Goal: Task Accomplishment & Management: Manage account settings

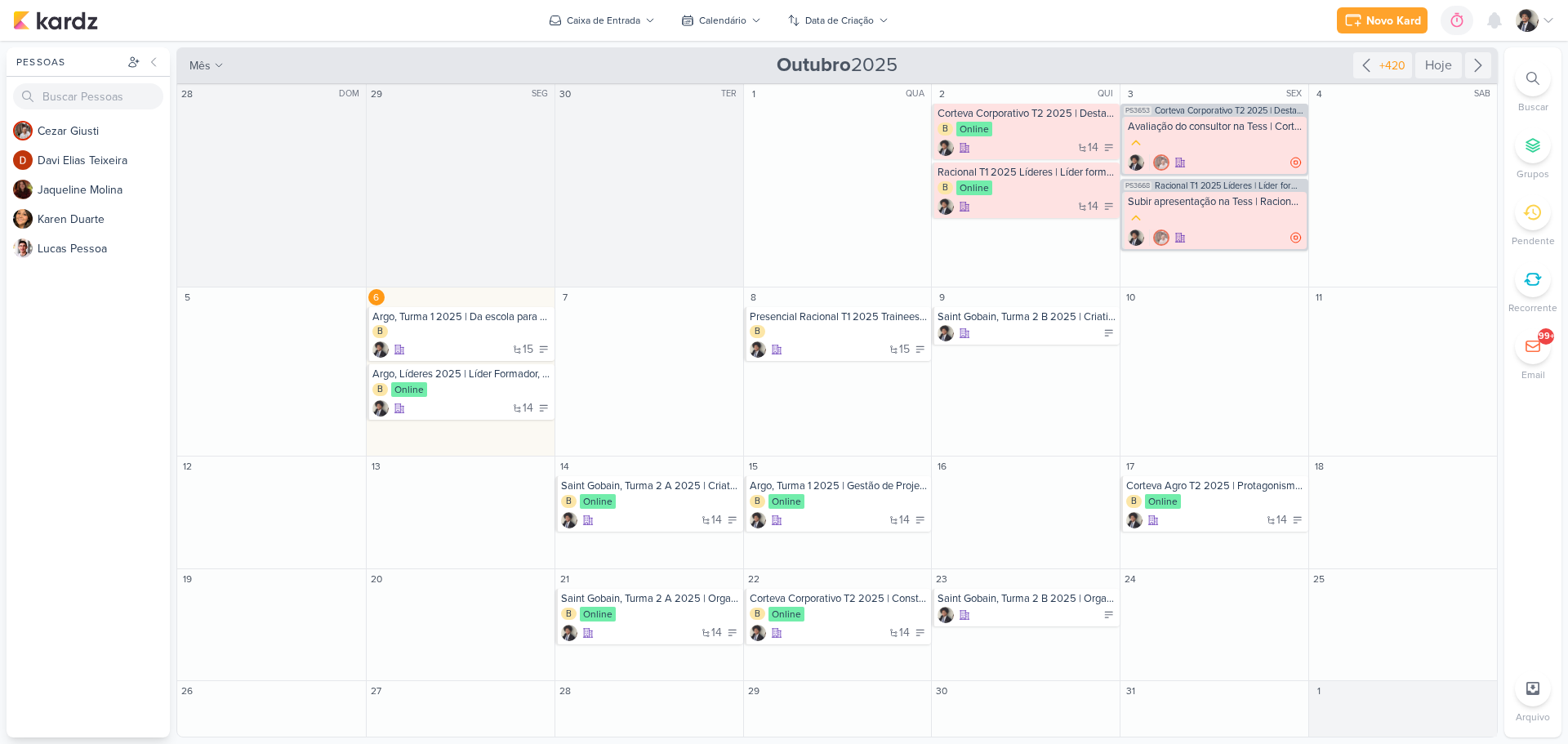
click at [1534, 78] on icon at bounding box center [1533, 78] width 13 height 13
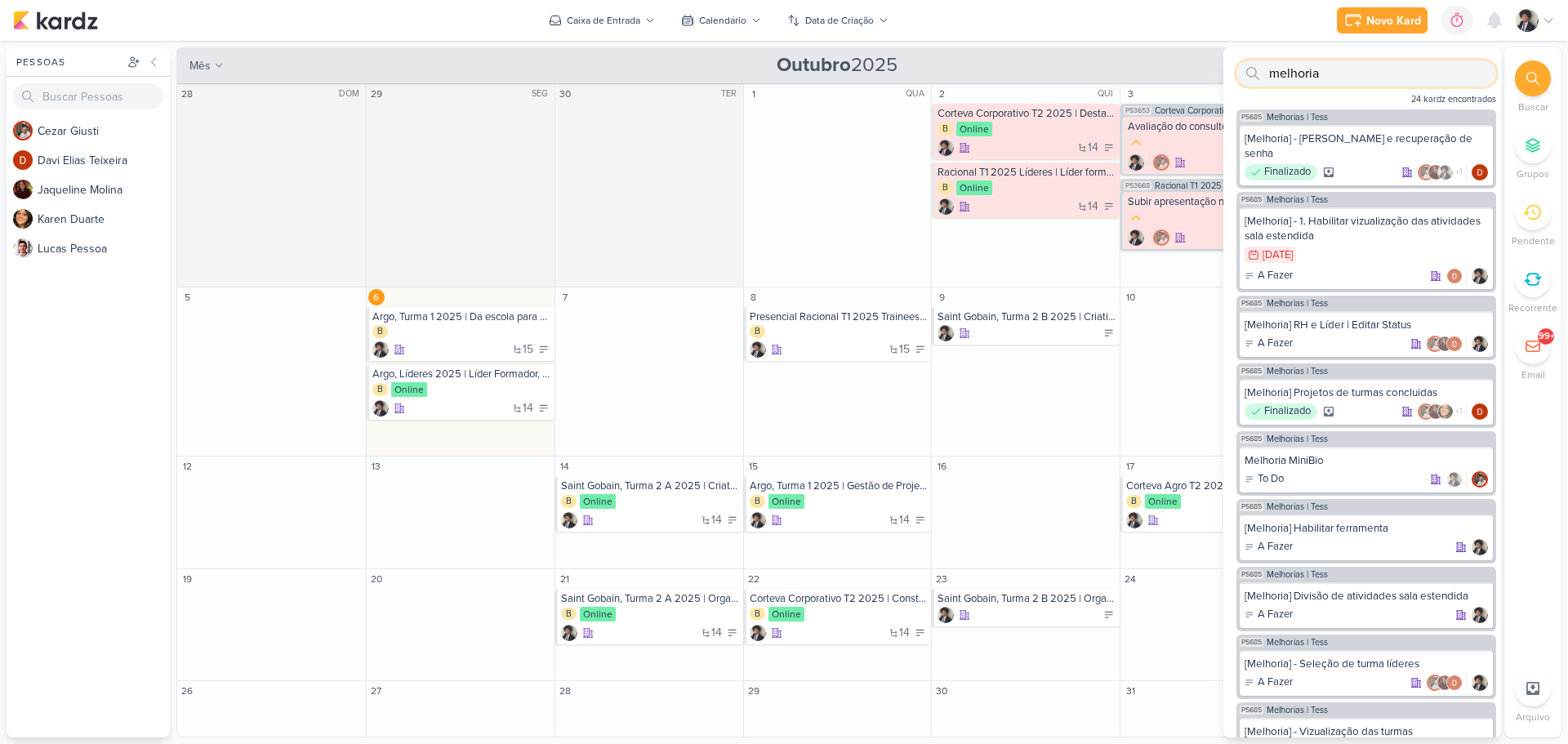
click at [1322, 67] on input "melhoria" at bounding box center [1366, 73] width 260 height 26
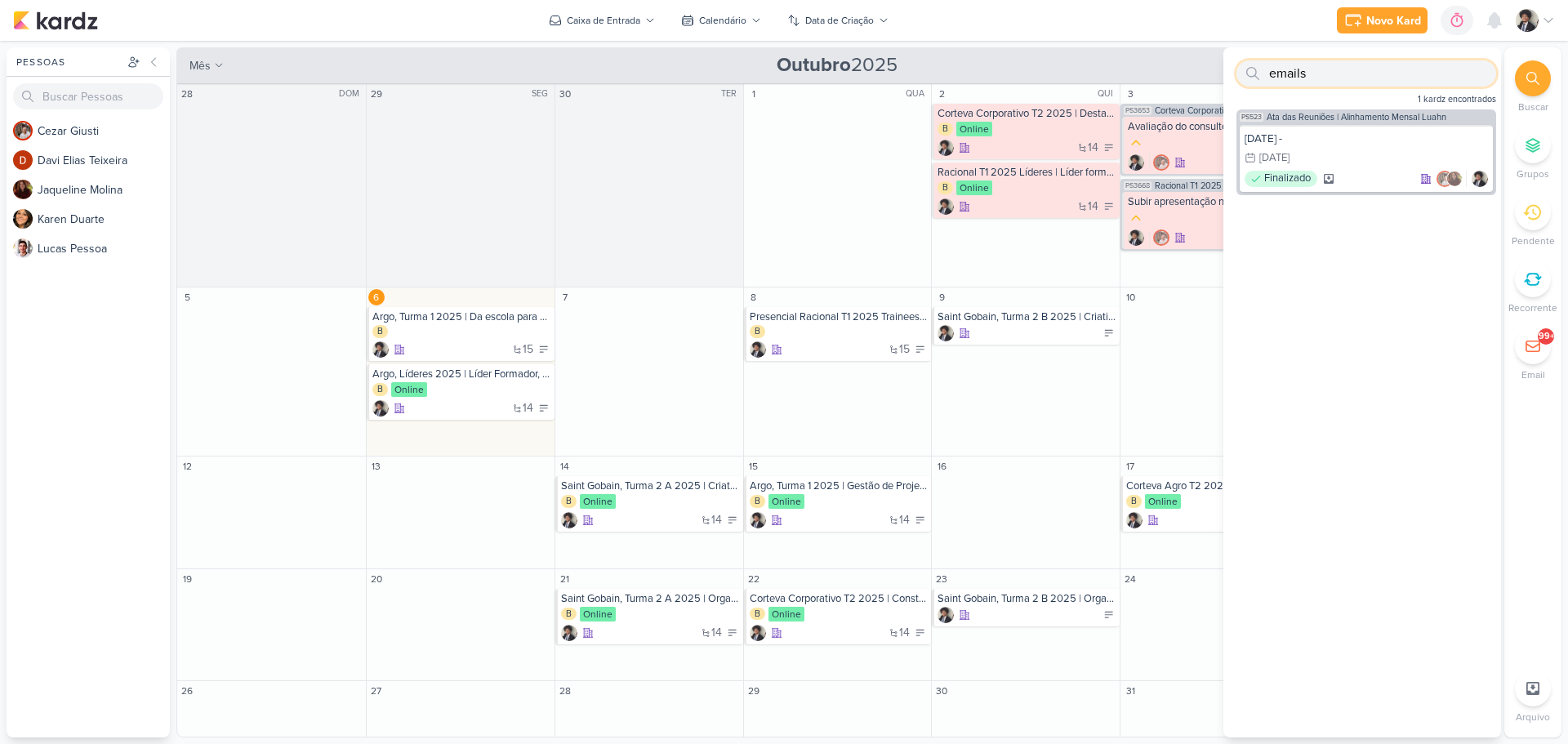
click at [1296, 76] on input "emails" at bounding box center [1366, 73] width 260 height 26
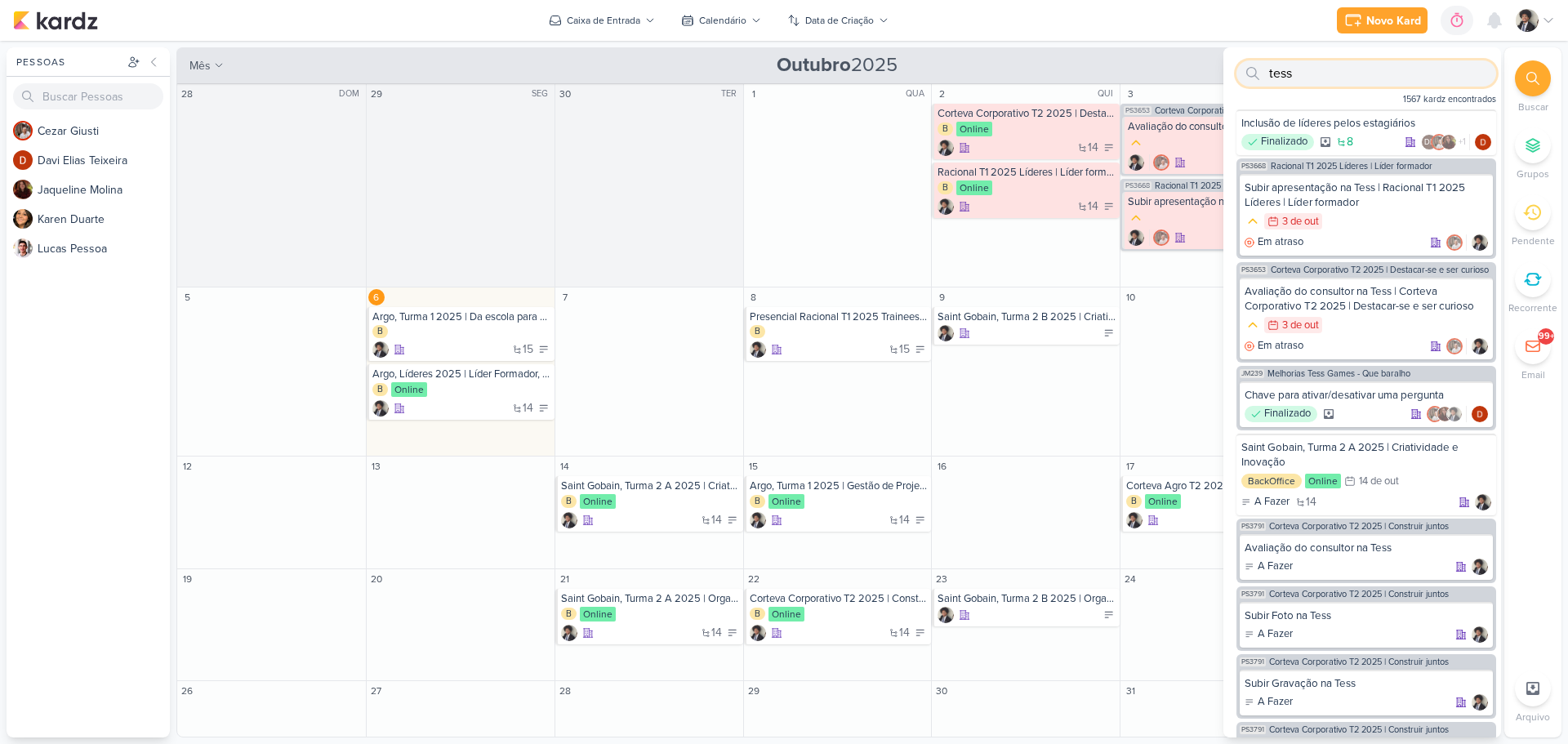
click at [1296, 76] on input "tess" at bounding box center [1366, 73] width 260 height 26
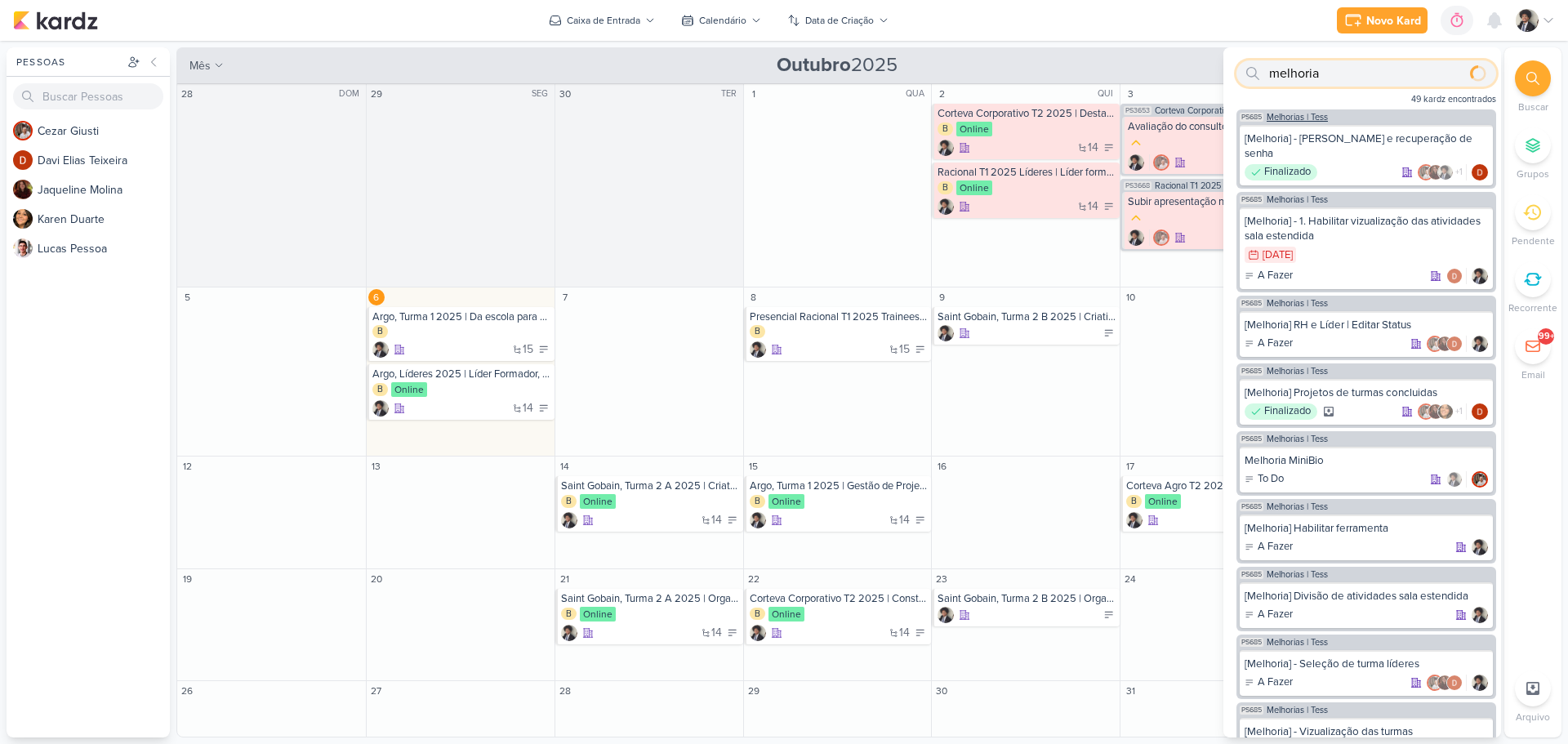
type input "melhoria"
click at [1320, 114] on span "Melhorias | Tess" at bounding box center [1297, 117] width 61 height 9
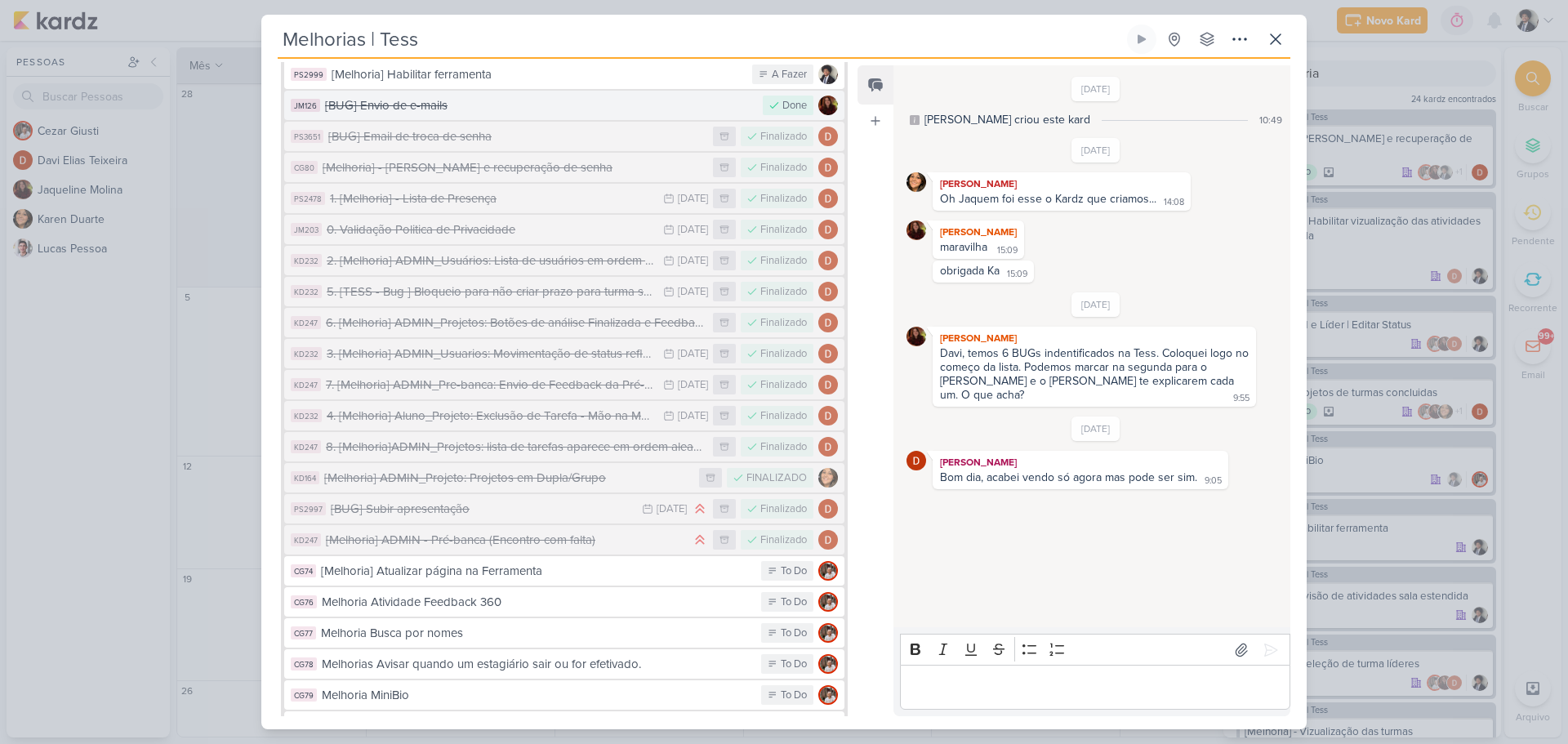
scroll to position [1060, 0]
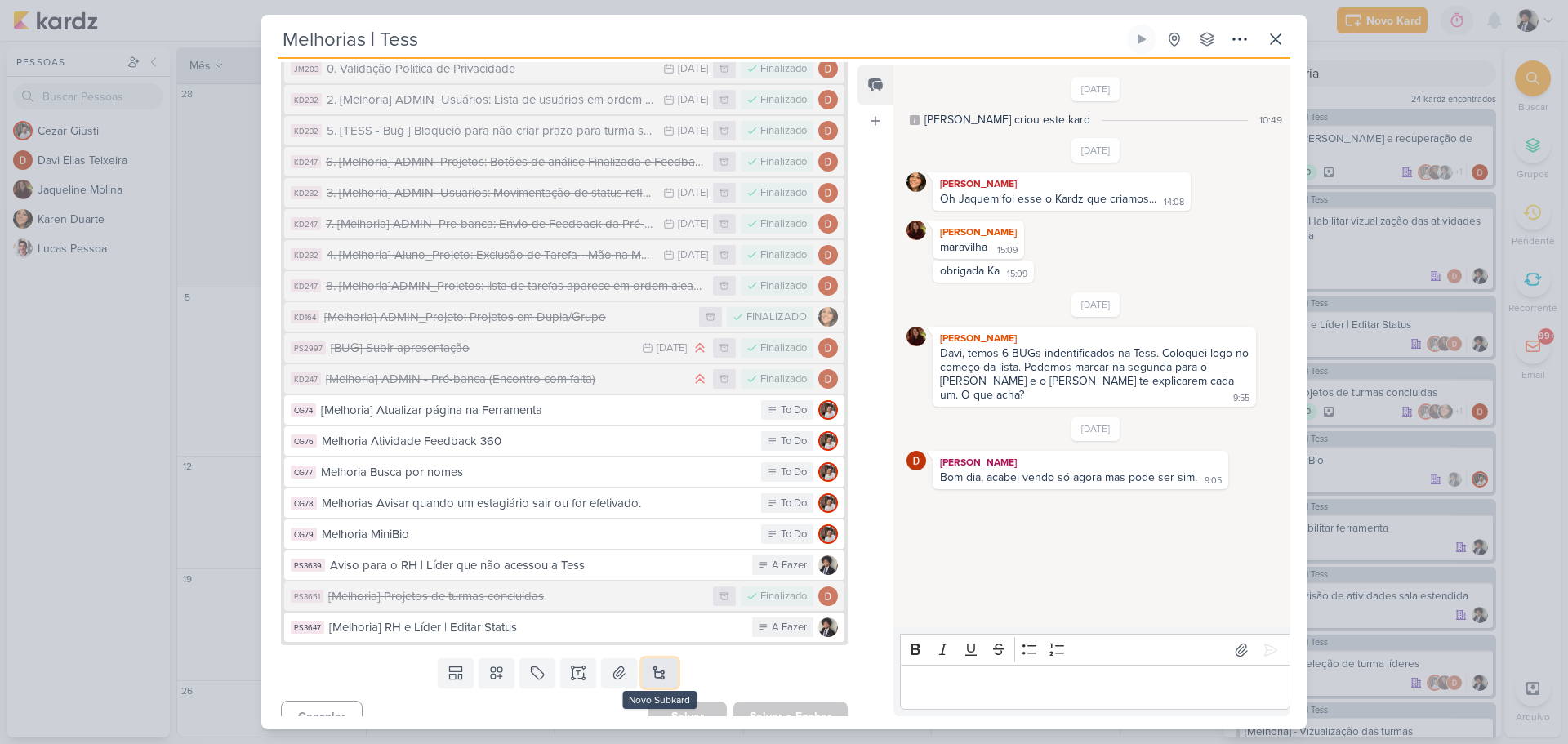
click at [662, 659] on button at bounding box center [660, 674] width 36 height 30
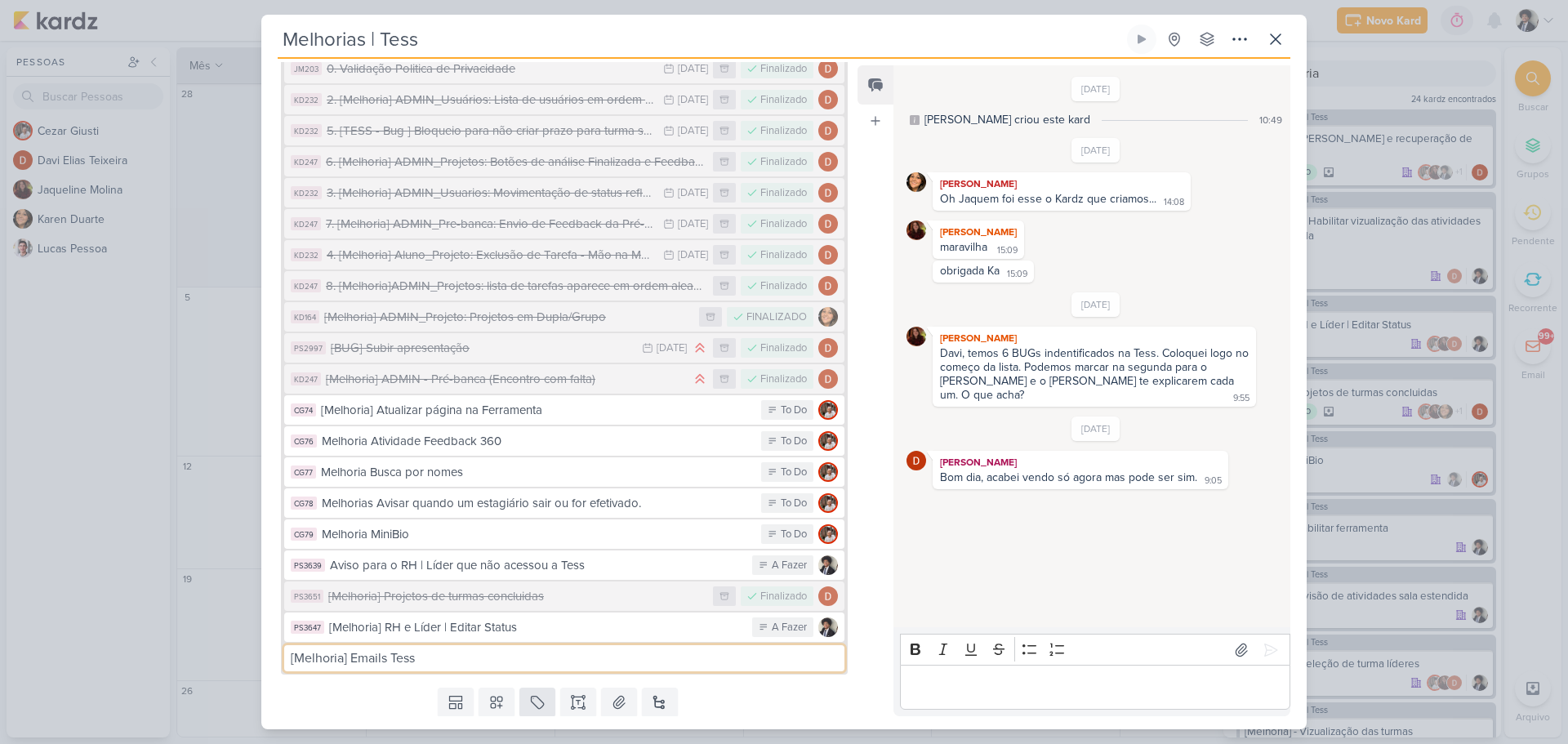
type input "[Melhoria] Emails Tess"
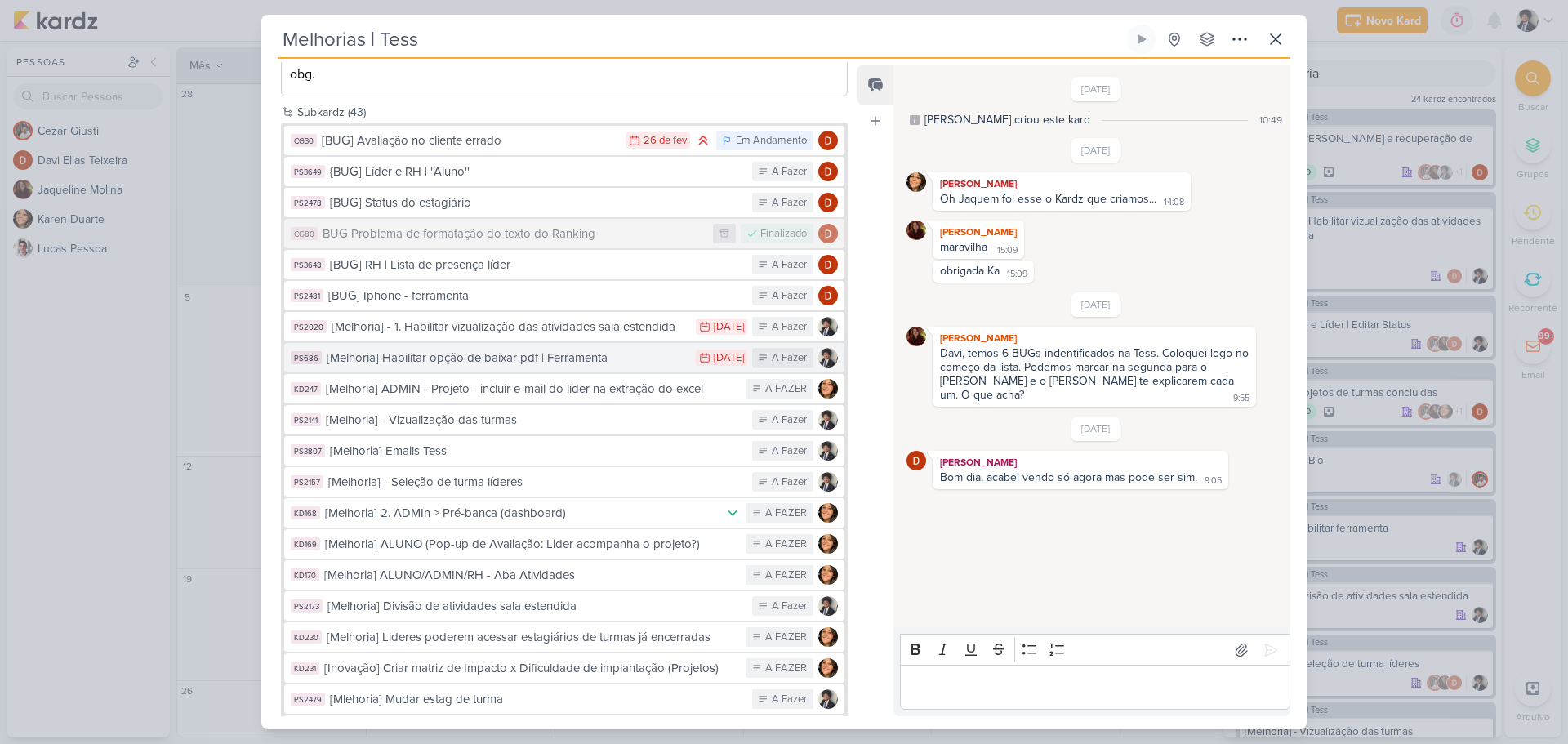
scroll to position [243, 0]
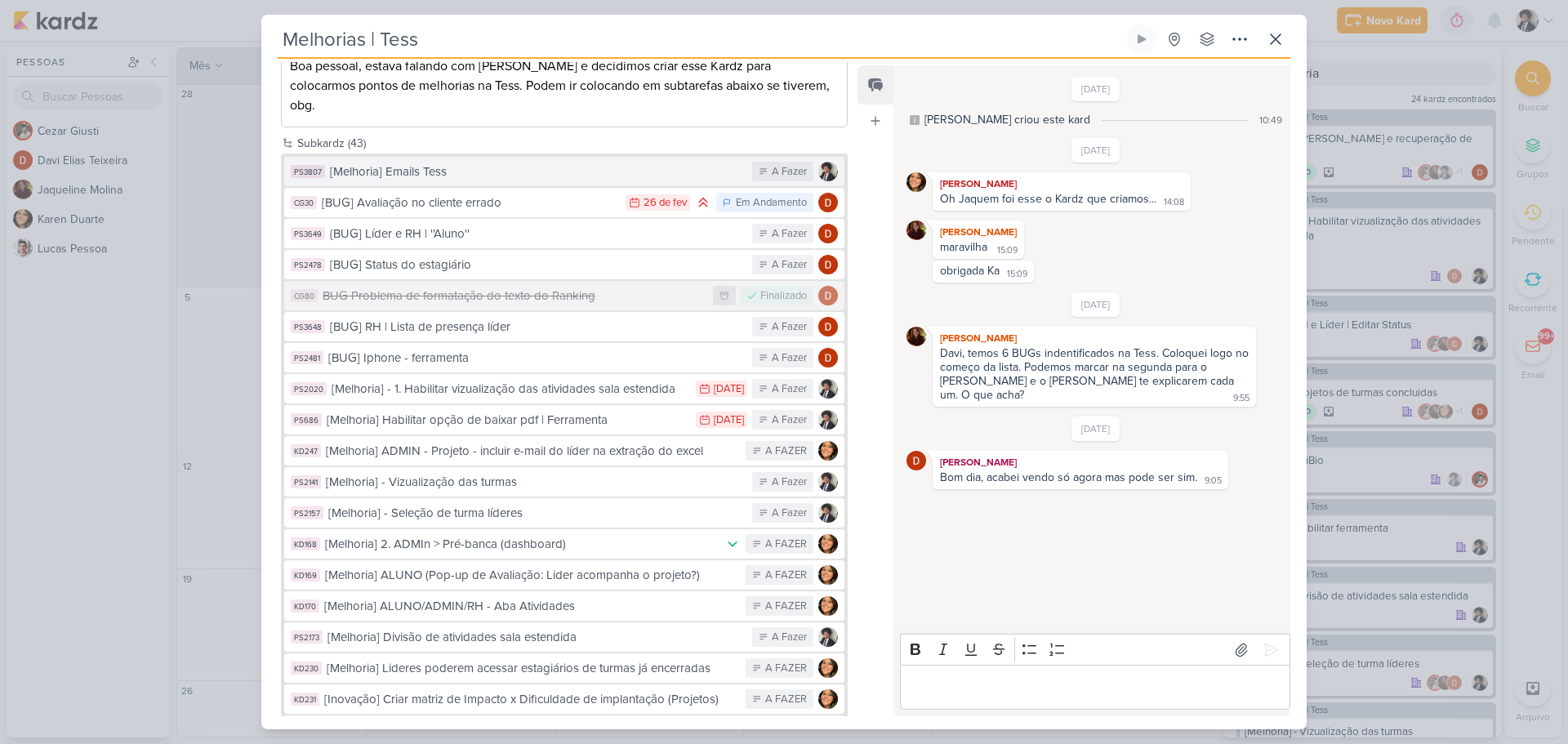
click at [501, 163] on div "[Melhoria] Emails Tess" at bounding box center [537, 172] width 414 height 19
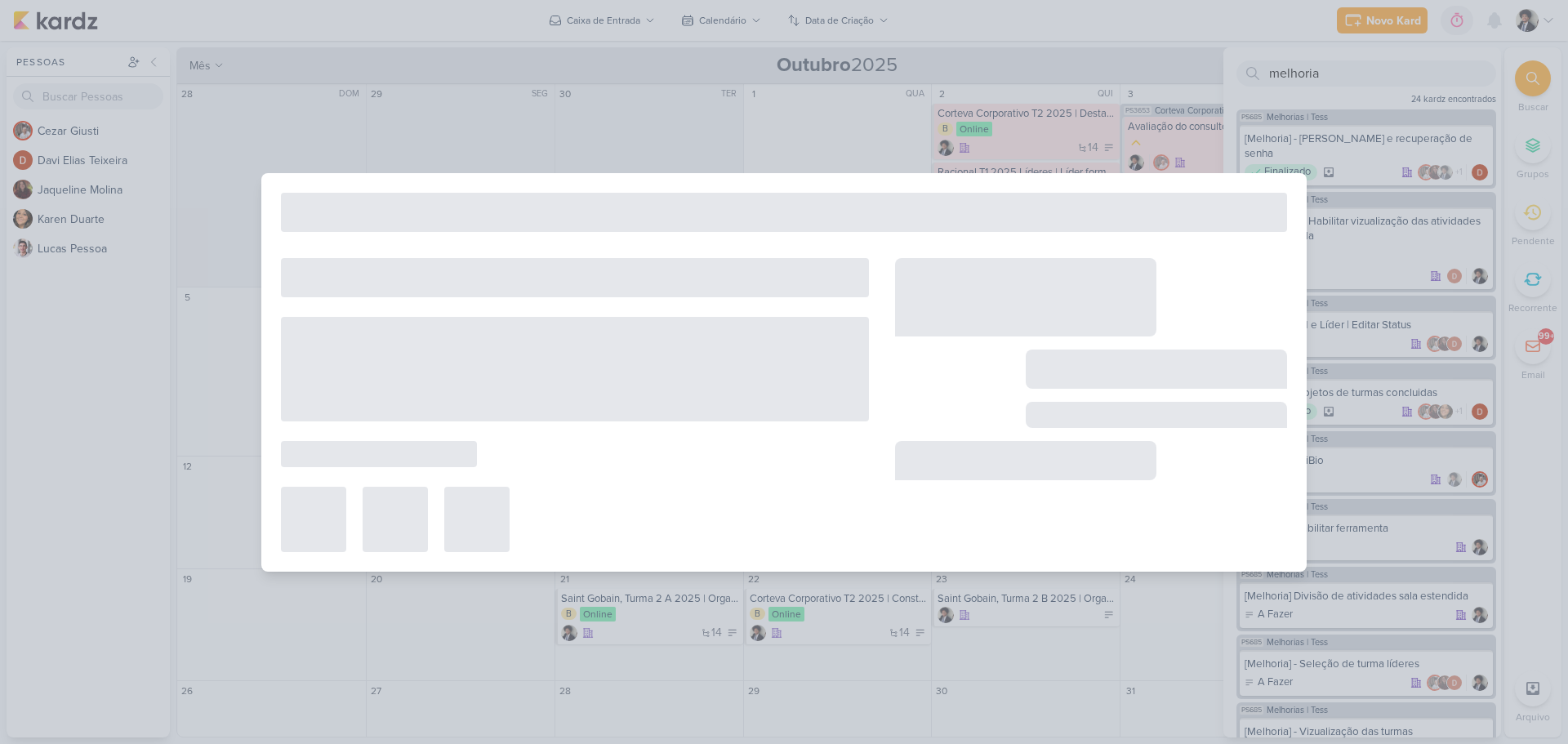
type input "[Melhoria] Emails Tess"
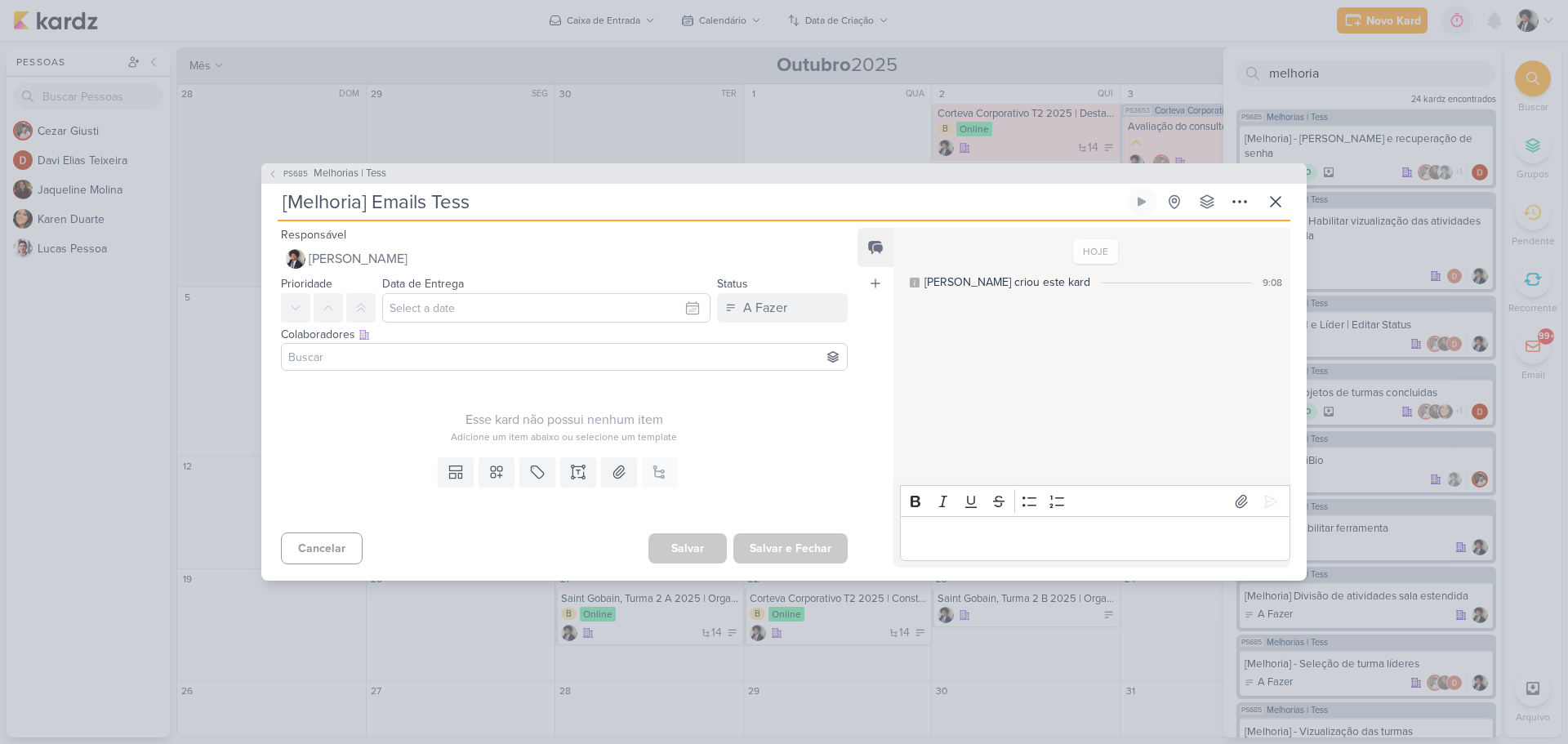
click at [369, 358] on input at bounding box center [565, 357] width 559 height 20
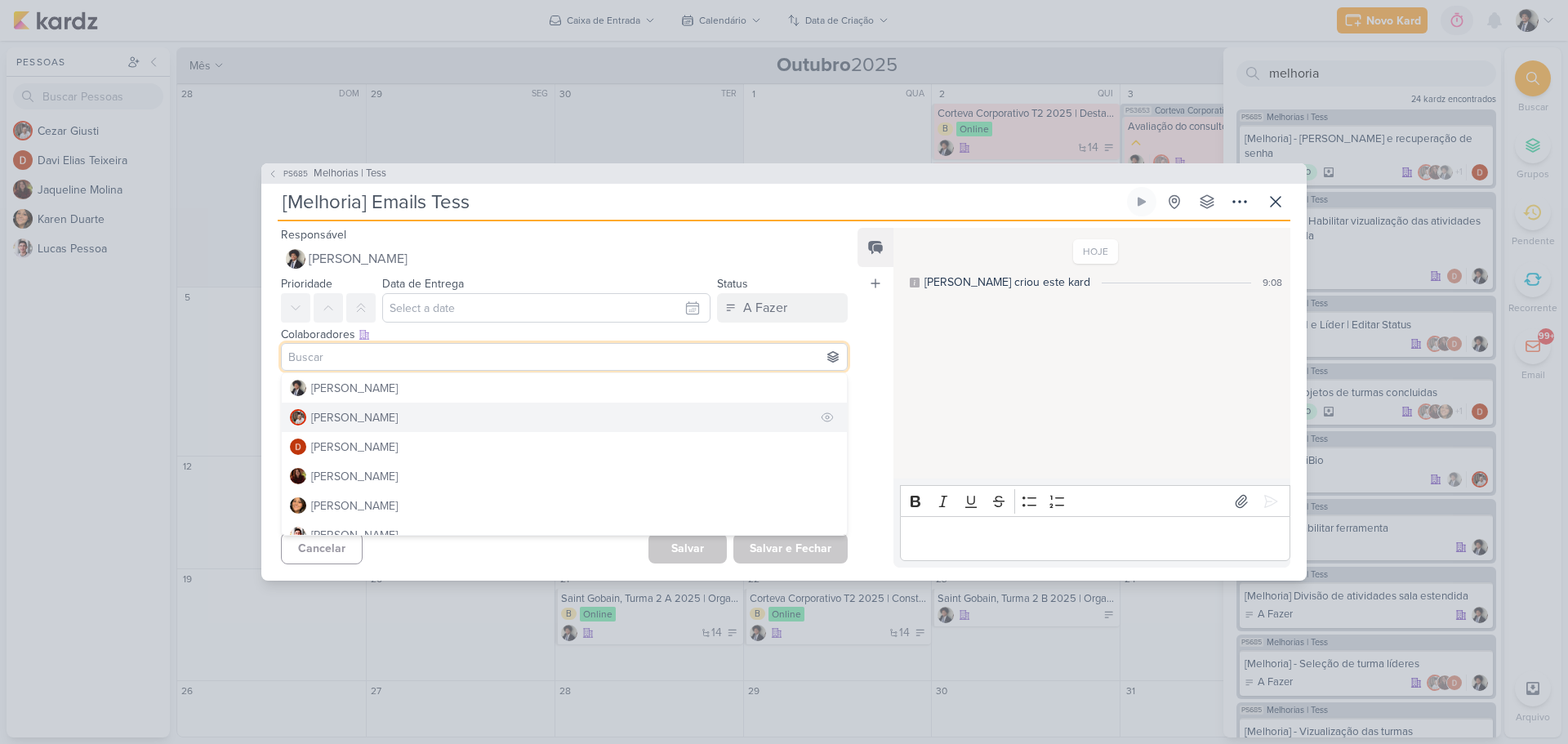
click at [366, 419] on div "[PERSON_NAME]" at bounding box center [355, 418] width 87 height 17
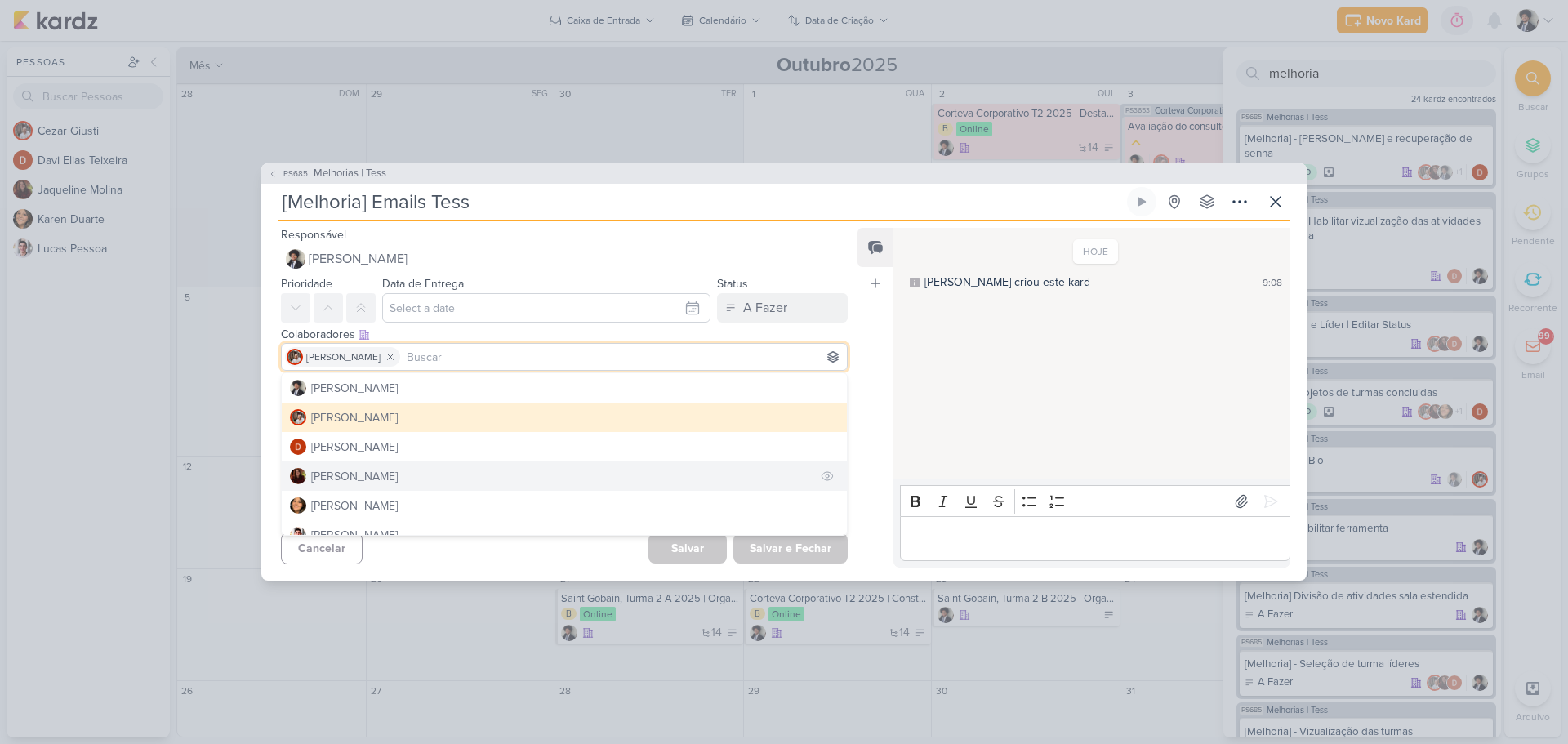
click at [378, 475] on div "[PERSON_NAME]" at bounding box center [355, 477] width 87 height 17
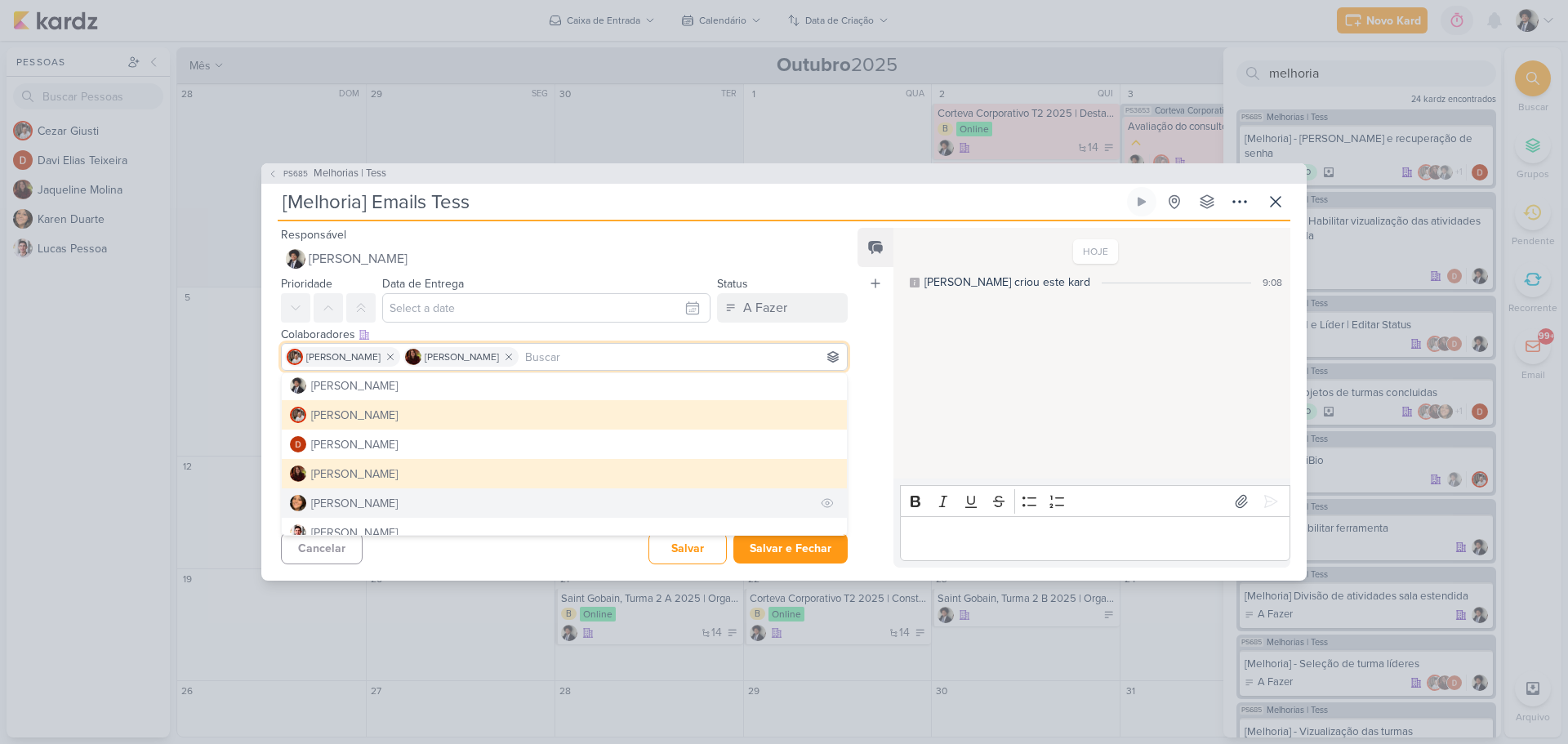
scroll to position [0, 0]
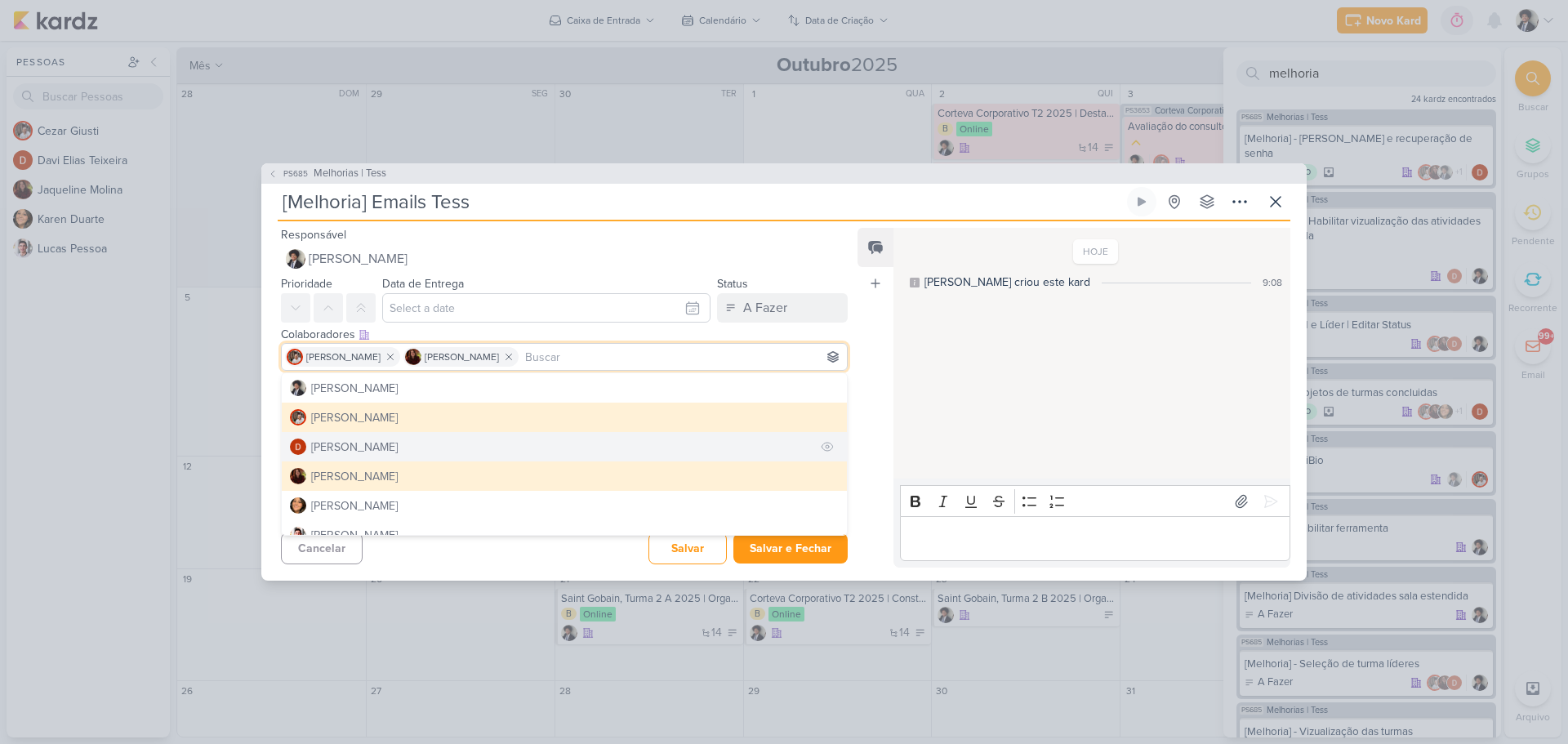
click at [393, 451] on div "[PERSON_NAME]" at bounding box center [355, 447] width 87 height 17
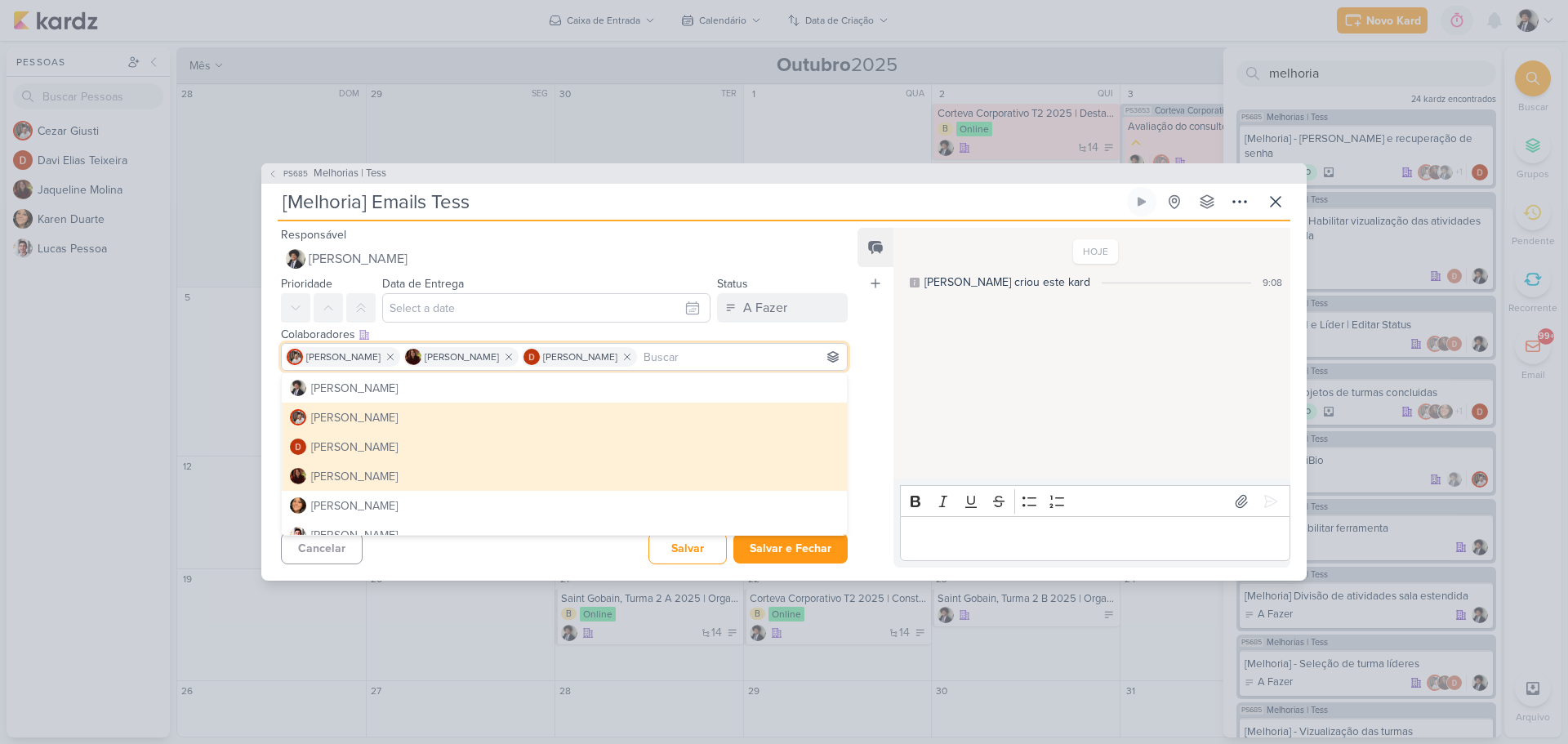
click at [262, 393] on div "Esse kard não possui nenhum item Adicione um item abaixo ou selecione um templa…" at bounding box center [558, 414] width 593 height 73
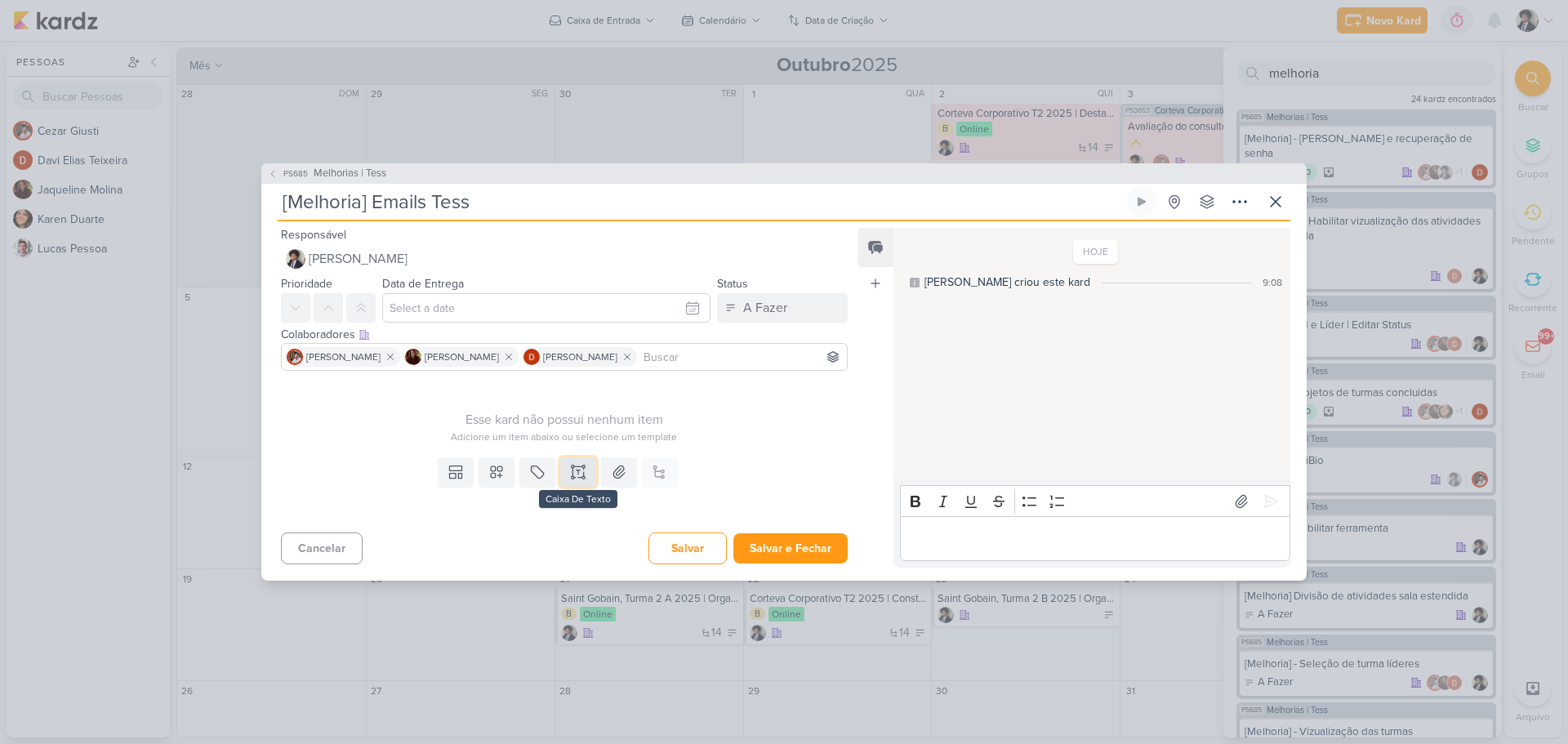
click at [573, 473] on icon at bounding box center [573, 472] width 0 height 8
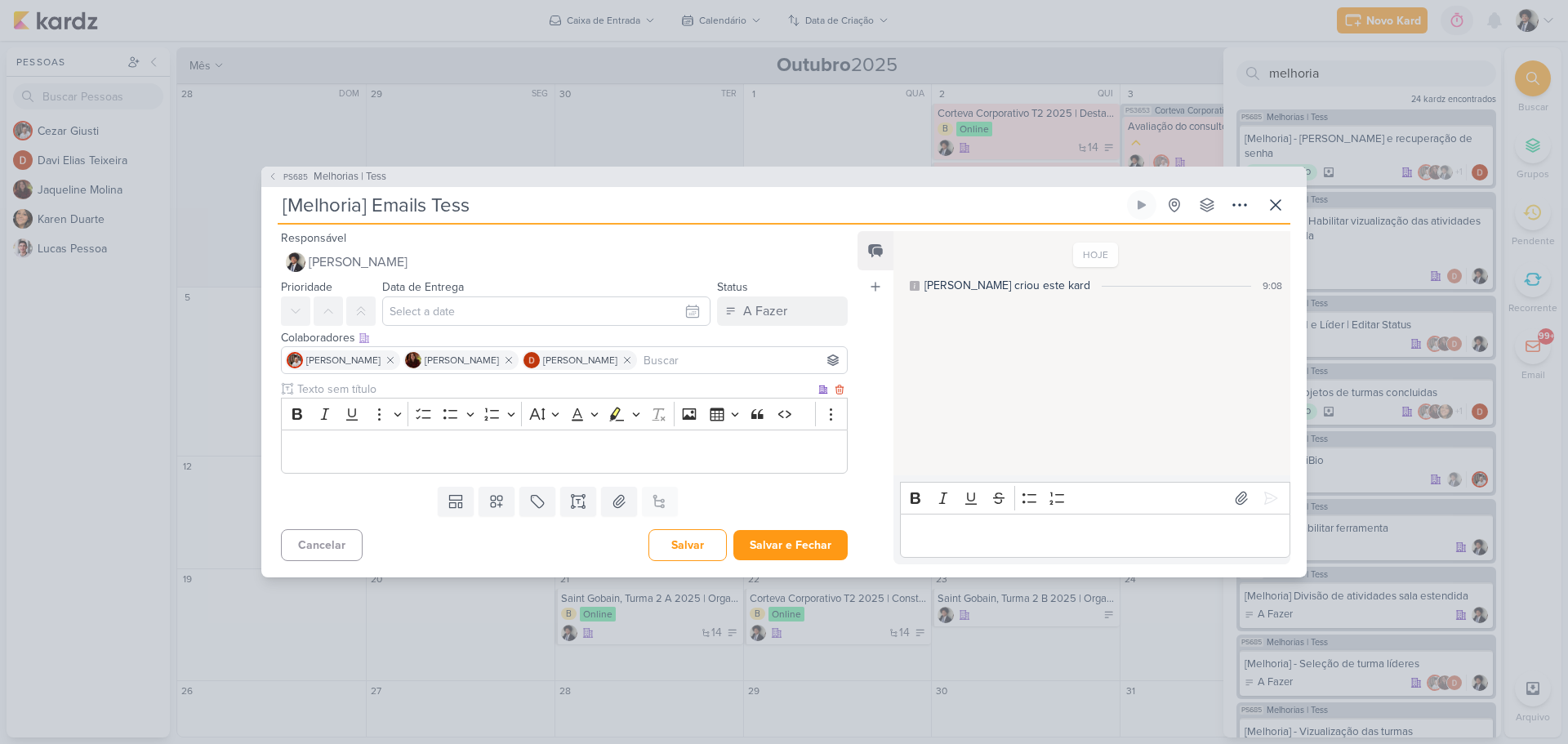
click at [548, 445] on p "Editor editing area: main" at bounding box center [564, 452] width 549 height 20
click at [353, 453] on p "Editor editing area: main" at bounding box center [564, 452] width 549 height 20
click at [496, 441] on div "Editor editing area: main" at bounding box center [565, 452] width 567 height 45
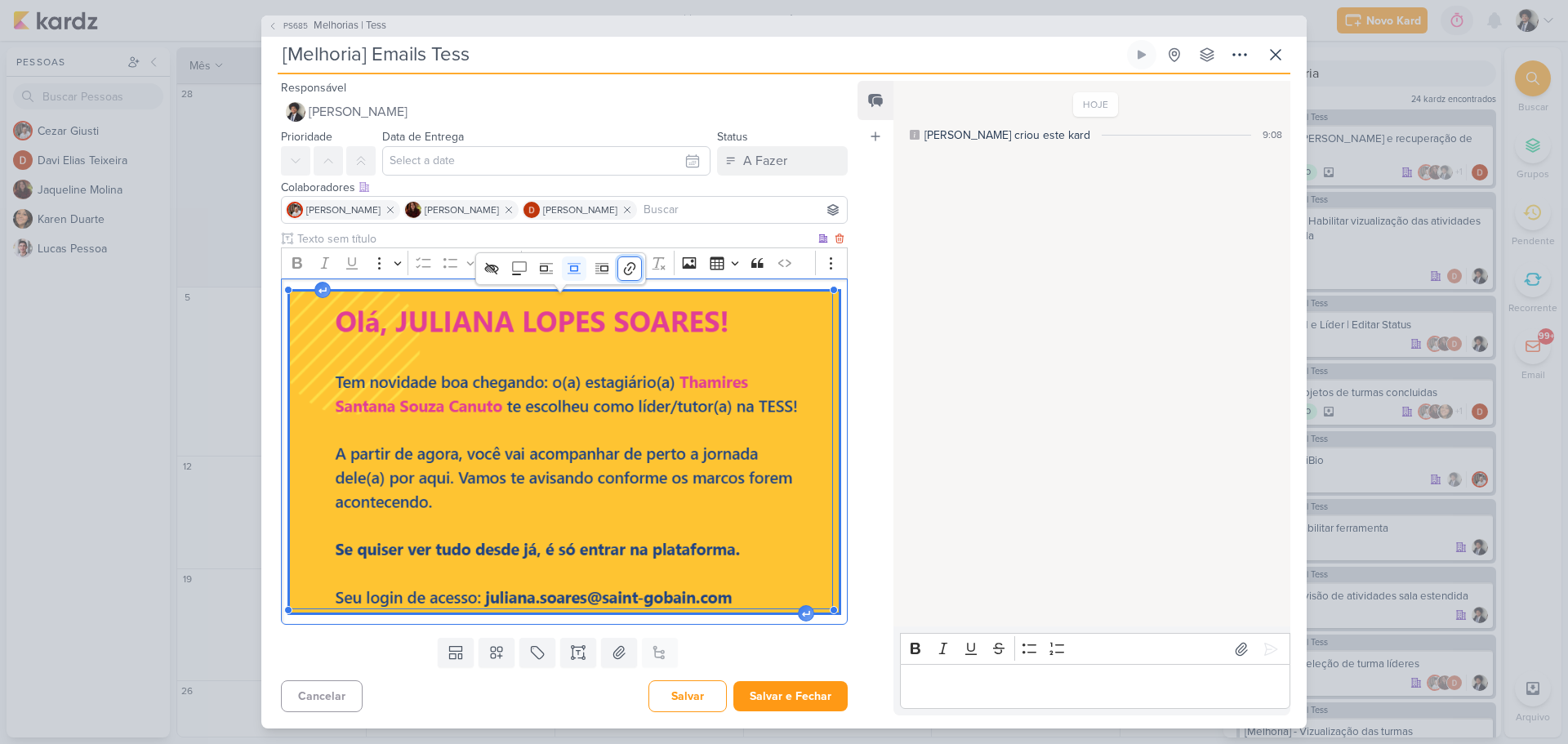
drag, startPoint x: 423, startPoint y: 454, endPoint x: 627, endPoint y: 269, distance: 275.4
click at [627, 269] on icon "Image toolbar" at bounding box center [629, 268] width 17 height 17
click at [673, 645] on icon "button" at bounding box center [674, 641] width 17 height 17
click at [544, 396] on img "Editor editing area: main" at bounding box center [564, 452] width 549 height 321
click at [492, 269] on icon "Image toolbar" at bounding box center [492, 268] width 14 height 11
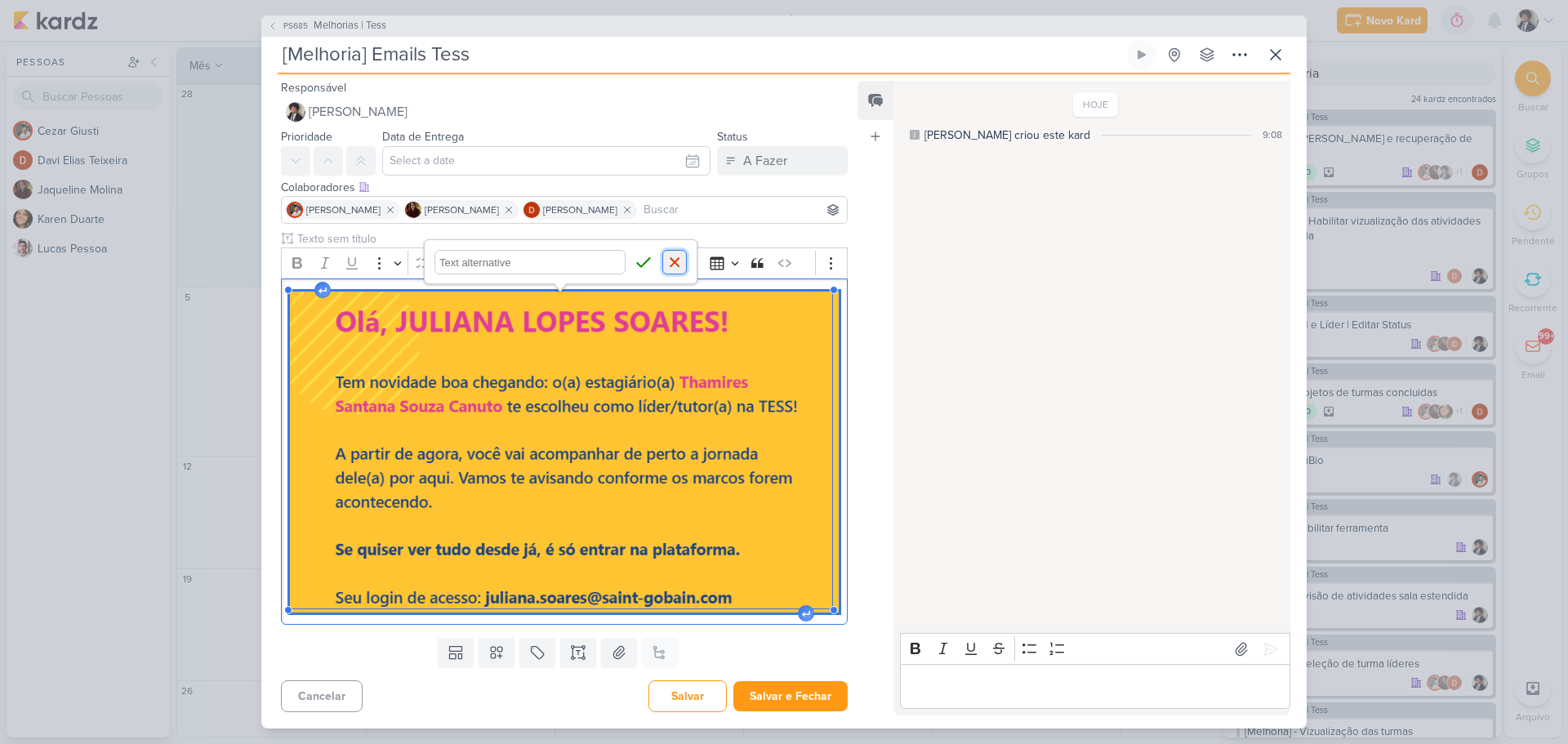
click at [679, 263] on icon "button" at bounding box center [674, 262] width 17 height 17
click at [563, 452] on img "Editor editing area: main" at bounding box center [564, 452] width 549 height 321
click at [603, 267] on icon "Image toolbar" at bounding box center [601, 268] width 17 height 17
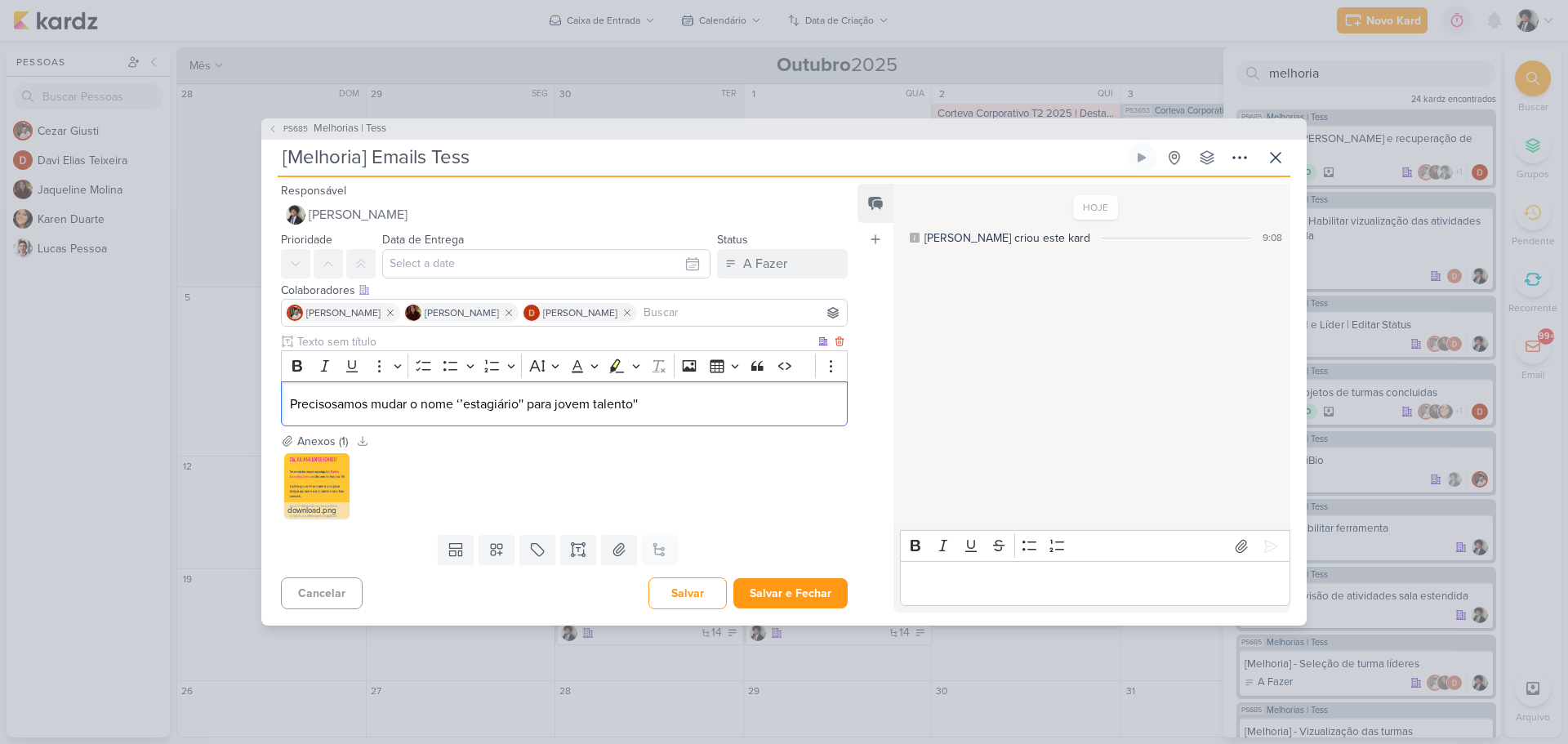
click at [560, 405] on p "Precisosamos mudar o nome ‘’estagiário'' para jovem talento''" at bounding box center [564, 404] width 549 height 20
click at [690, 409] on p "Precisosamos mudar o nome ‘’estagiário'' para ‘’jovem talento''" at bounding box center [564, 404] width 549 height 20
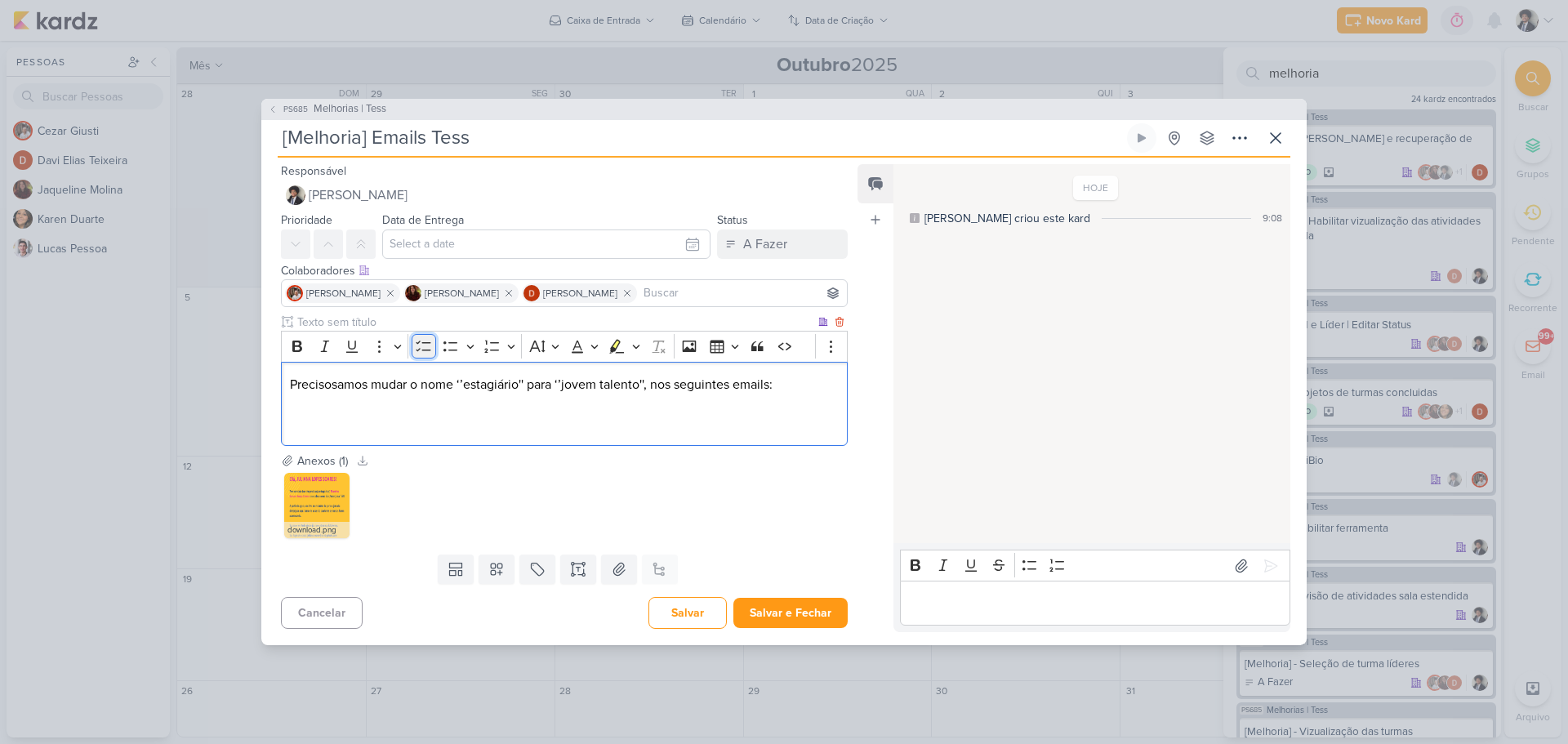
click at [426, 345] on icon "Editor toolbar" at bounding box center [424, 346] width 17 height 17
click at [320, 425] on span "Líder" at bounding box center [329, 424] width 29 height 17
click at [440, 425] on li "Notificação p/ Líder" at bounding box center [576, 424] width 525 height 20
click at [315, 421] on span "Notificação p/ Líder quando estagiario o adiciona na Tess;" at bounding box center [478, 424] width 326 height 17
drag, startPoint x: 309, startPoint y: 423, endPoint x: 284, endPoint y: 419, distance: 25.3
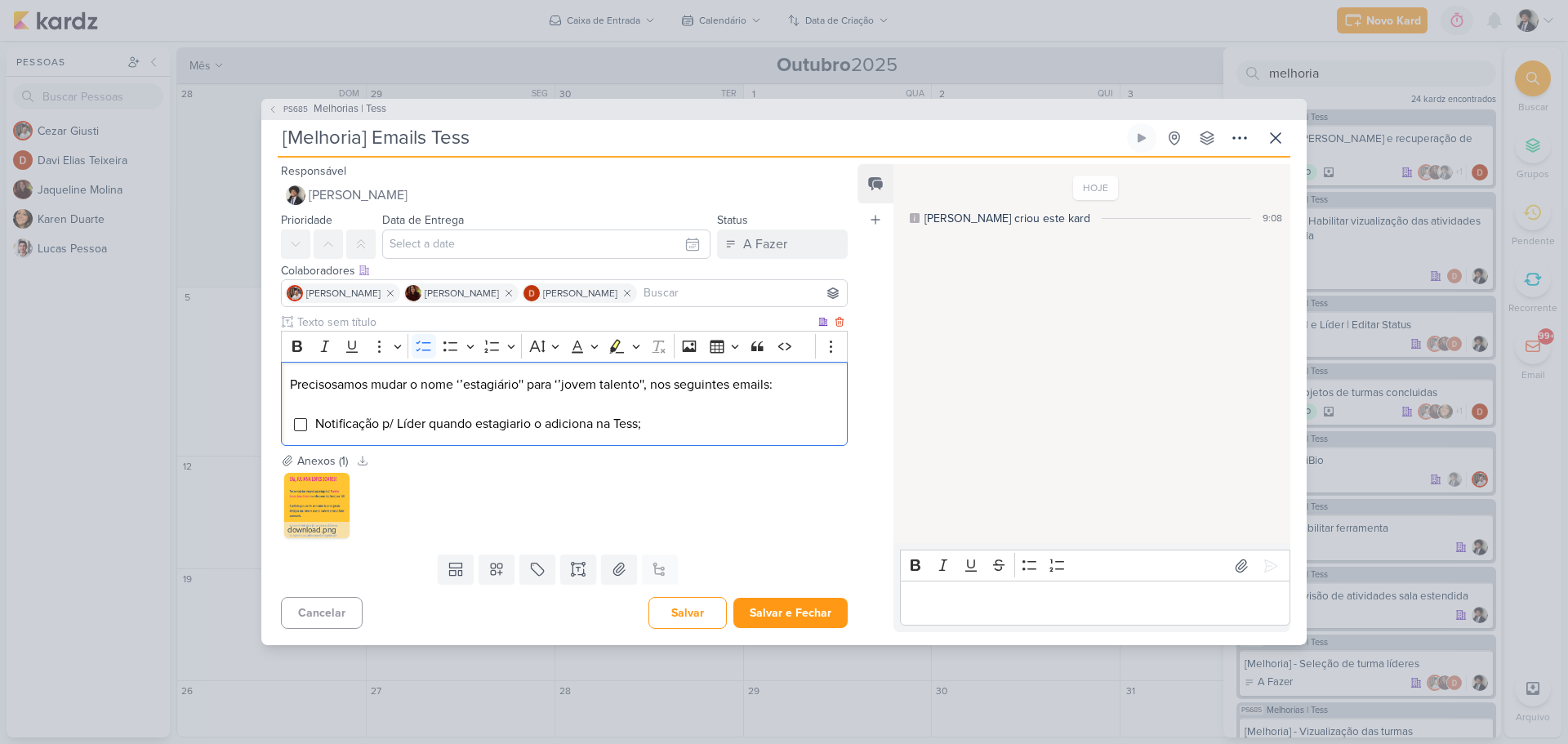
click at [284, 419] on div "Precisosamos mudar o nome ‘’estagiário'' para ‘’jovem talento'', nos seguintes …" at bounding box center [565, 404] width 567 height 84
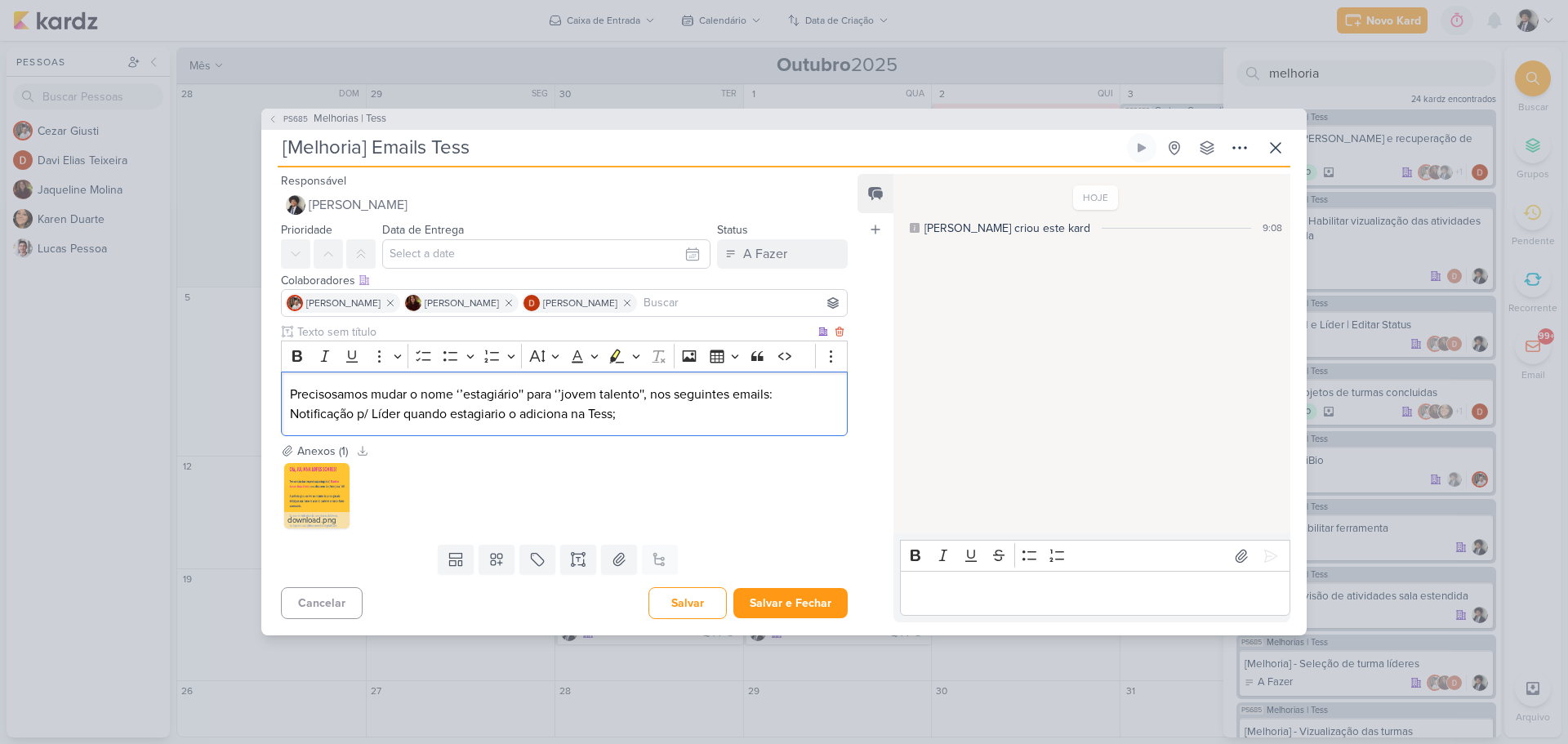
click at [291, 409] on p "Precisosamos mudar o nome ‘’estagiário'' para ‘’jovem talento'', nos seguintes …" at bounding box center [564, 404] width 549 height 39
click at [776, 396] on p "Precisosamos mudar o nome ‘’estagiário'' para ‘’jovem talento'', nos seguintes …" at bounding box center [564, 404] width 549 height 39
click at [713, 396] on p "Precisosamos mudar o nome ‘’estagiário'' para ‘’jovem talento'', nos seguintes …" at bounding box center [564, 404] width 549 height 39
click at [740, 389] on p "Precisosamos mudar o nome ‘’estagiário'' para ‘’jovem talento'', nos emails de …" at bounding box center [564, 404] width 549 height 39
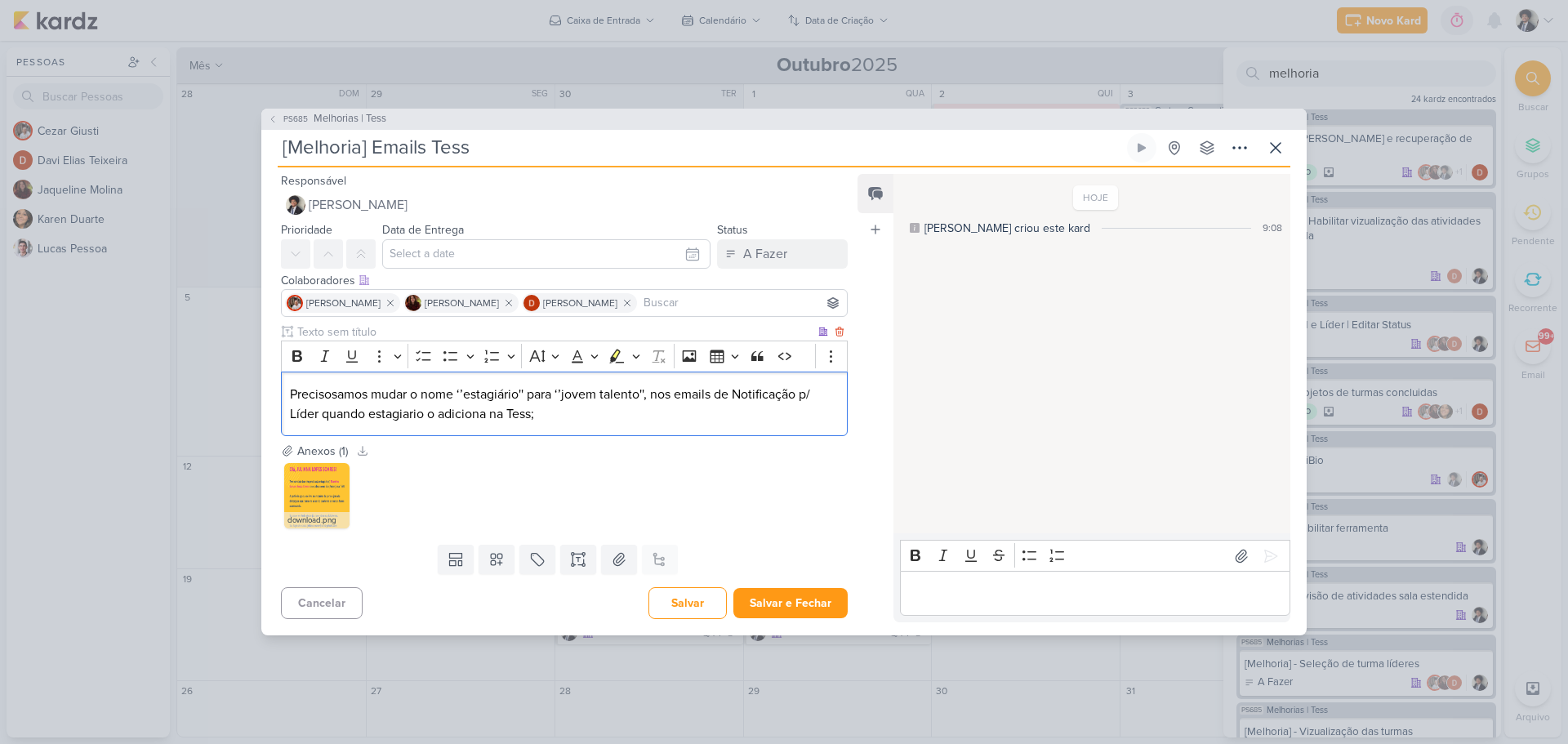
click at [737, 388] on p "Precisosamos mudar o nome ‘’estagiário'' para ‘’jovem talento'', nos emails de …" at bounding box center [564, 404] width 549 height 39
click at [540, 416] on p "Precisosamos mudar o nome ‘’estagiário'' para ‘’jovem talento'', nos emails de …" at bounding box center [564, 404] width 549 height 39
click at [565, 412] on p "Precisosamos mudar o nome ‘’estagiário'' para ‘’jovem talento'', nos emails de …" at bounding box center [564, 404] width 549 height 39
click at [329, 399] on p "Precisosamos mudar o nome ‘’estagiário'' para ‘’jovem talento'', nos emails de …" at bounding box center [564, 404] width 549 height 39
click at [588, 417] on p "Precisamos mudar o nome ‘’estagiário'' para ‘’jovem talento'', nos emails de ‘’…" at bounding box center [564, 404] width 549 height 39
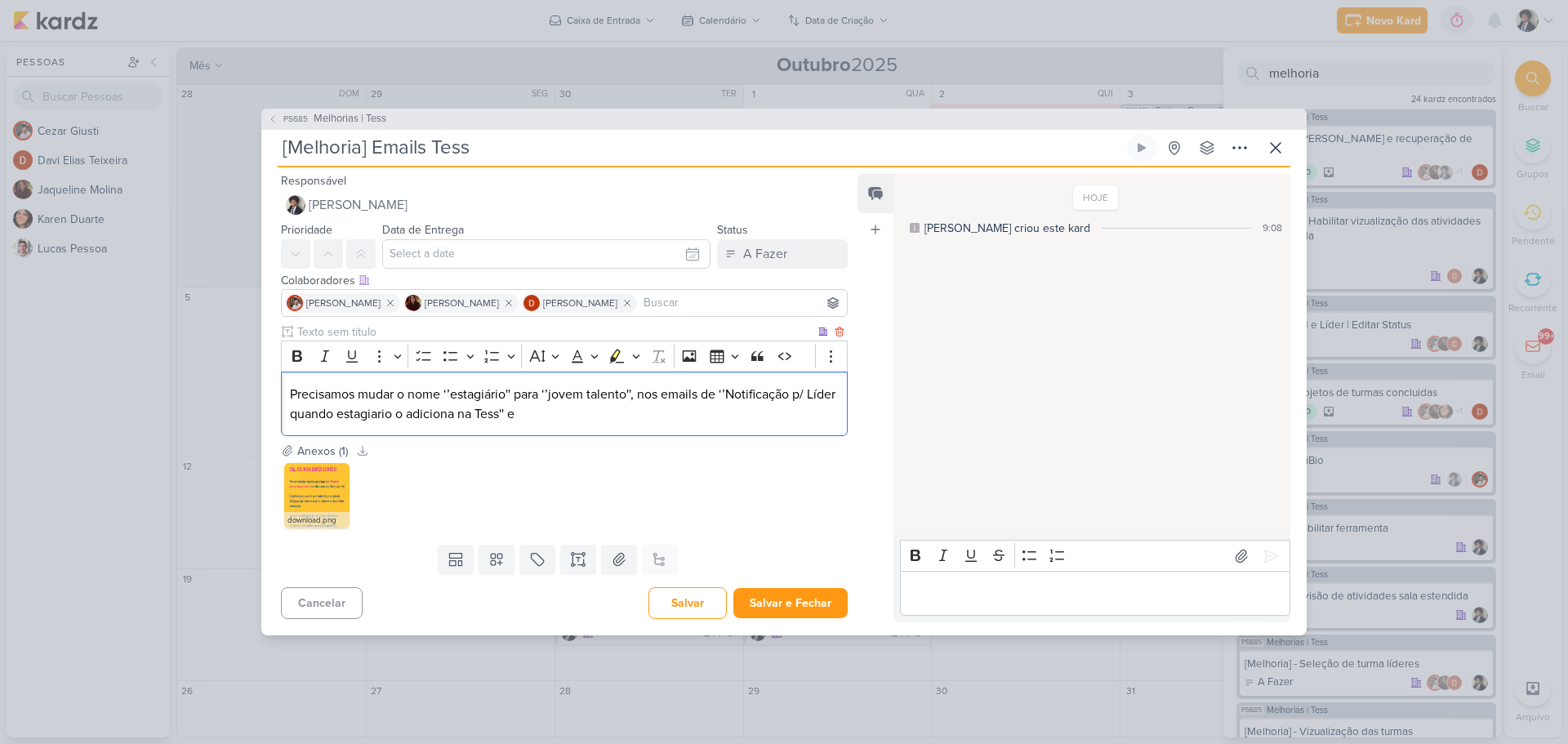
click at [720, 396] on p "Precisamos mudar o nome ‘’estagiário'' para ‘’jovem talento'', nos emails de ‘’…" at bounding box center [564, 404] width 549 height 39
click at [576, 418] on p "Precisamos mudar o nome ‘’estagiário'' para ‘’jovem talento'', nos emails de: ‘…" at bounding box center [564, 404] width 549 height 39
click at [603, 412] on p "Precisamos mudar o nome ‘’estagiário'' para ‘’jovem talento'', nos emails de: ‘…" at bounding box center [564, 404] width 549 height 39
click at [576, 412] on p "Precisamos mudar o nome ‘’estagiário'' para ‘’jovem talento'', nos emails de: ‘…" at bounding box center [564, 404] width 549 height 39
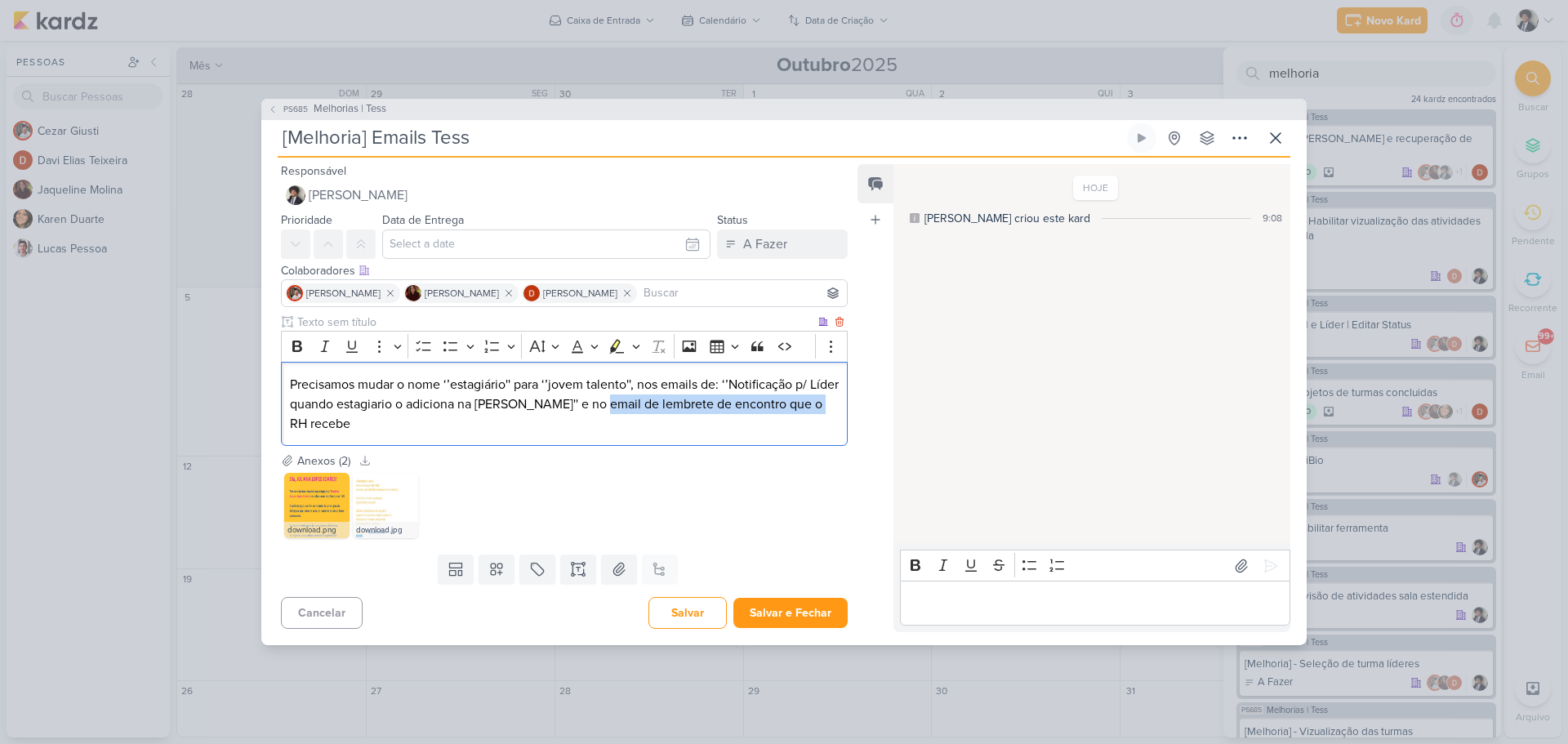
drag, startPoint x: 624, startPoint y: 403, endPoint x: 767, endPoint y: 419, distance: 143.9
click at [767, 419] on p "Precisamos mudar o nome ‘’estagiário'' para ‘’jovem talento'', nos emails de: ‘…" at bounding box center [564, 405] width 549 height 59
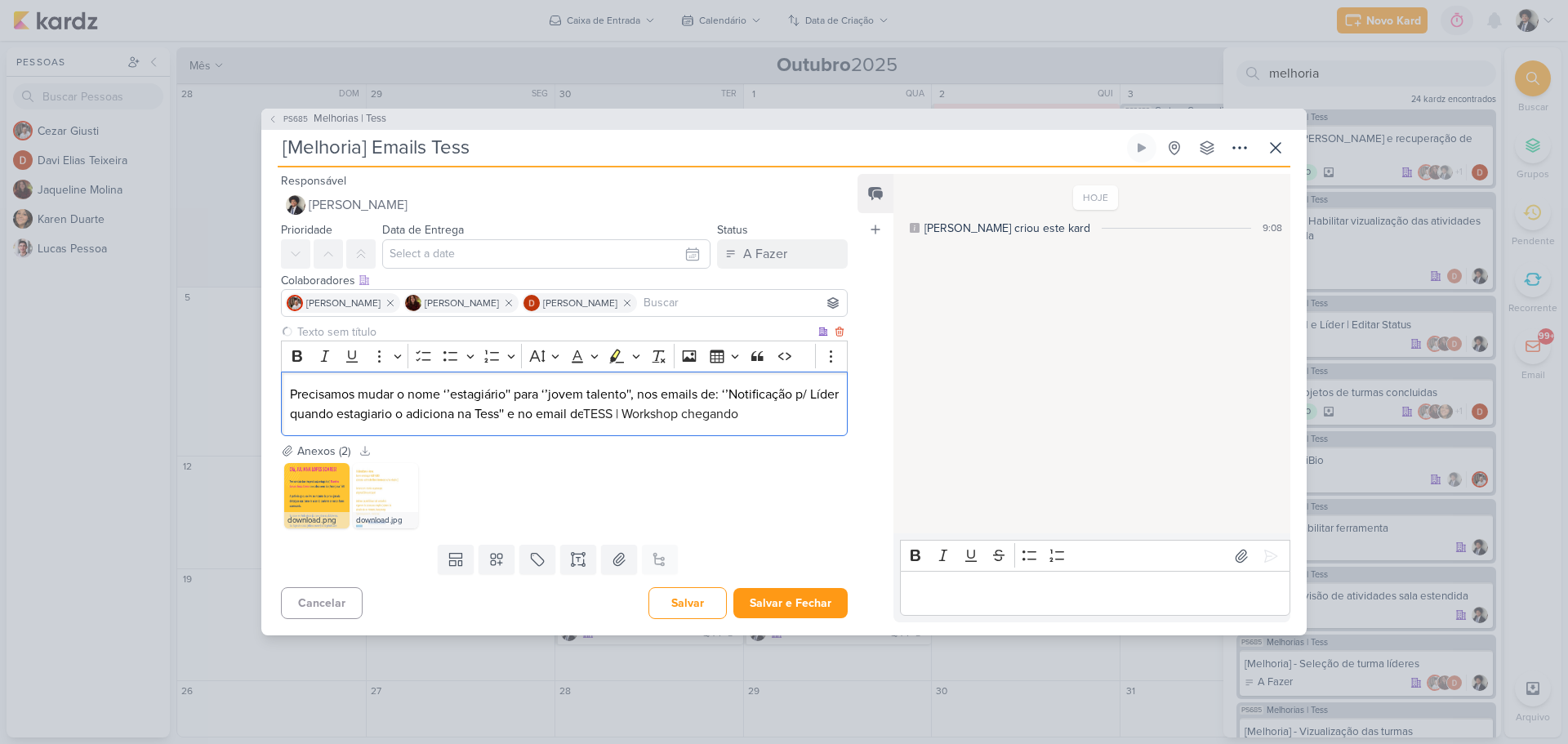
click at [635, 418] on span "TESS | Workshop chegando" at bounding box center [660, 414] width 155 height 17
click at [749, 416] on p "Precisamos mudar o nome ‘’estagiário'' para ‘’jovem talento'', nos emails de: ‘…" at bounding box center [564, 404] width 549 height 39
click at [770, 417] on p "Precisamos mudar o nome ‘’estagiário'' para ‘’jovem talento'', nos emails de: ‘…" at bounding box center [564, 404] width 549 height 39
drag, startPoint x: 747, startPoint y: 407, endPoint x: 764, endPoint y: 420, distance: 21.4
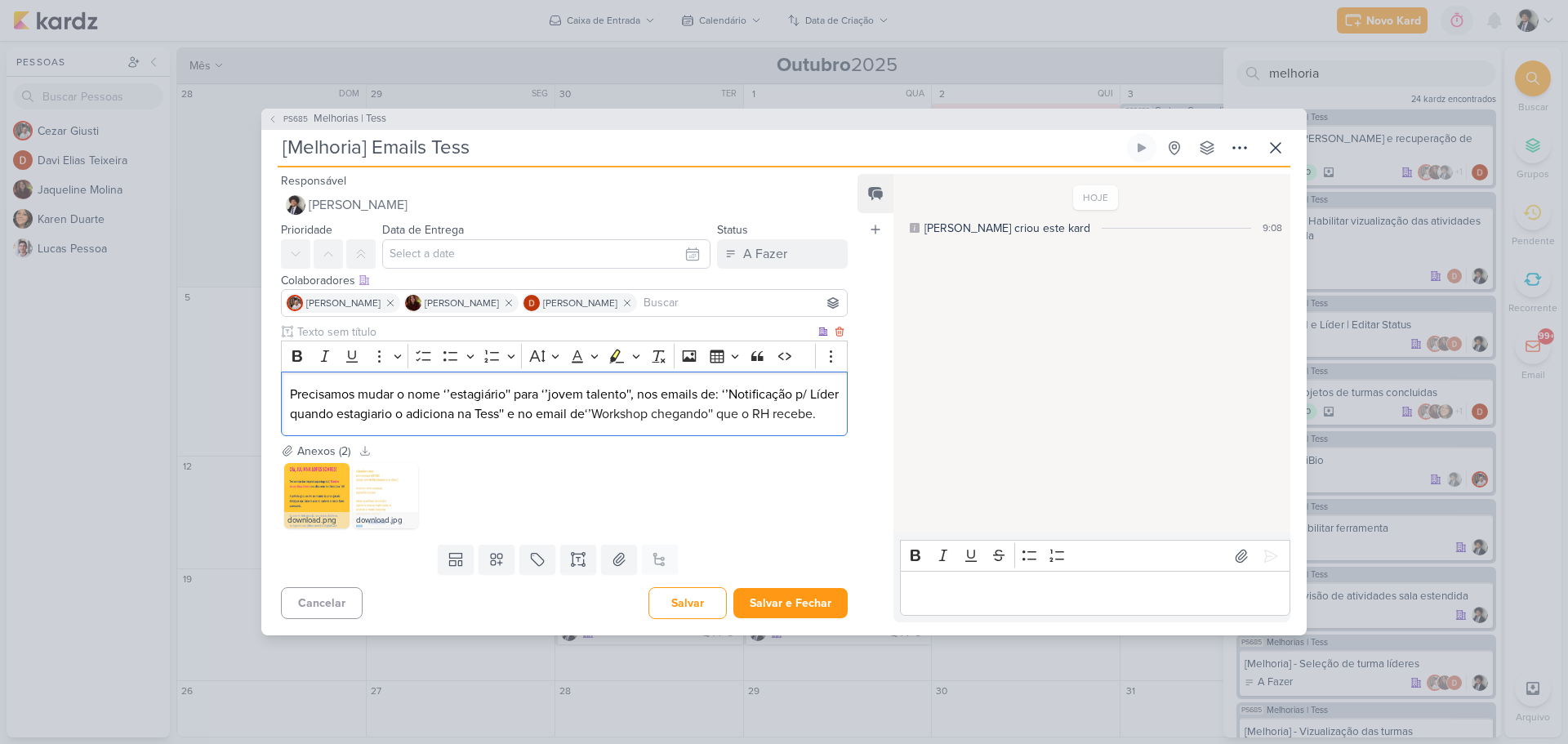
click at [748, 407] on span "‘’Workshop chegando'' que o RH recebe." at bounding box center [700, 414] width 231 height 17
click at [387, 487] on img at bounding box center [385, 495] width 65 height 65
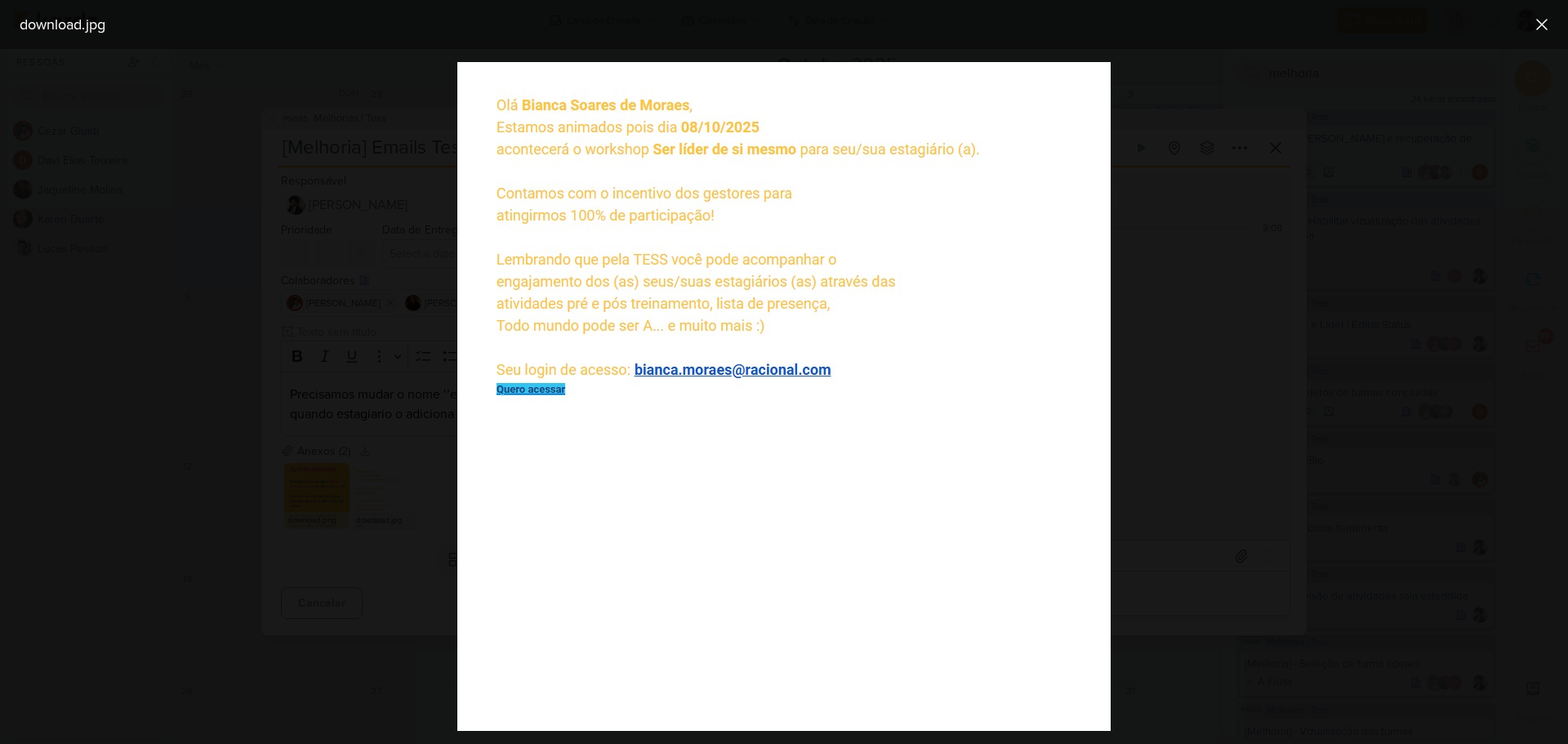
click at [387, 486] on div at bounding box center [784, 396] width 1568 height 695
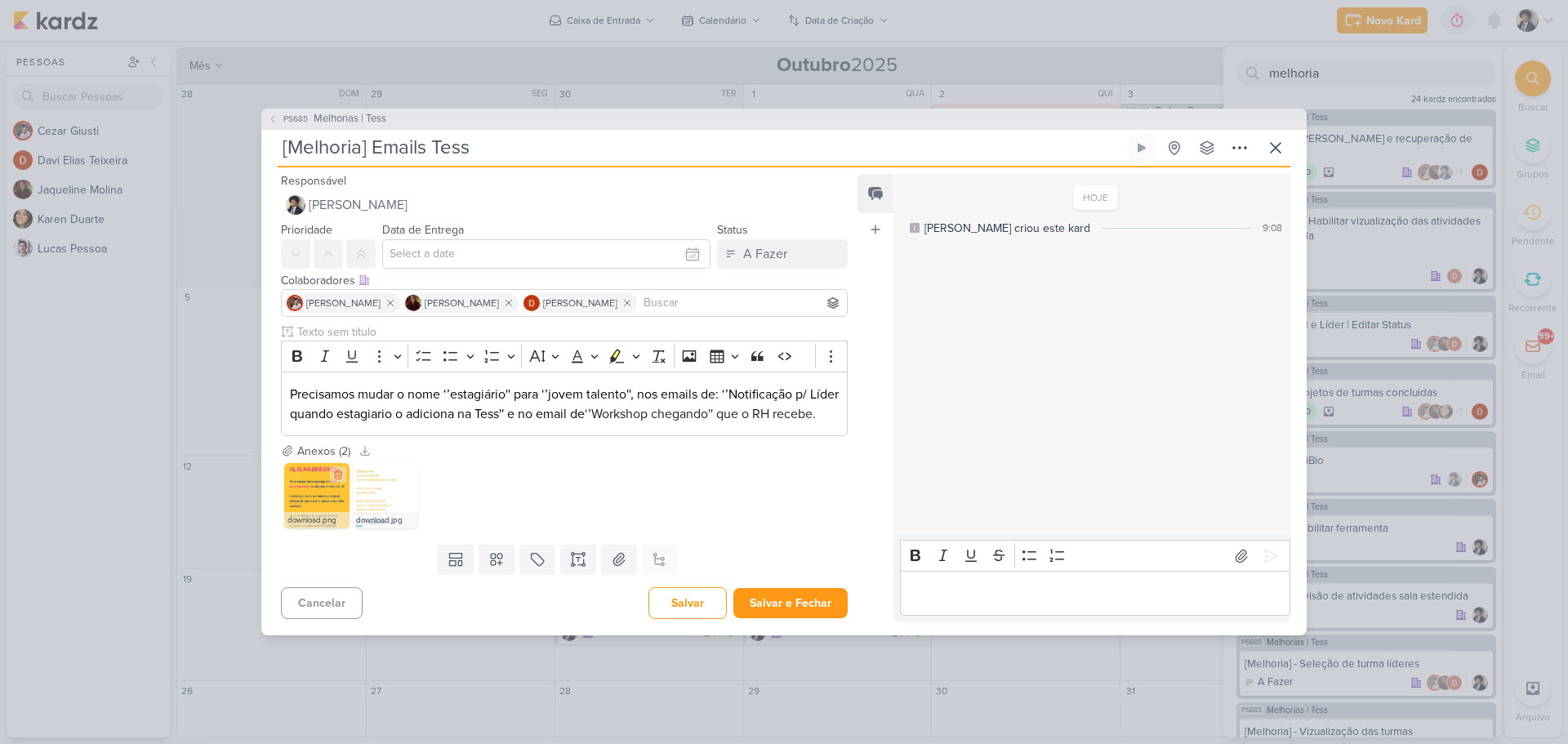
click at [298, 509] on img at bounding box center [317, 495] width 65 height 65
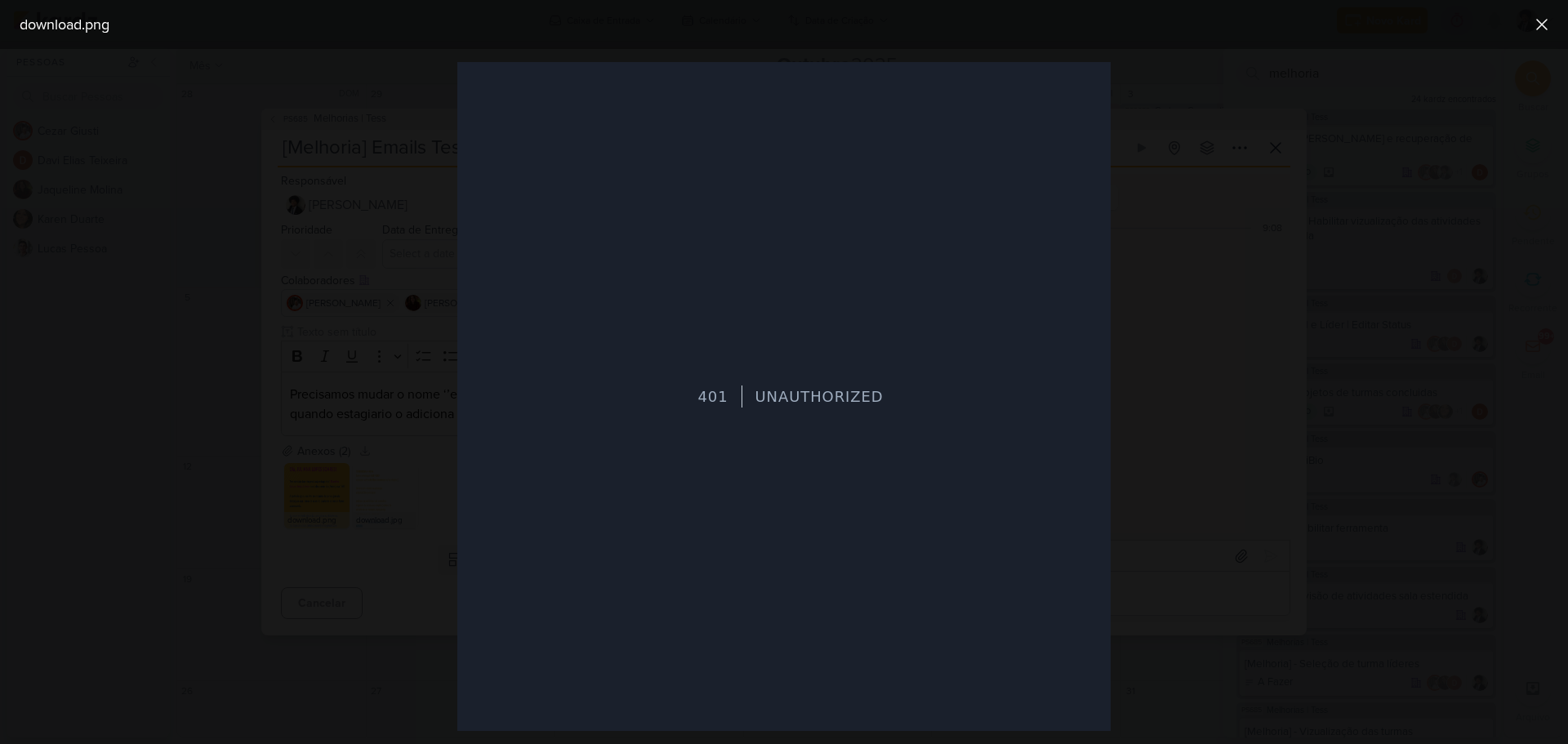
click at [1260, 422] on div at bounding box center [784, 396] width 1568 height 695
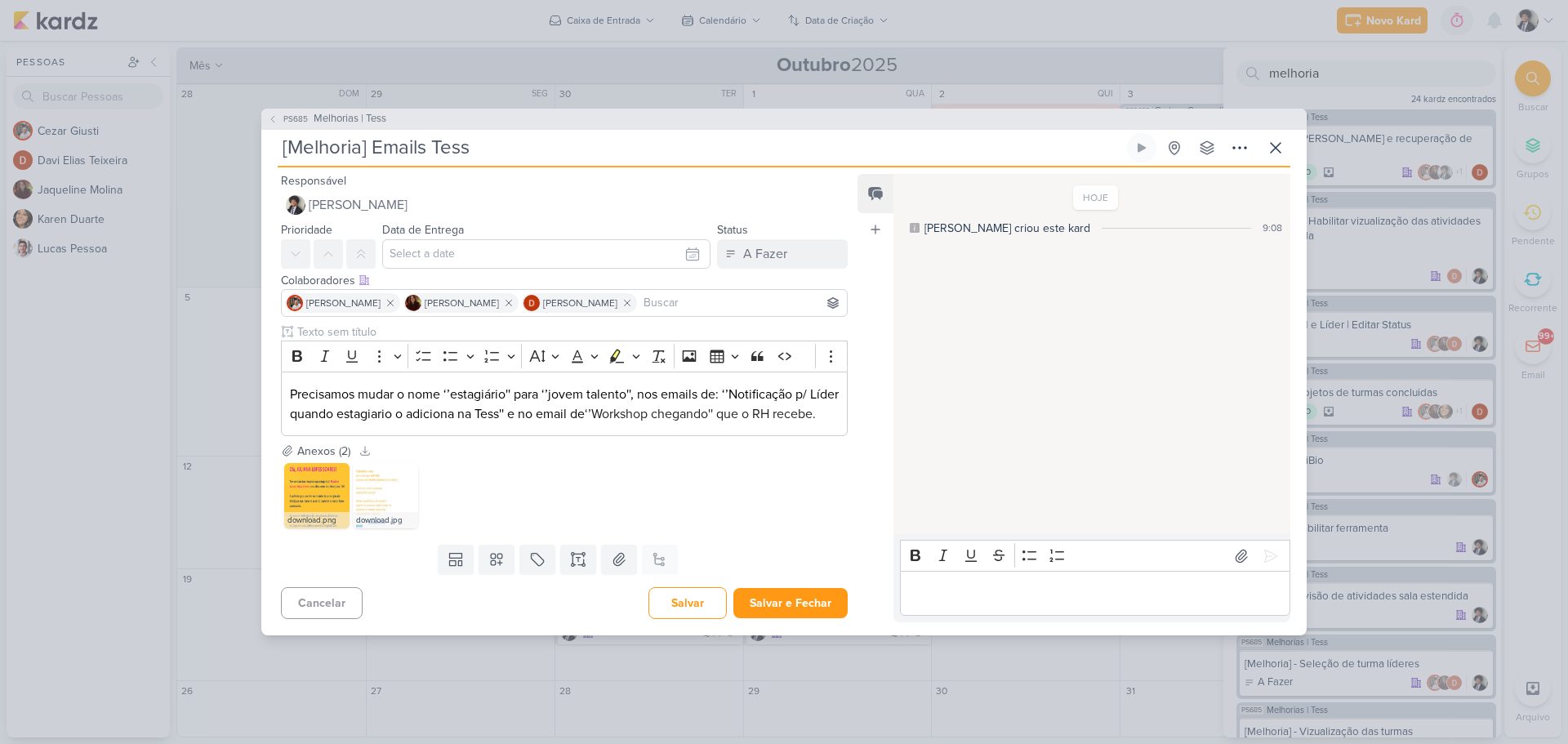
click at [597, 495] on div "download.png download.jpg" at bounding box center [565, 496] width 567 height 72
click at [292, 503] on img at bounding box center [317, 495] width 65 height 65
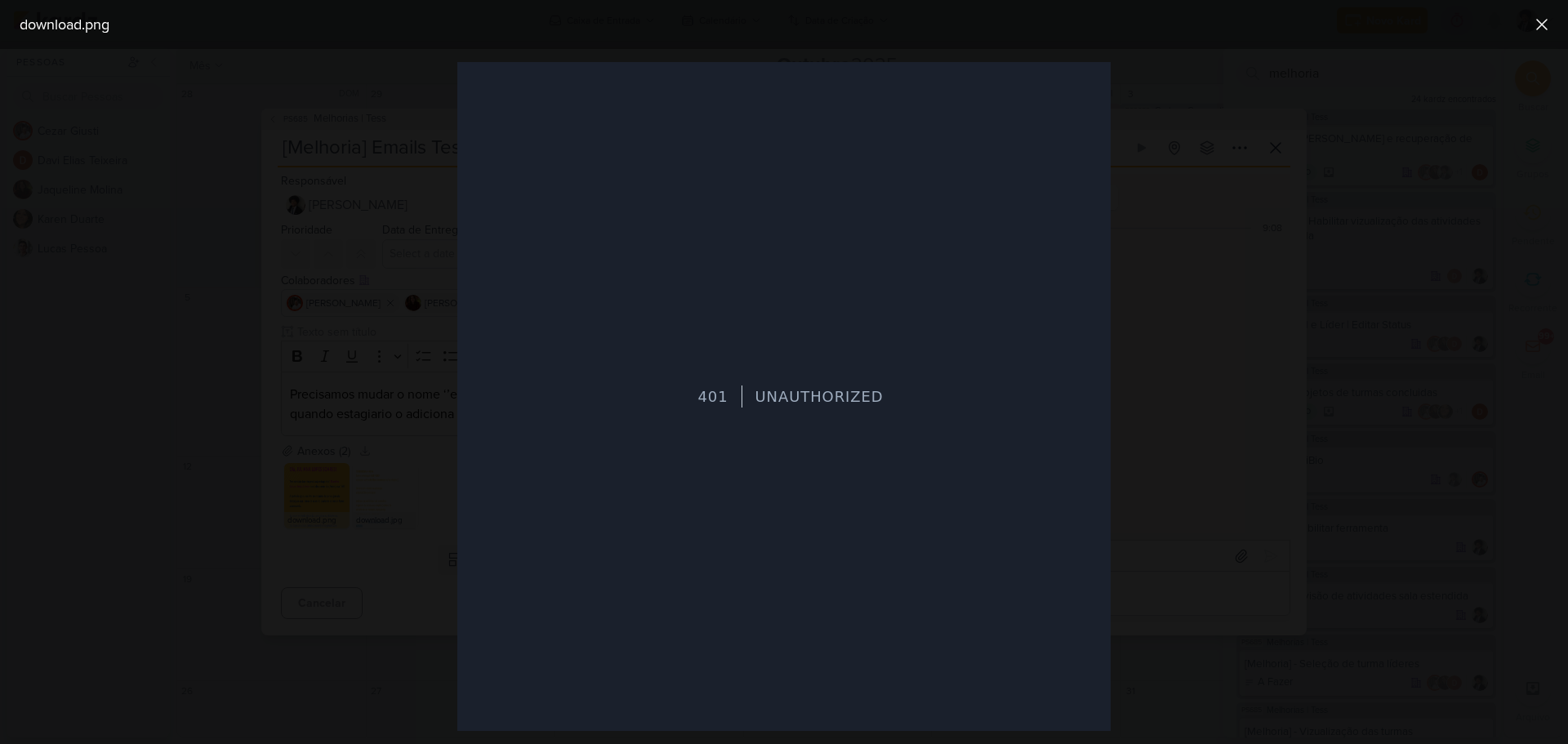
click at [292, 503] on div at bounding box center [784, 396] width 1568 height 695
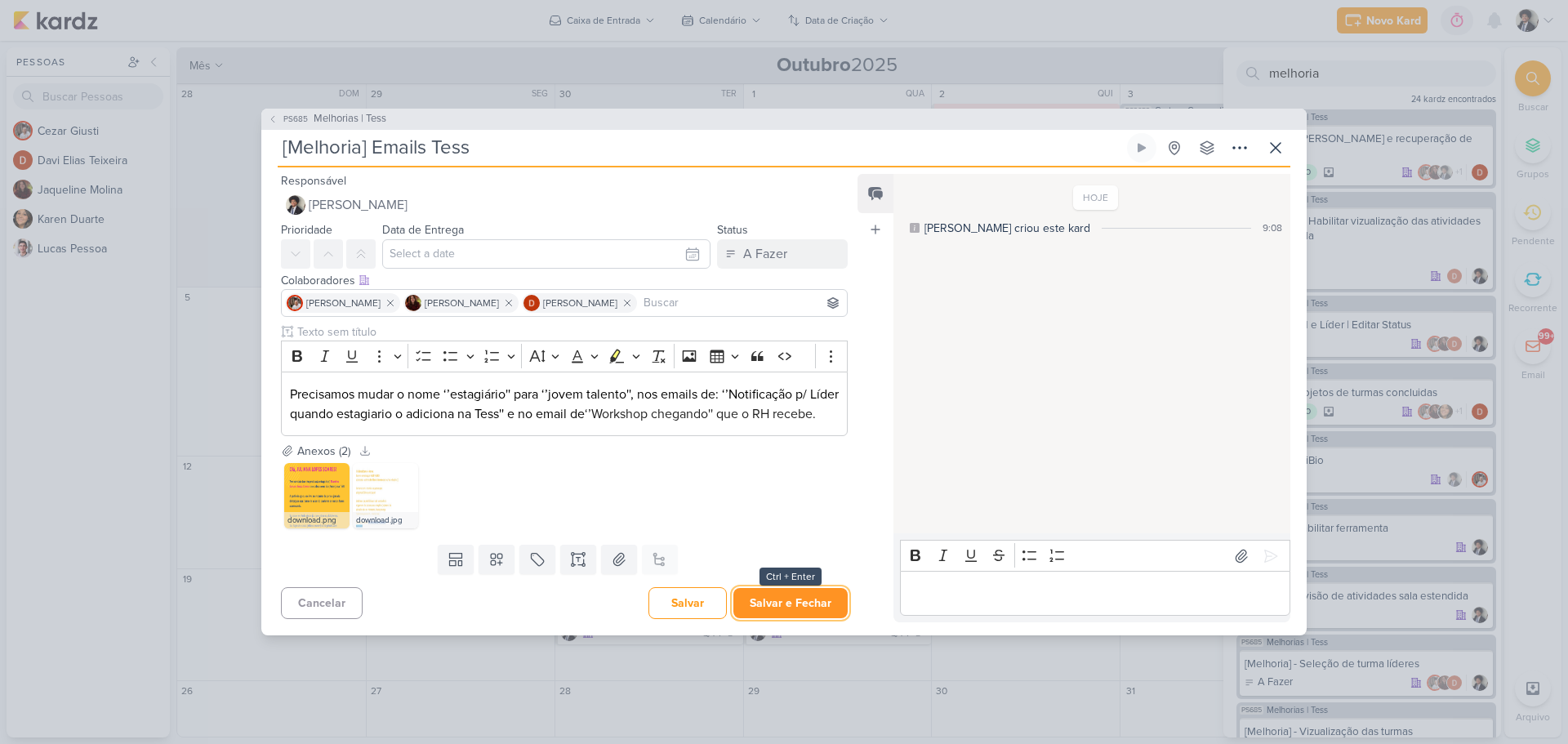
click at [792, 613] on button "Salvar e Fechar" at bounding box center [790, 603] width 114 height 30
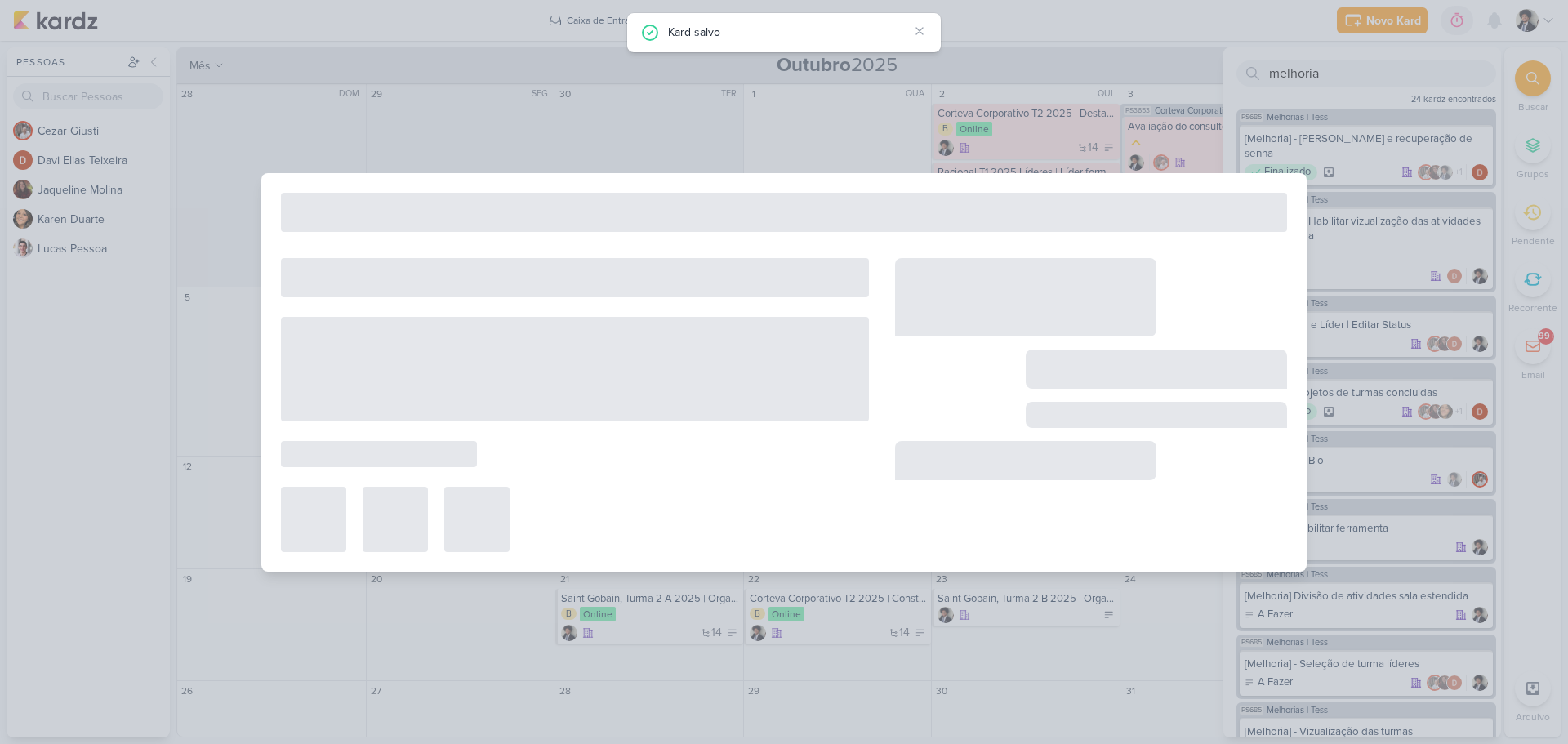
type input "Melhorias | Tess"
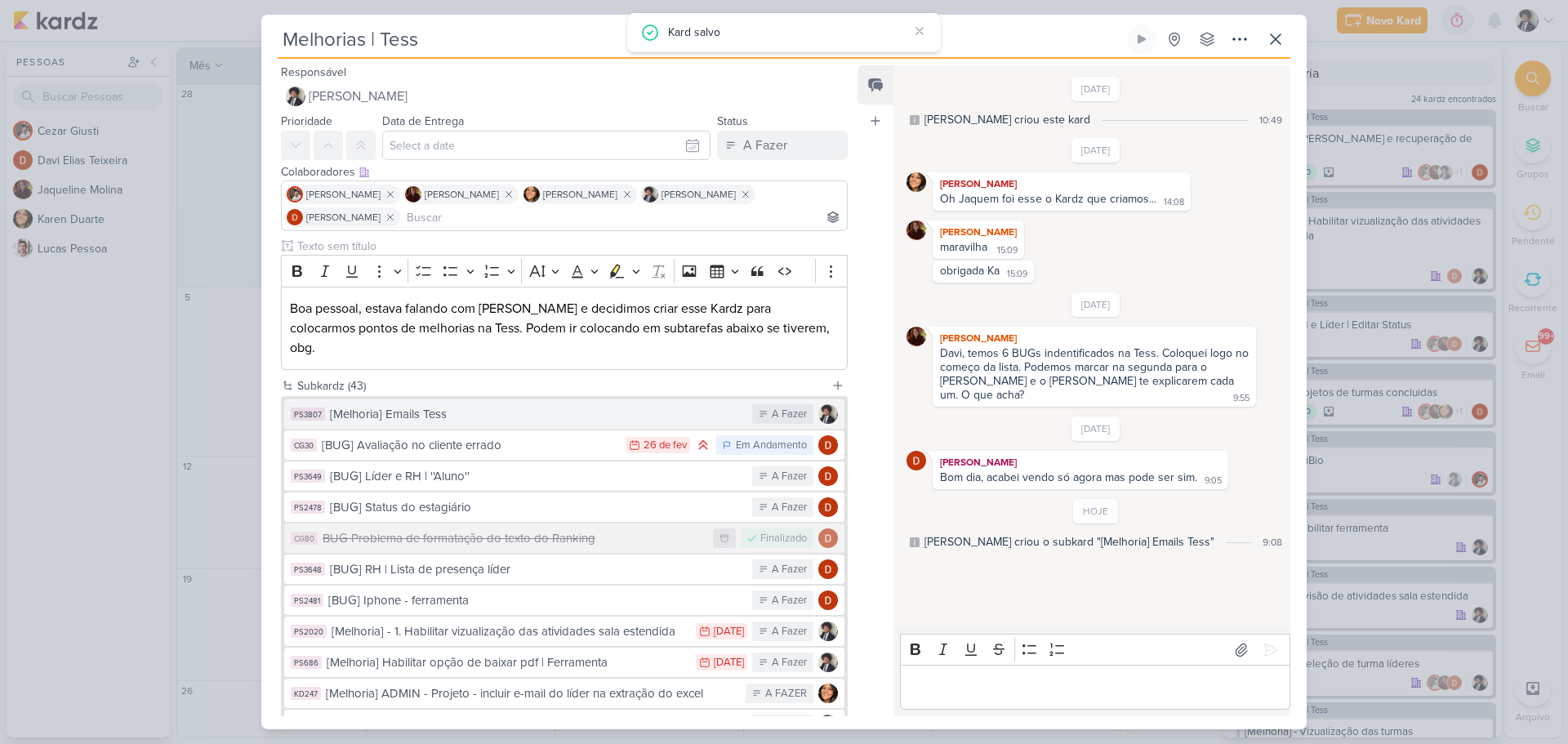
click at [464, 406] on div "[Melhoria] Emails Tess" at bounding box center [537, 415] width 414 height 19
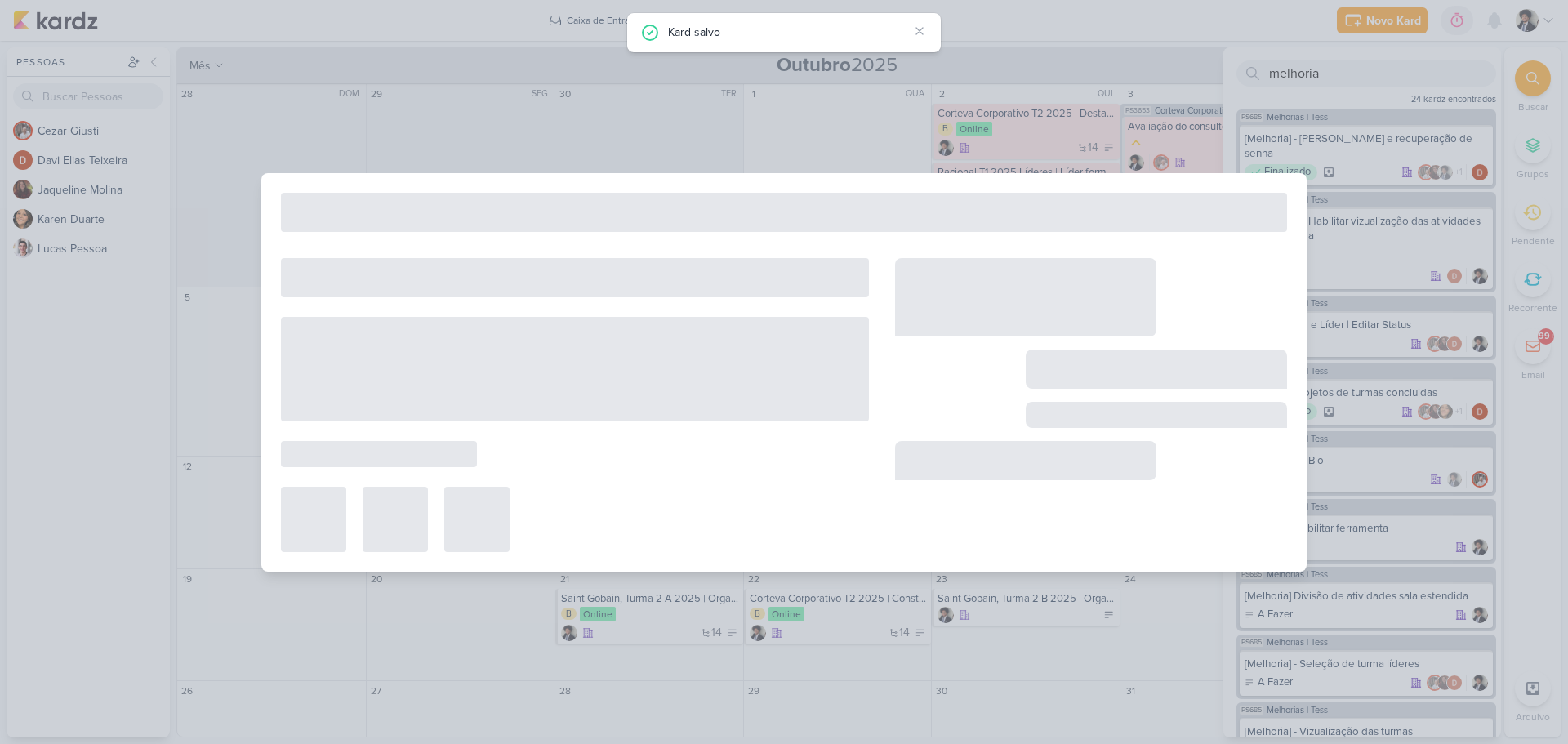
type input "[Melhoria] Emails Tess"
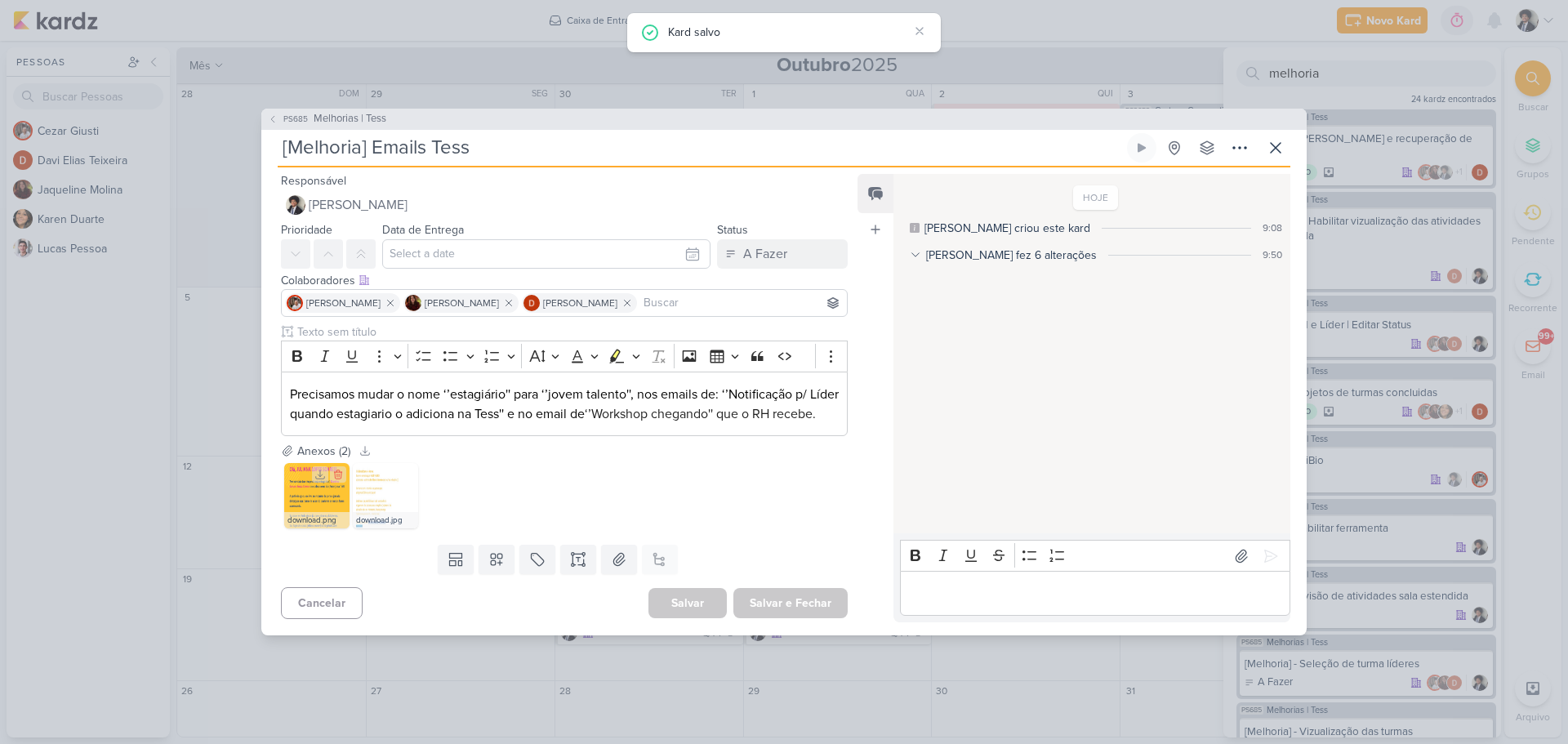
click at [306, 510] on img at bounding box center [317, 495] width 65 height 65
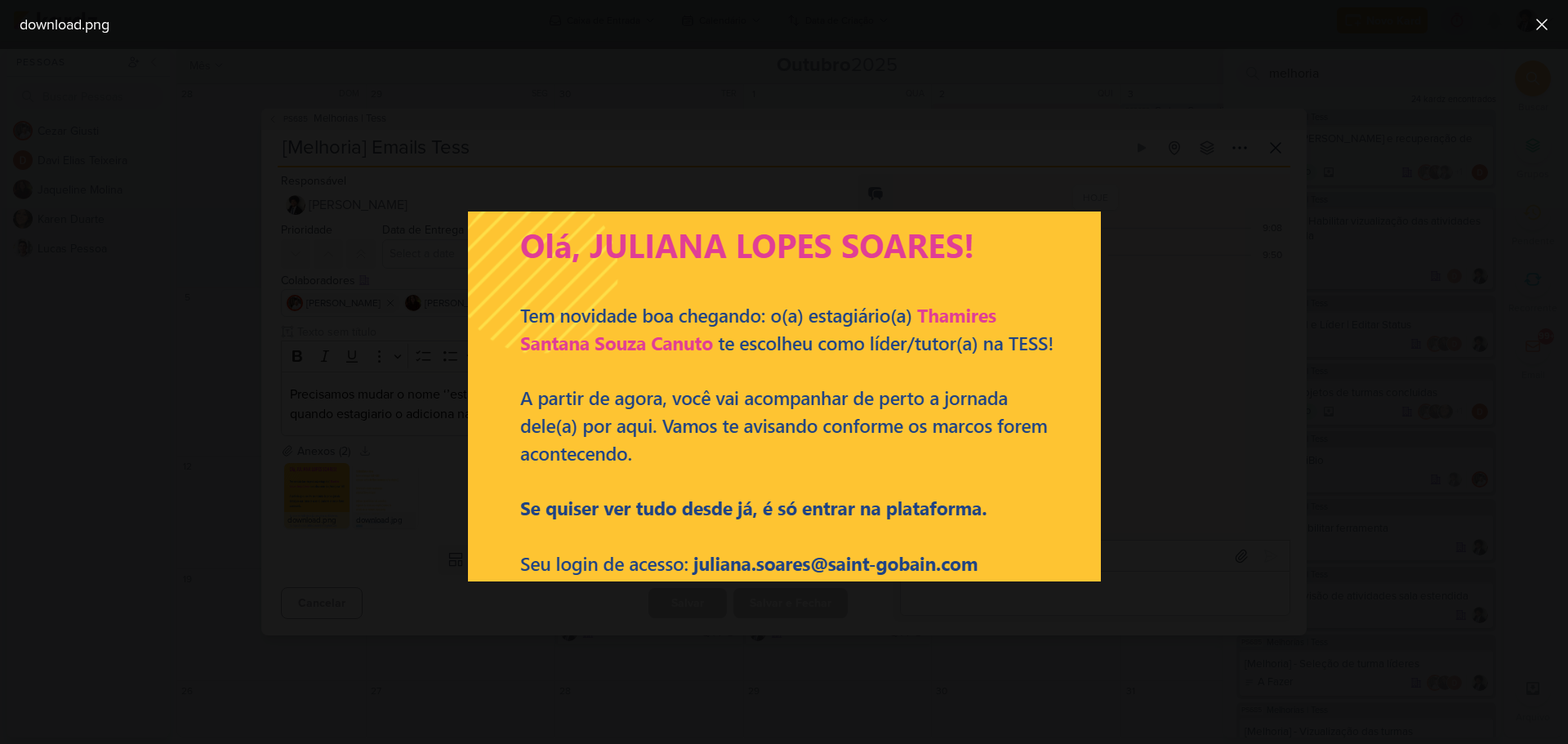
click at [249, 435] on div at bounding box center [784, 396] width 1568 height 695
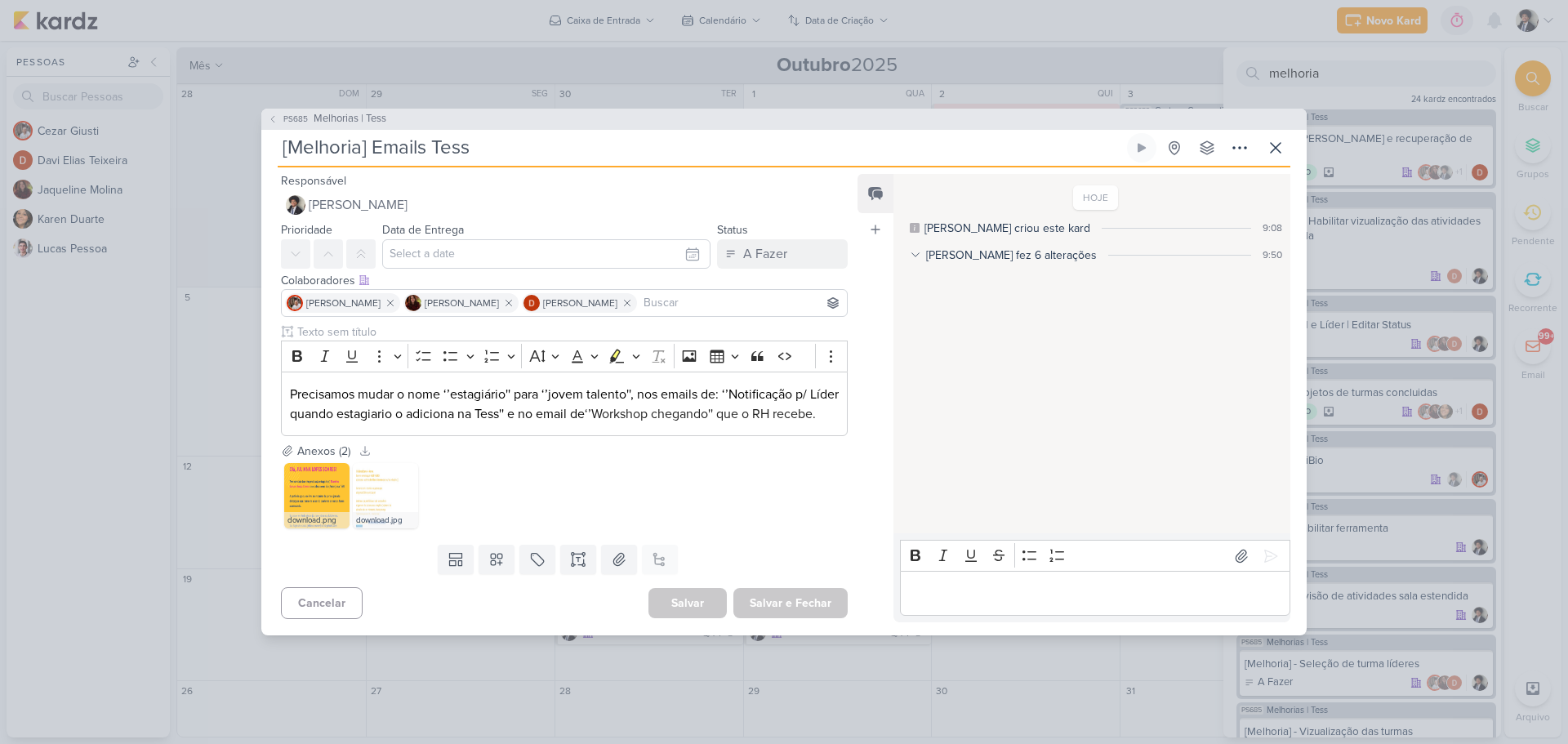
click at [1176, 49] on div "PS685 Melhorias | Tess [Melhoria] Emails Tess" at bounding box center [784, 372] width 1568 height 744
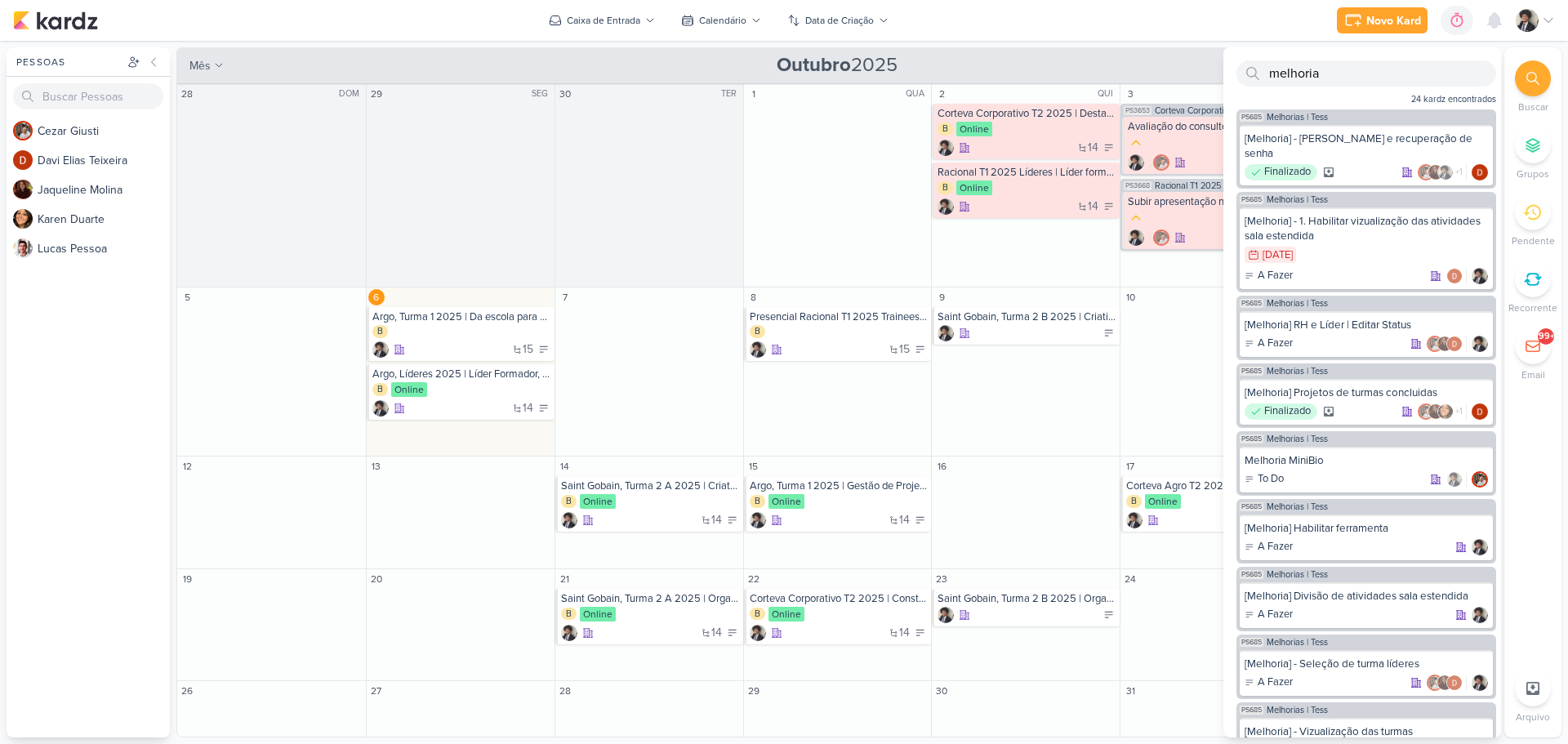
click at [1190, 14] on div "Novo Kard Ctrl + k 0h0m Sessão desligada... Hoje 0h0m Semana 0h0m Mês 0h0m" at bounding box center [784, 20] width 1542 height 41
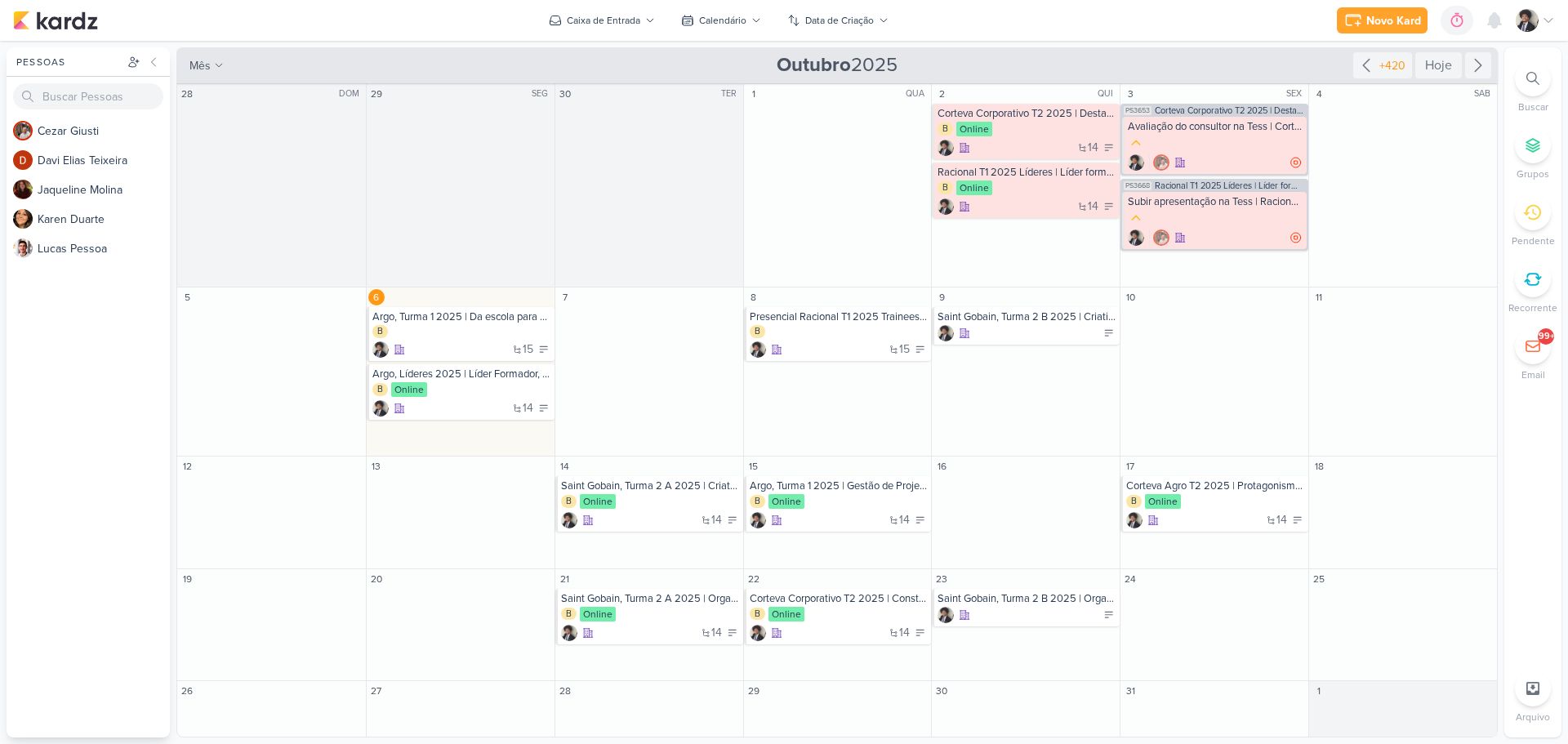
click at [1236, 25] on div "Novo Kard Ctrl + k 0h0m Sessão desligada... Hoje 0h0m Semana 0h0m Mês 0h0m" at bounding box center [784, 20] width 1542 height 41
click at [1413, 16] on div "Novo Kard" at bounding box center [1394, 21] width 55 height 17
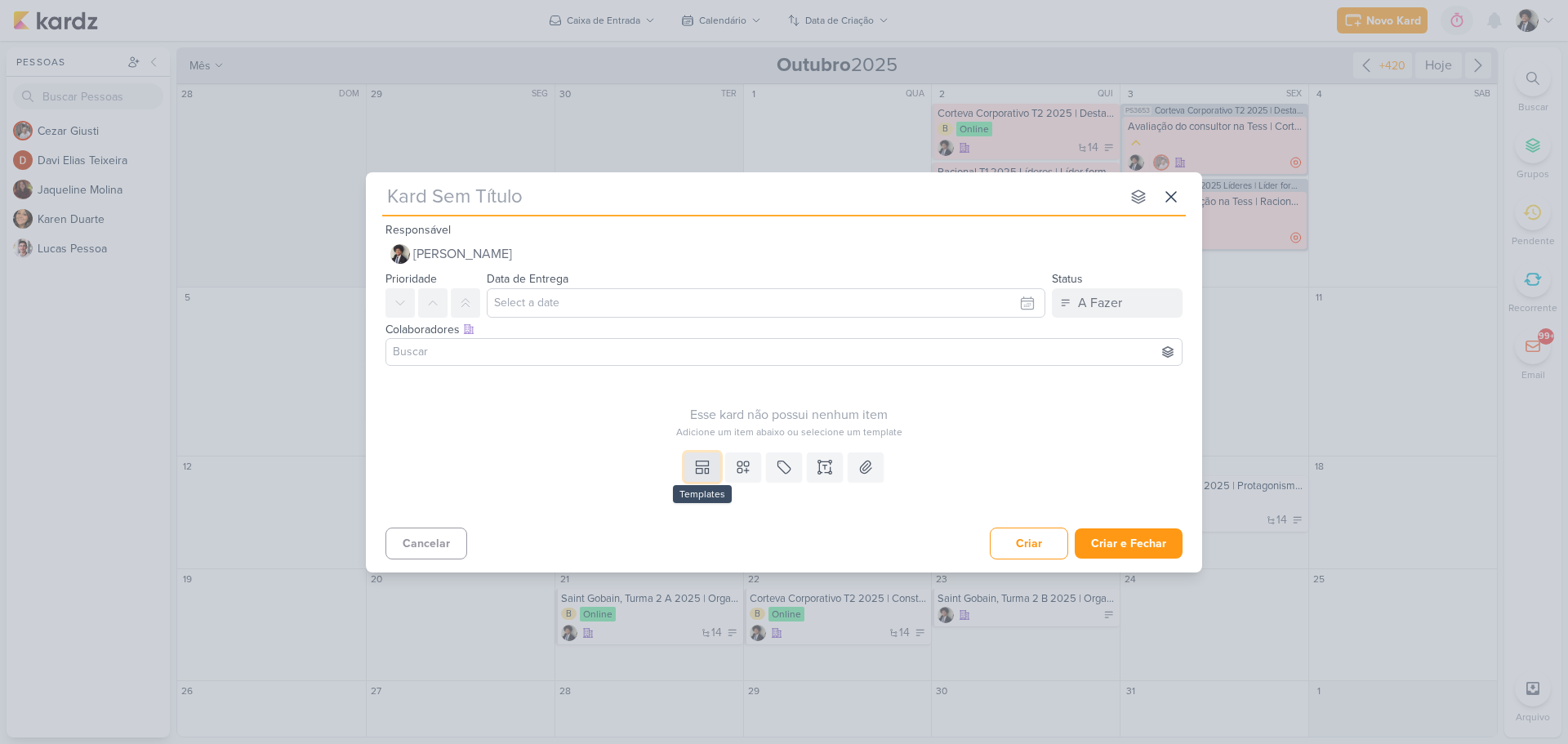
click at [697, 470] on icon at bounding box center [700, 471] width 7 height 5
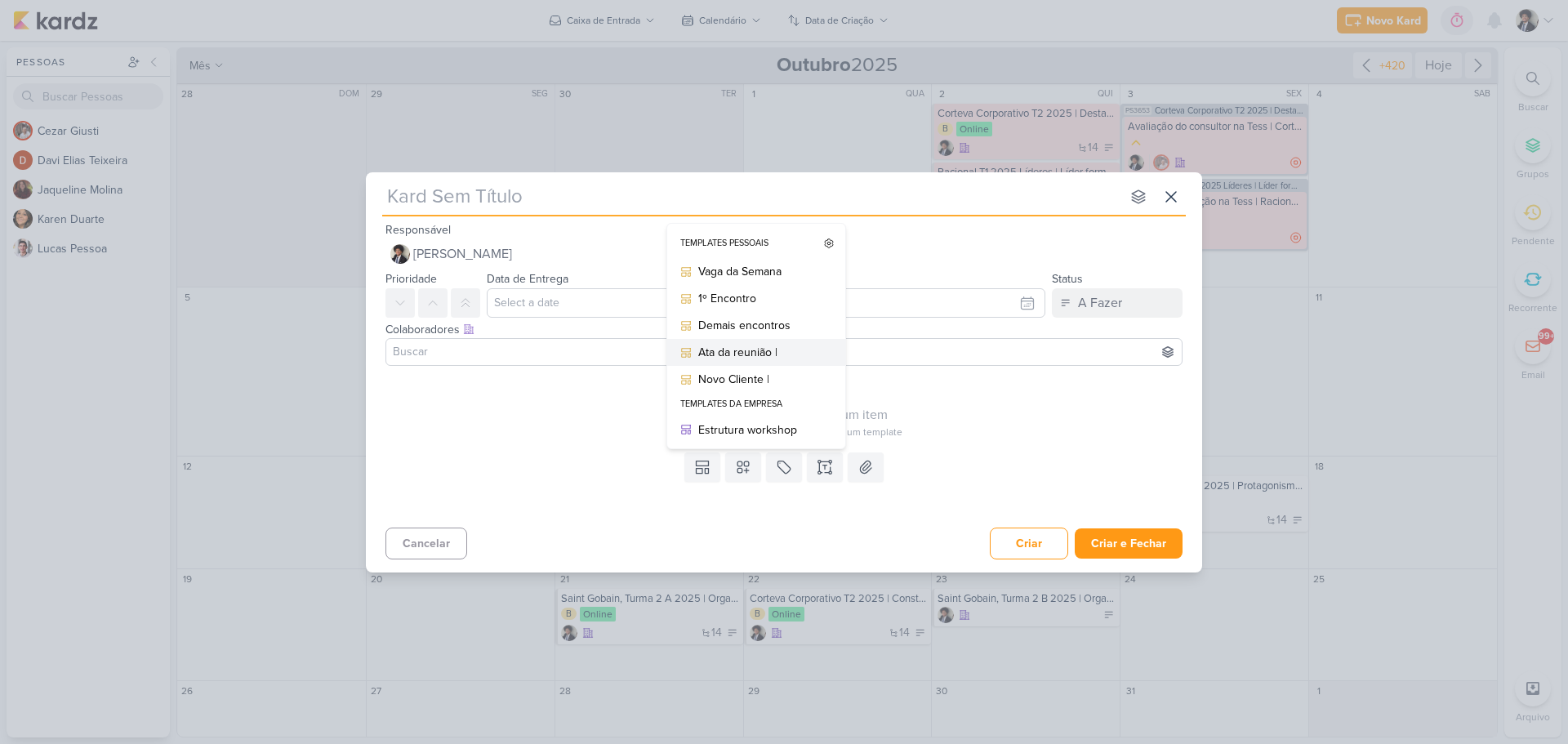
click at [756, 347] on div "Ata da reunião |" at bounding box center [762, 352] width 127 height 17
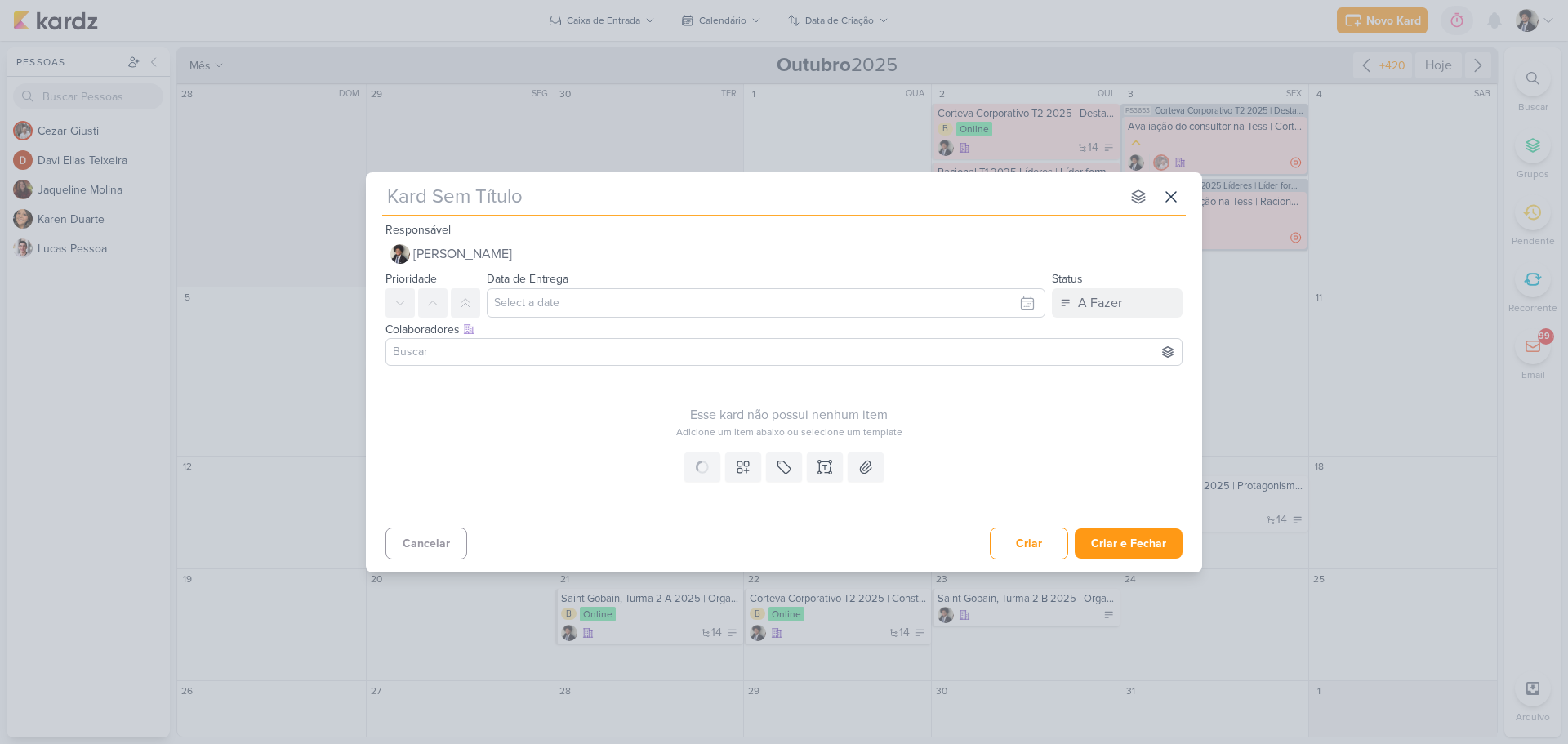
type input "Ata da reunião |"
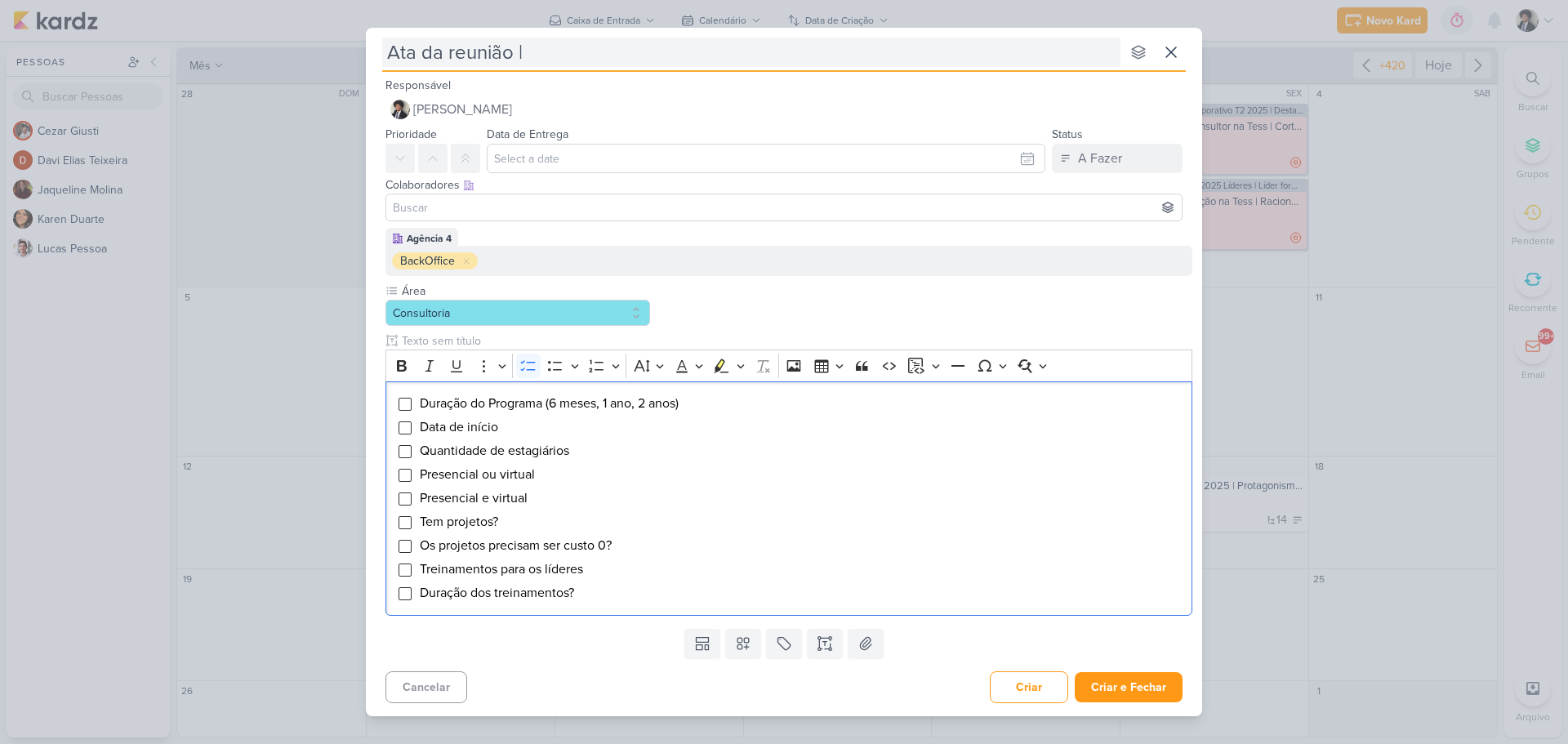
click at [606, 53] on input "Ata da reunião |" at bounding box center [751, 52] width 739 height 30
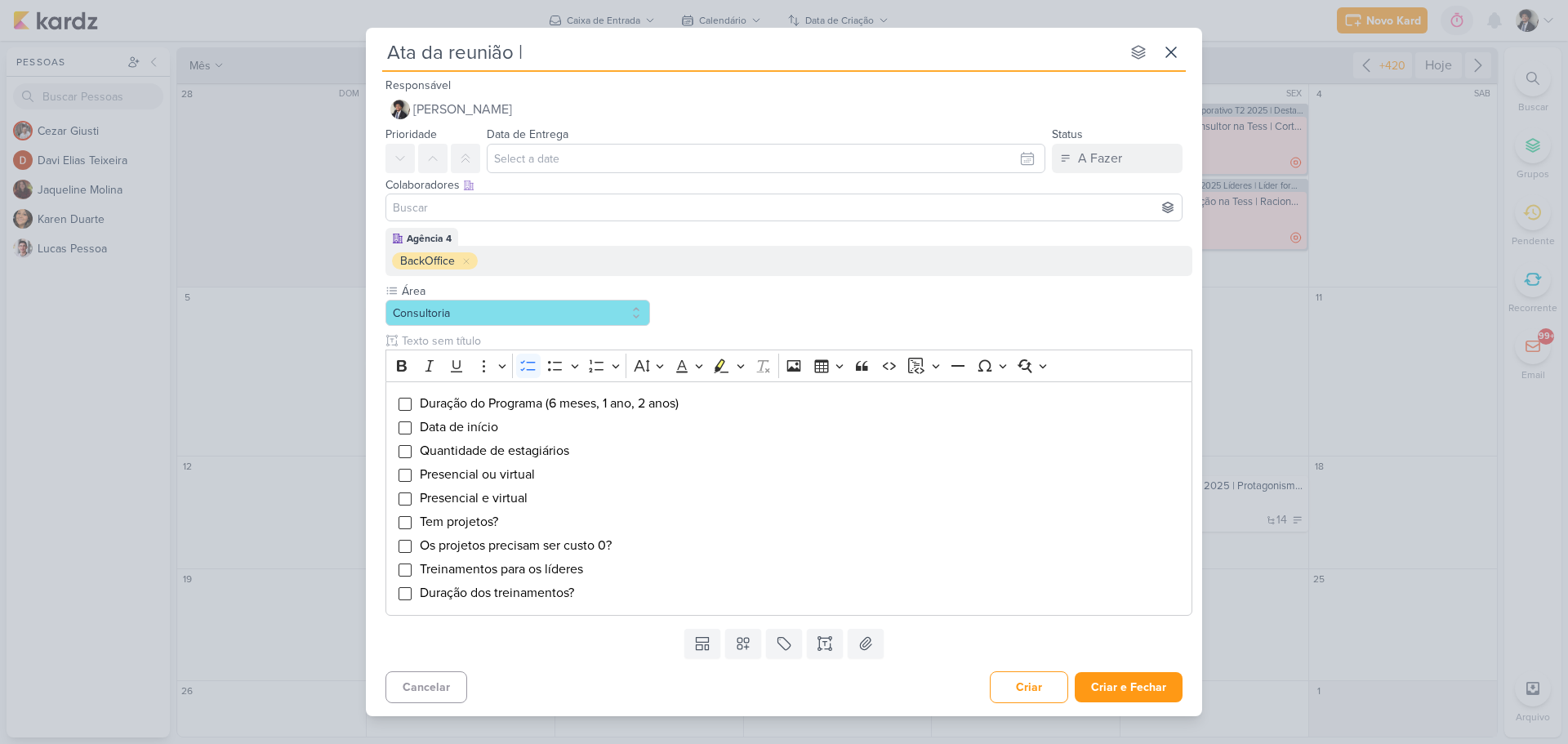
type input "Ata da reunião |"
type input "Ata da reunião | Cl"
type input "Ata da reunião | Clariant"
click at [593, 450] on li "Quantidade de estagiários" at bounding box center [802, 451] width 766 height 20
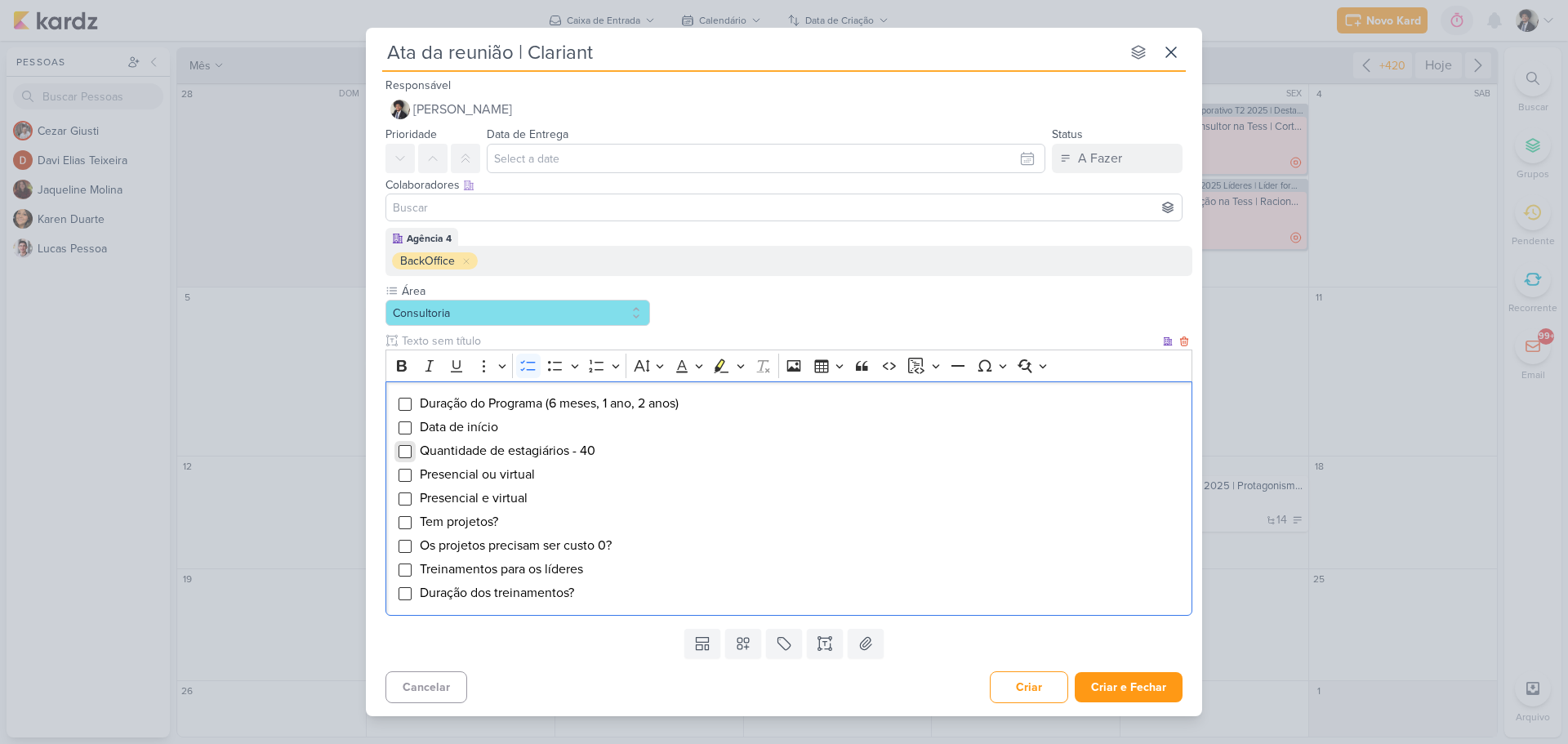
click at [407, 454] on input "Editor editing area: main" at bounding box center [405, 452] width 13 height 13
click at [492, 500] on span "Presencial e virtual" at bounding box center [474, 498] width 108 height 17
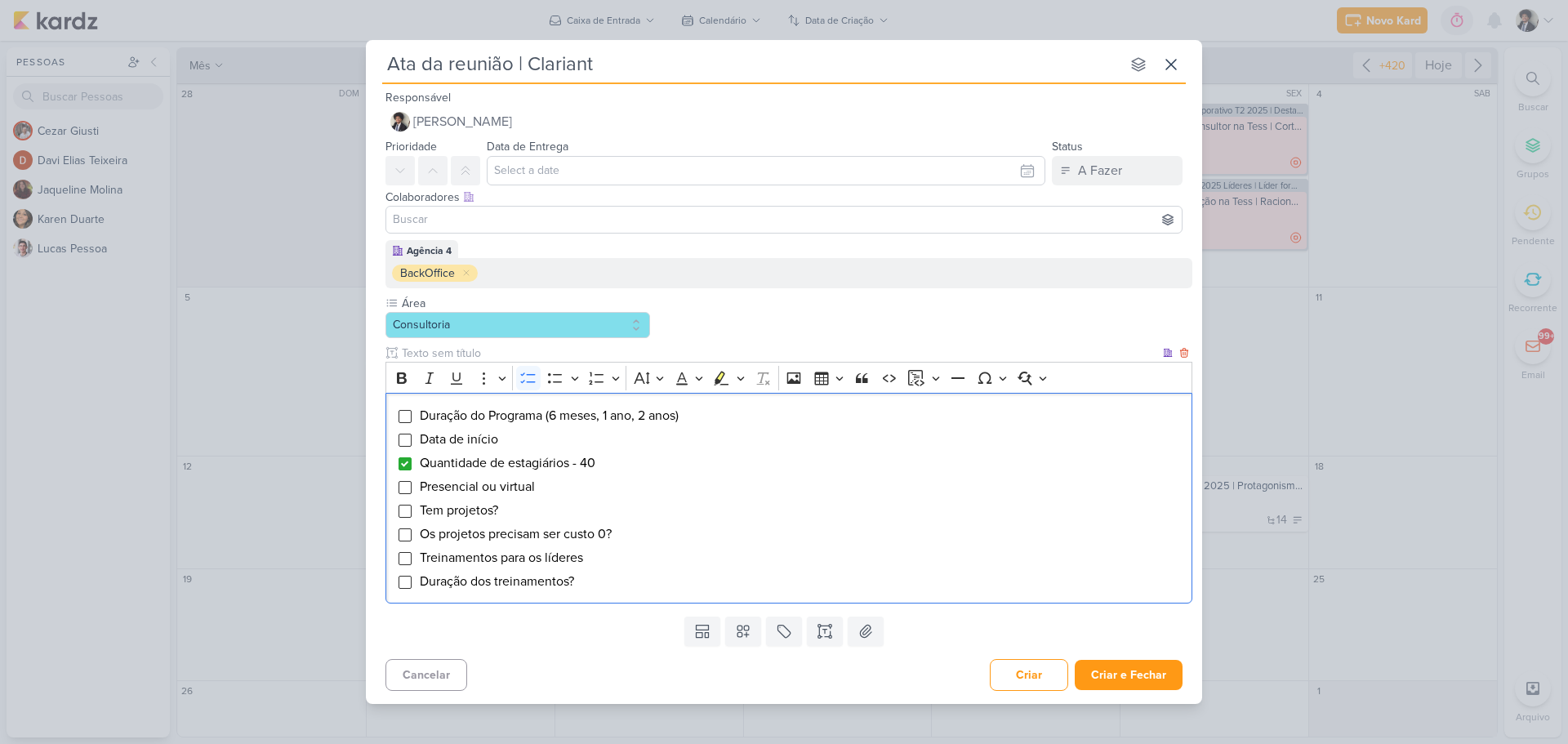
click at [593, 579] on li "Duração dos treinamentos?" at bounding box center [802, 581] width 766 height 20
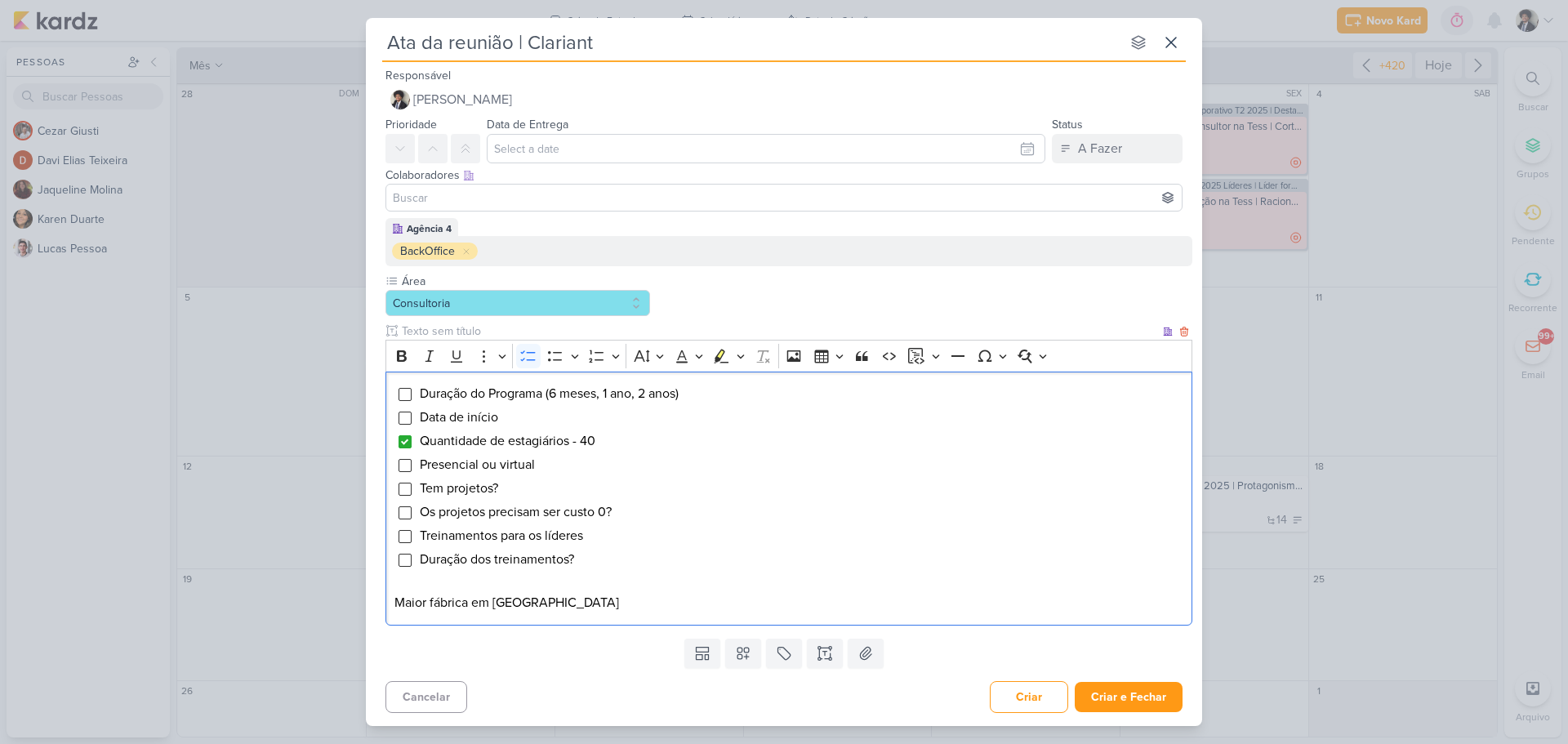
click at [593, 438] on span "Quantidade de estagiários - 40" at bounding box center [508, 441] width 176 height 17
click at [609, 441] on li "Quantidade de estagiários - 40" at bounding box center [802, 441] width 766 height 20
click at [554, 606] on p "Maior fábrica em [GEOGRAPHIC_DATA]" at bounding box center [789, 603] width 790 height 20
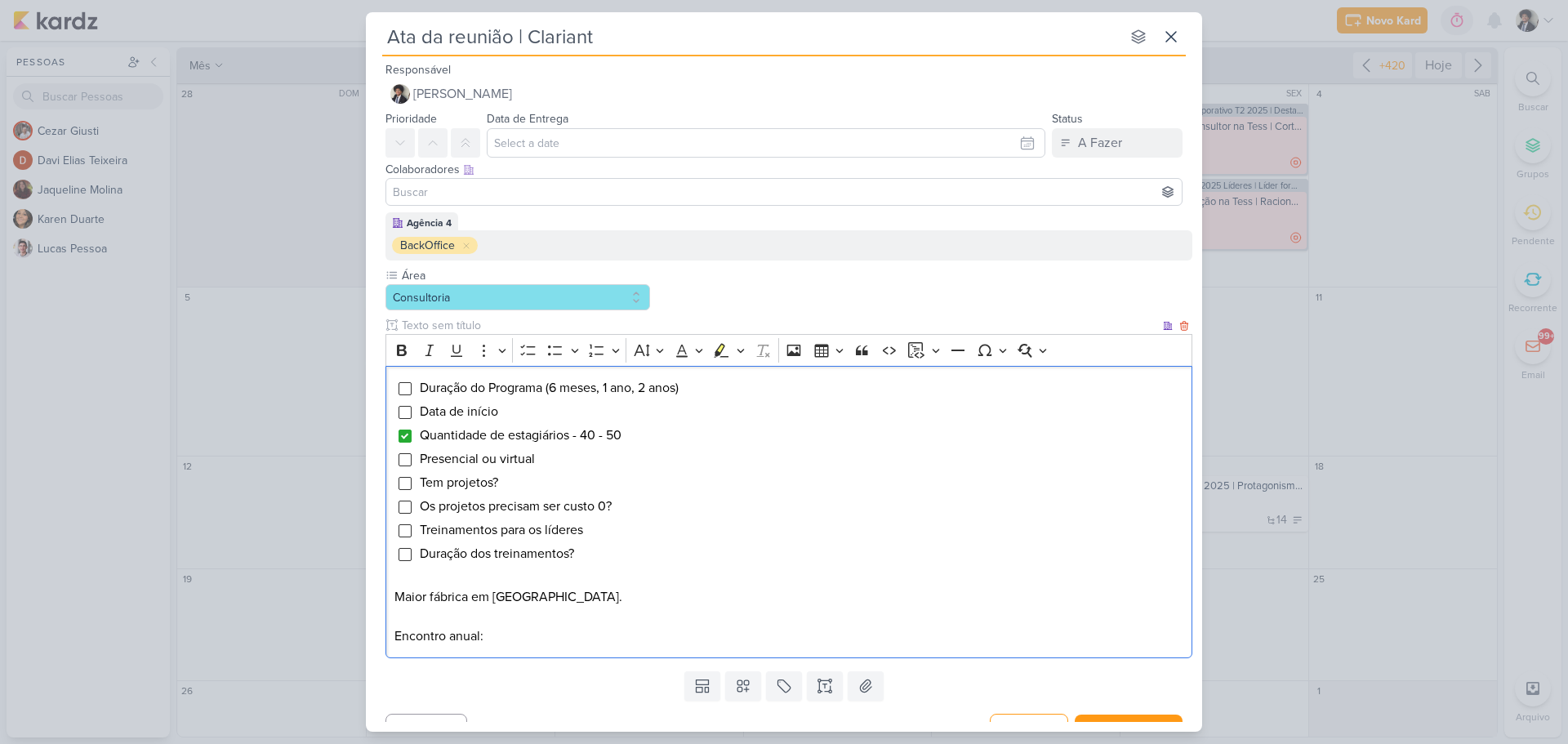
click at [499, 633] on p "Encontro anual:" at bounding box center [789, 636] width 790 height 20
drag, startPoint x: 487, startPoint y: 459, endPoint x: 580, endPoint y: 464, distance: 93.1
click at [580, 464] on li "Presencial ou virtual" at bounding box center [802, 459] width 766 height 20
click at [407, 457] on input "Editor editing area: main" at bounding box center [405, 459] width 13 height 13
click at [405, 530] on input "Editor editing area: main" at bounding box center [405, 531] width 13 height 13
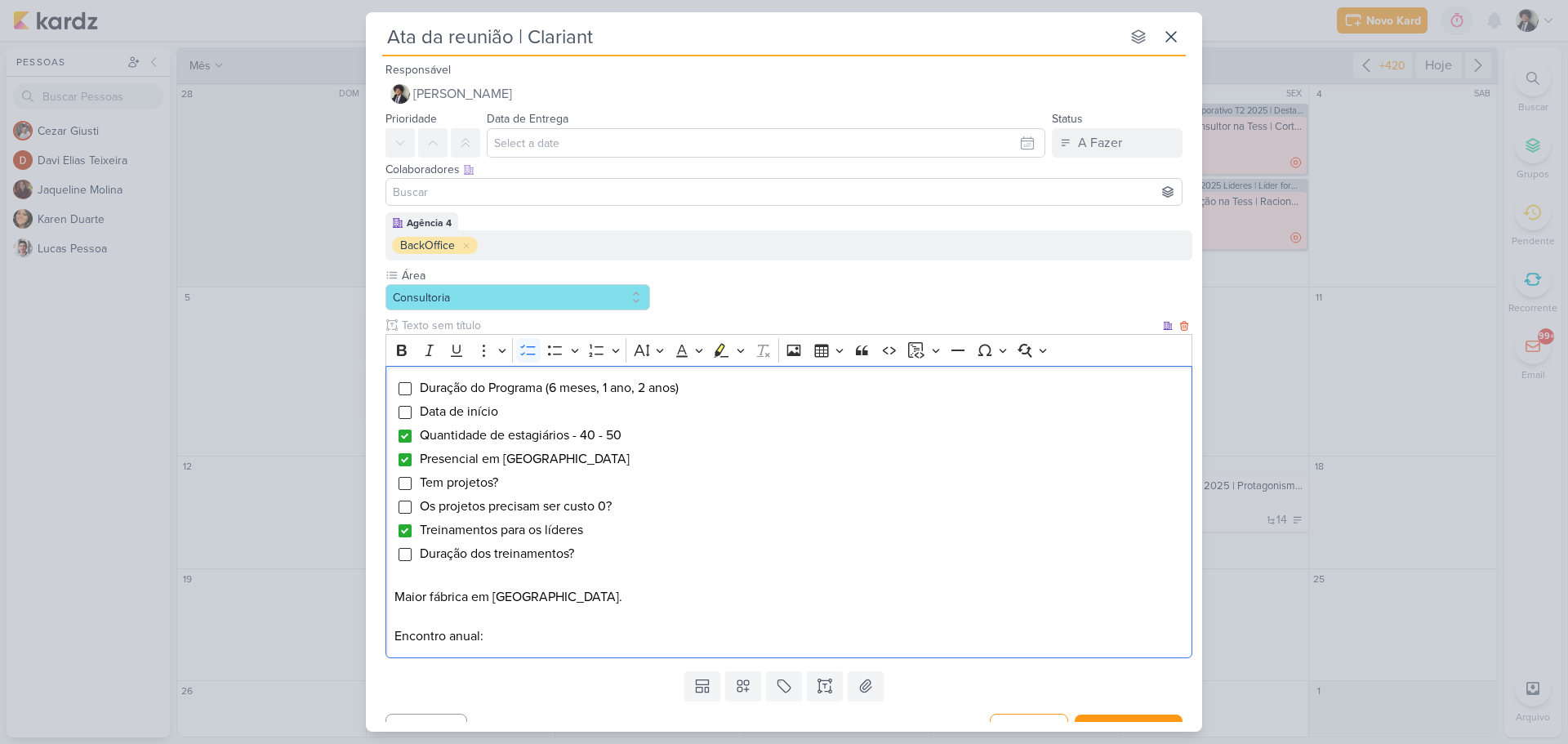
drag, startPoint x: 425, startPoint y: 528, endPoint x: 669, endPoint y: 530, distance: 244.0
click at [669, 530] on li "Treinamentos para os líderes" at bounding box center [802, 530] width 766 height 20
click at [493, 639] on p "Encontro anual:" at bounding box center [789, 636] width 790 height 20
click at [463, 480] on span "Tem projetos?" at bounding box center [459, 482] width 78 height 17
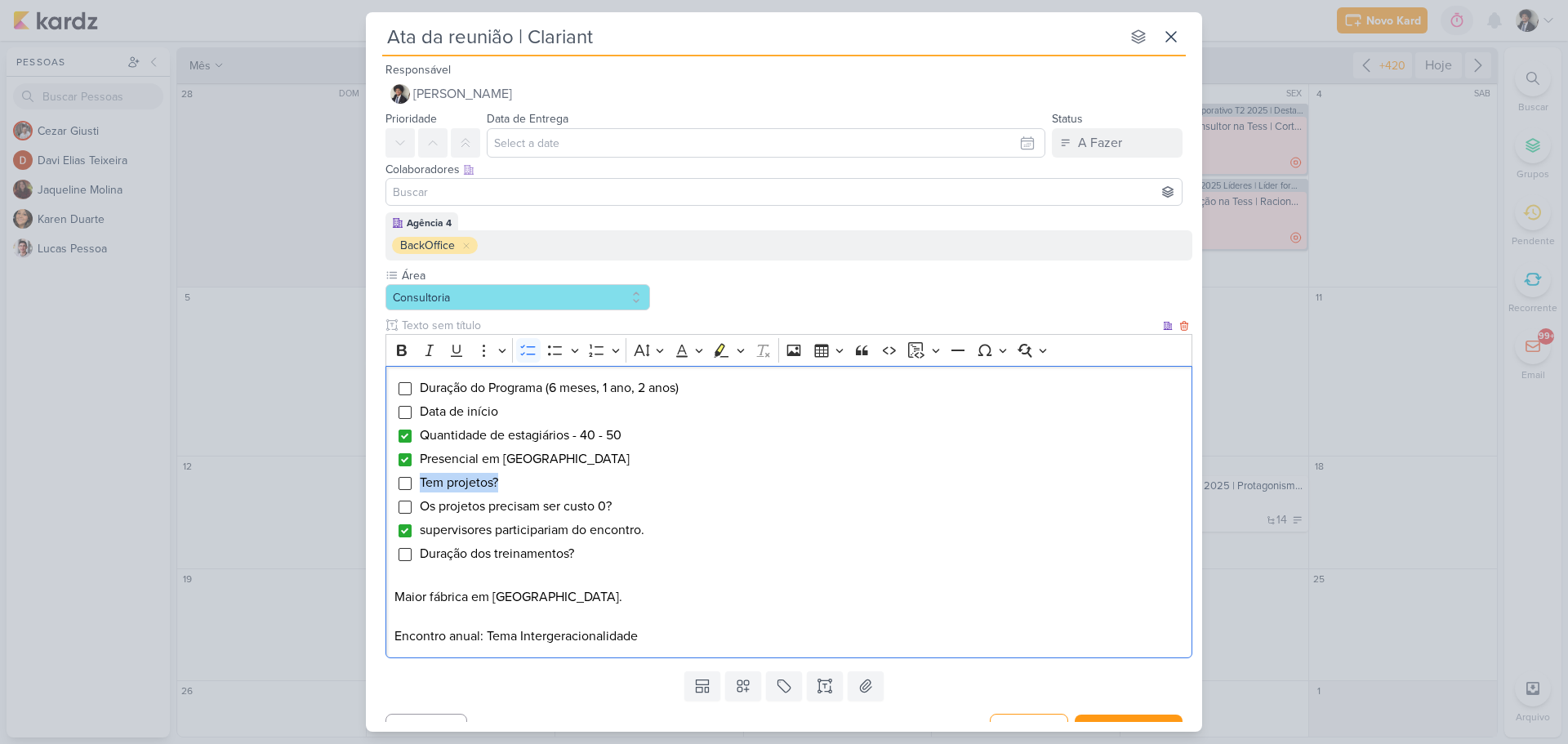
click at [463, 480] on span "Tem projetos?" at bounding box center [459, 482] width 78 height 17
click at [527, 412] on li "Data de início" at bounding box center [802, 412] width 766 height 20
click at [562, 536] on span "supervisores participariam do encontro." at bounding box center [533, 530] width 224 height 17
click at [663, 531] on li "supervisores participarão do encontro." at bounding box center [802, 530] width 766 height 20
click at [658, 633] on p "Encontro anual: Tema Intergeracionalidade" at bounding box center [789, 636] width 790 height 20
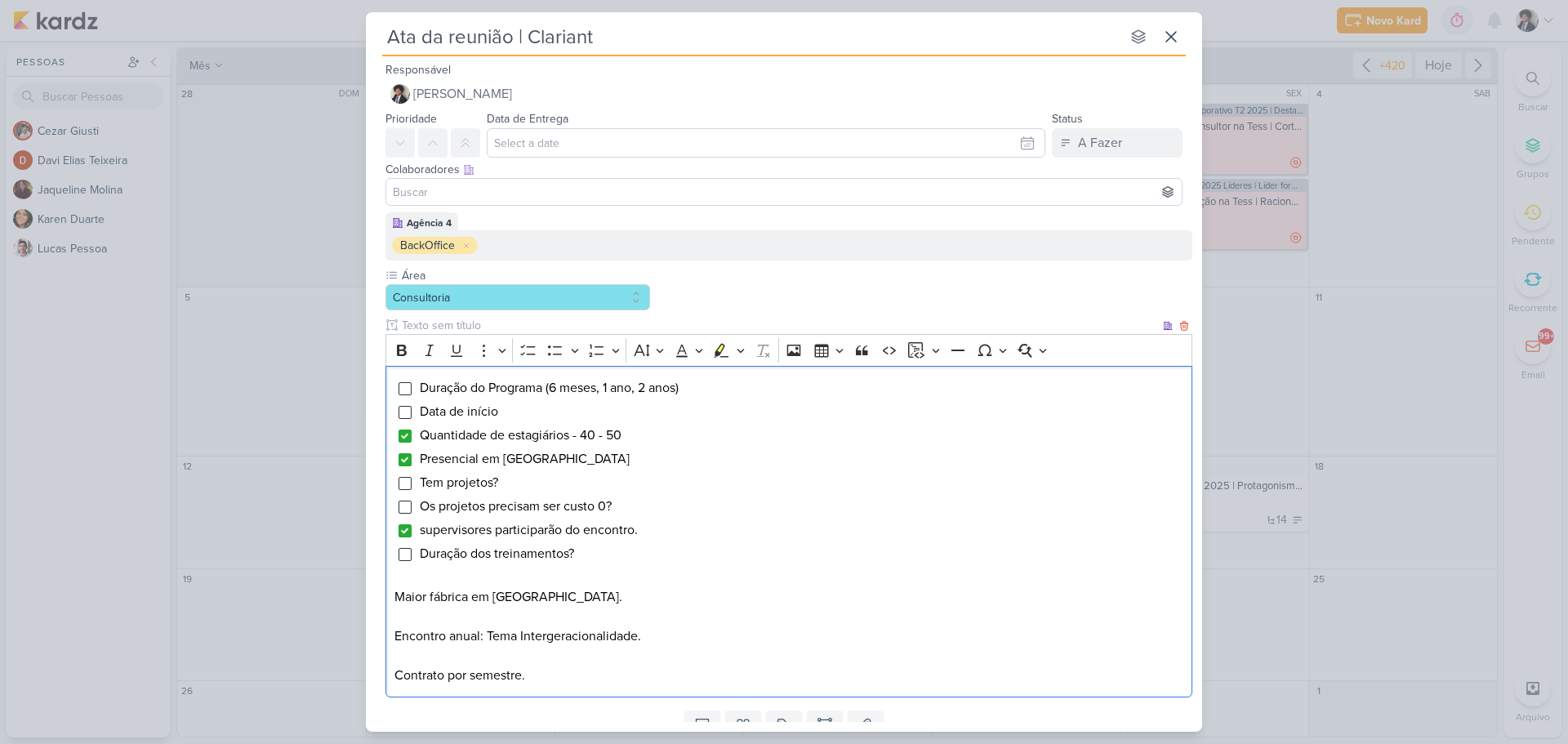
click at [473, 488] on span "Tem projetos?" at bounding box center [459, 482] width 78 height 17
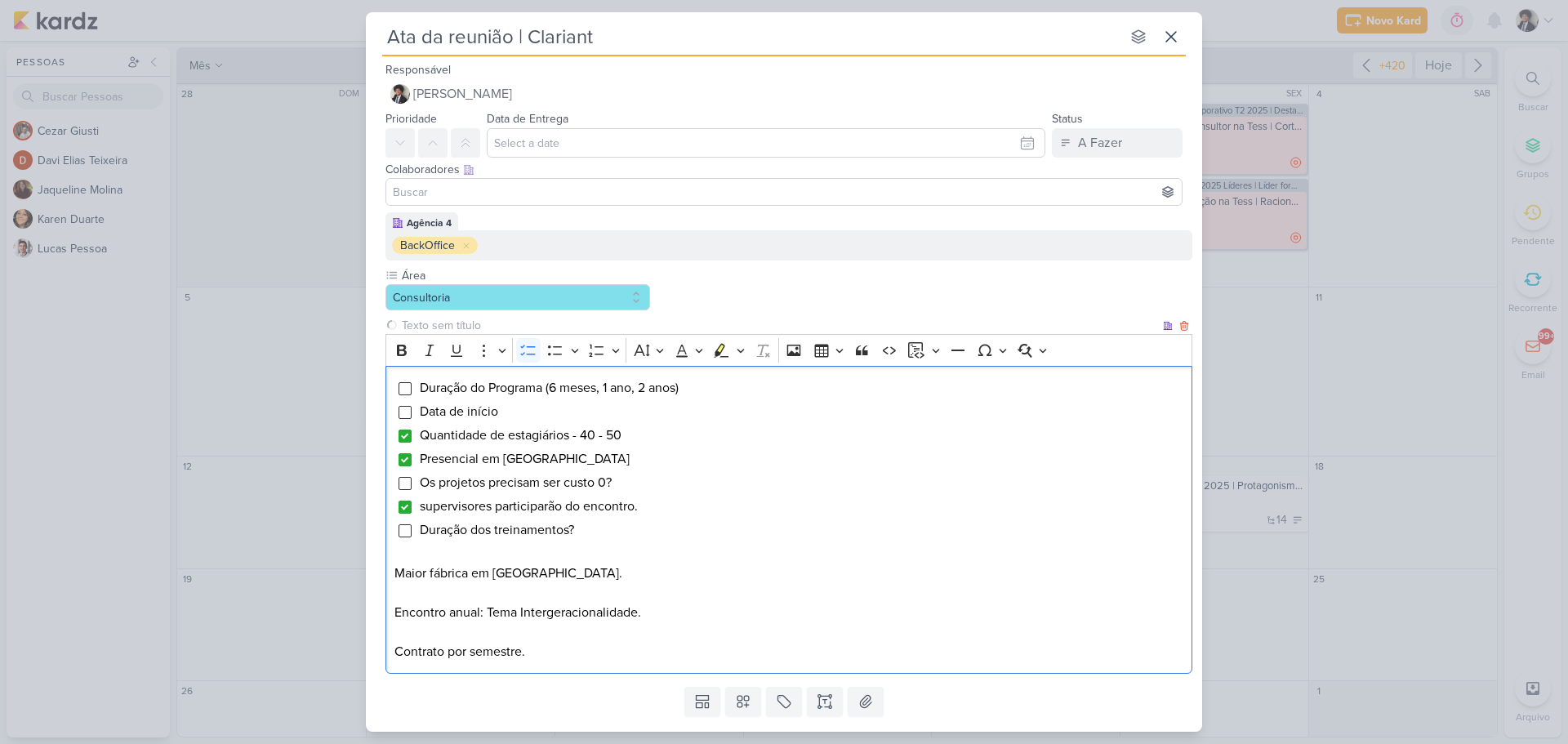
click at [500, 479] on span "Os projetos precisam ser custo 0?" at bounding box center [516, 482] width 192 height 17
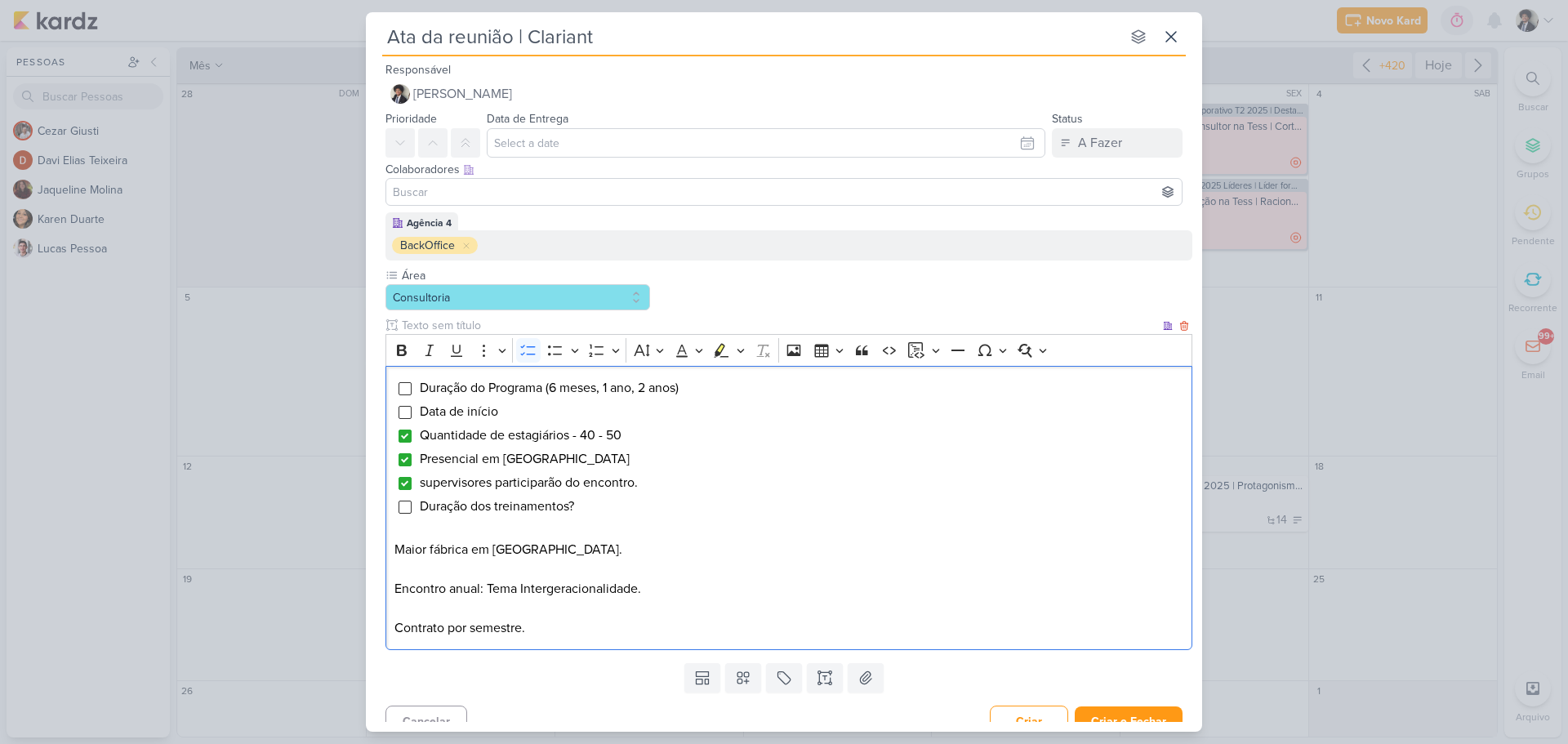
click at [493, 484] on span "supervisores participarão do encontro." at bounding box center [529, 482] width 218 height 17
click at [648, 510] on li "Duração dos treinamentos?" at bounding box center [802, 506] width 766 height 20
click at [455, 392] on span "Duração do Programa (6 meses, 1 ano, 2 anos)" at bounding box center [550, 388] width 259 height 17
click at [487, 386] on span "Duração do Programa (6 meses, 1 ano, 2 anos)" at bounding box center [550, 388] width 259 height 17
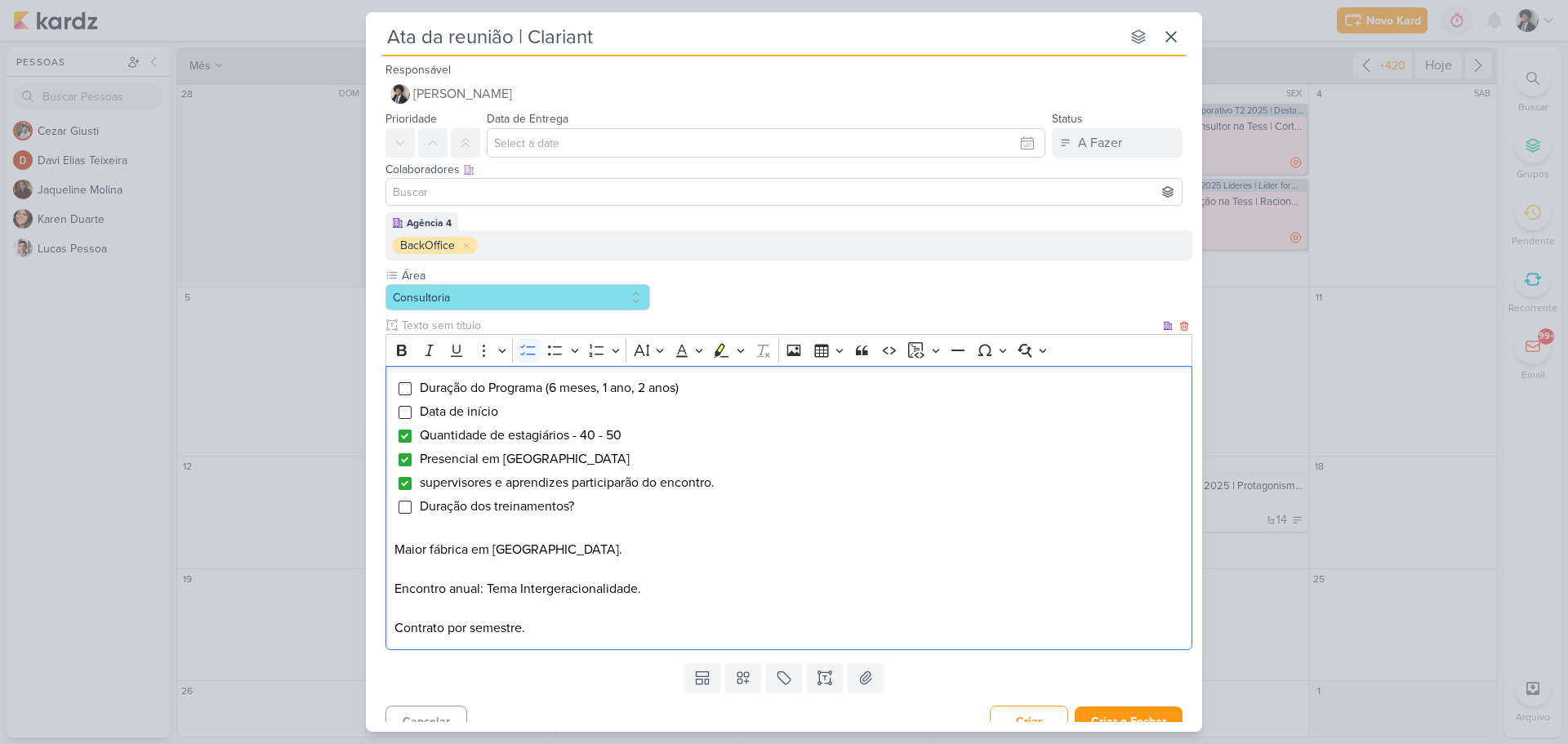
click at [479, 388] on span "Duração do Programa (6 meses, 1 ano, 2 anos)" at bounding box center [550, 388] width 259 height 17
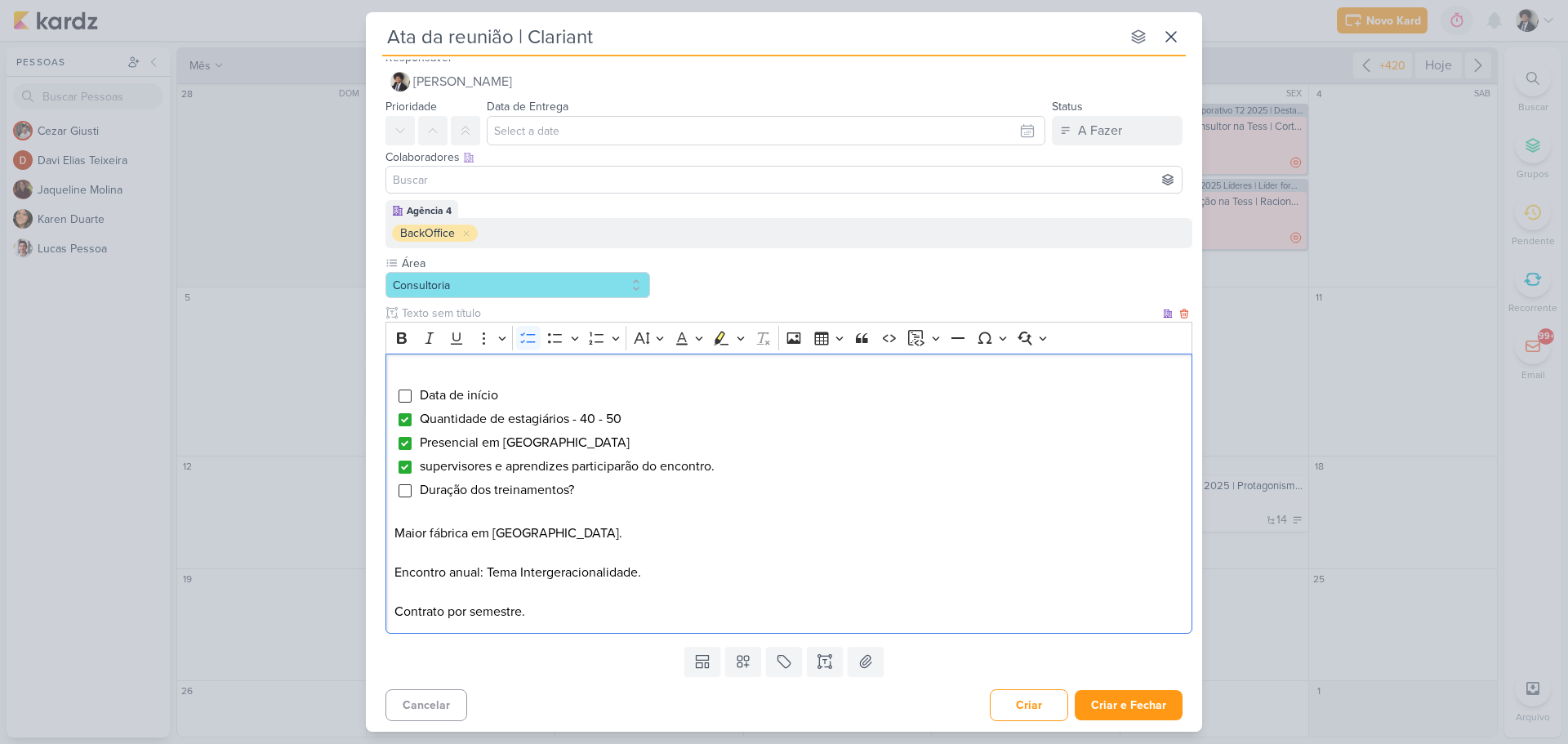
scroll to position [15, 0]
click at [1123, 704] on button "Criar e Fechar" at bounding box center [1129, 702] width 108 height 30
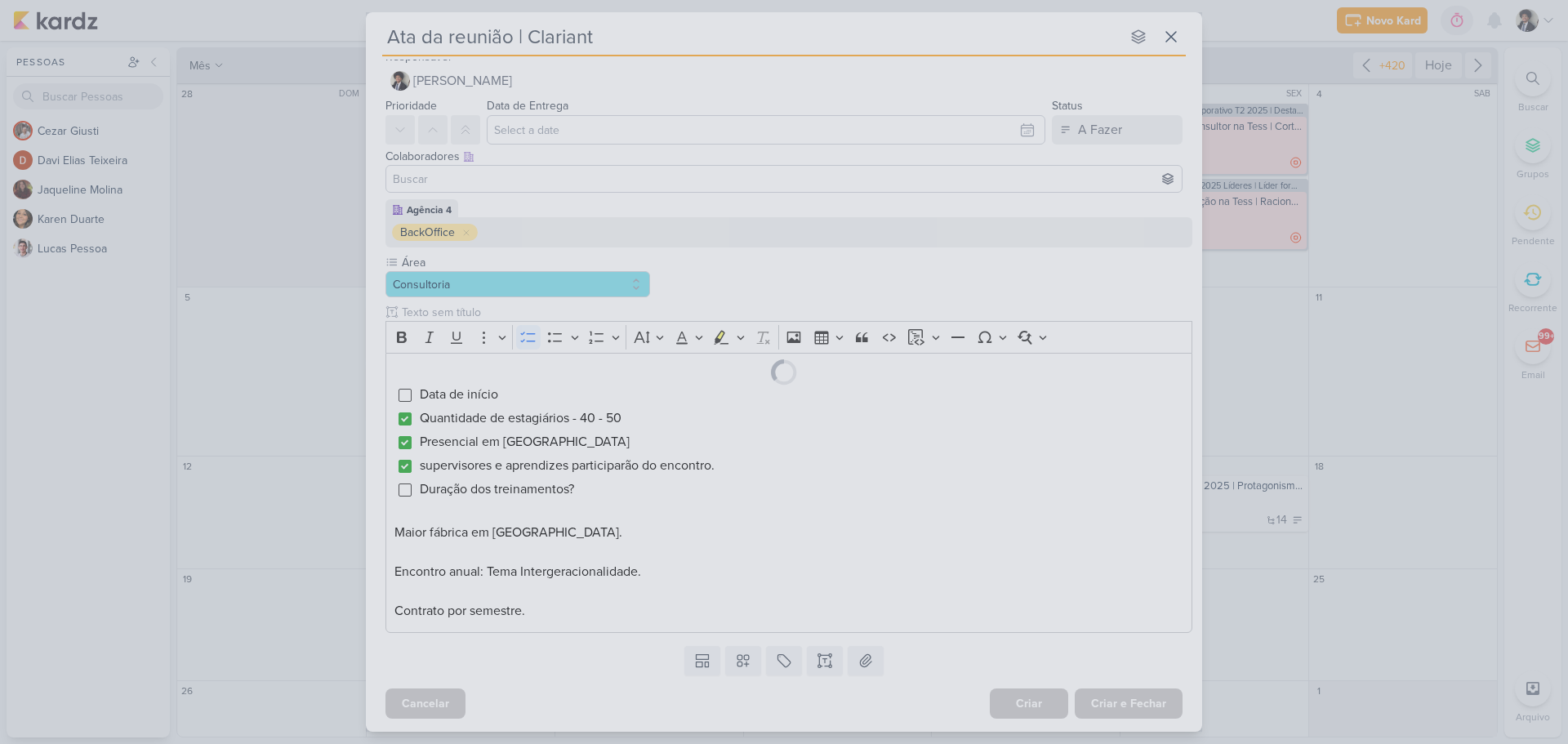
scroll to position [0, 0]
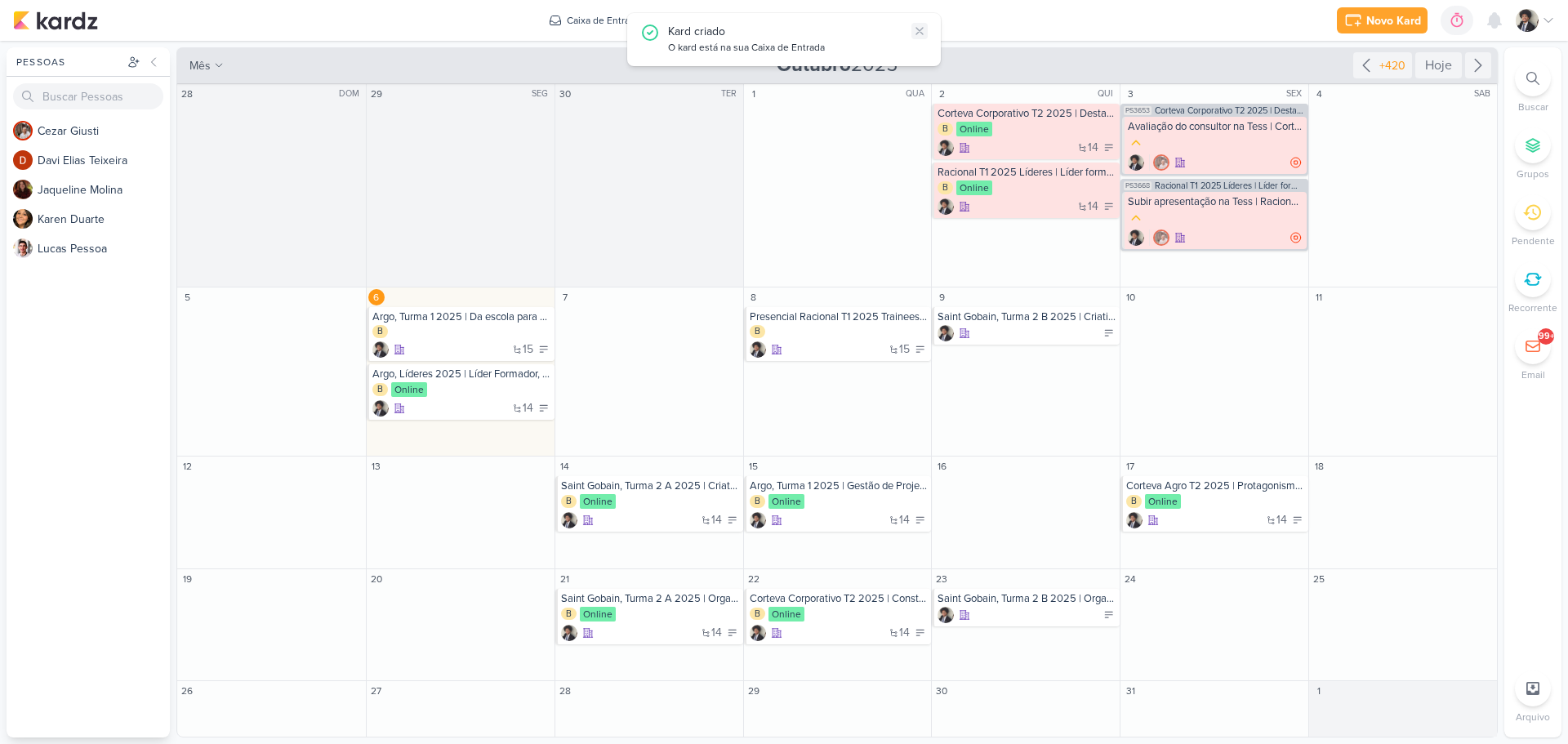
click at [921, 34] on icon at bounding box center [920, 30] width 13 height 13
click at [997, 30] on div "Novo Kard Ctrl + k 0h0m Sessão desligada... Hoje 0h0m Semana 0h0m Mês 0h0m" at bounding box center [784, 20] width 1542 height 41
click at [1529, 80] on icon at bounding box center [1533, 78] width 13 height 13
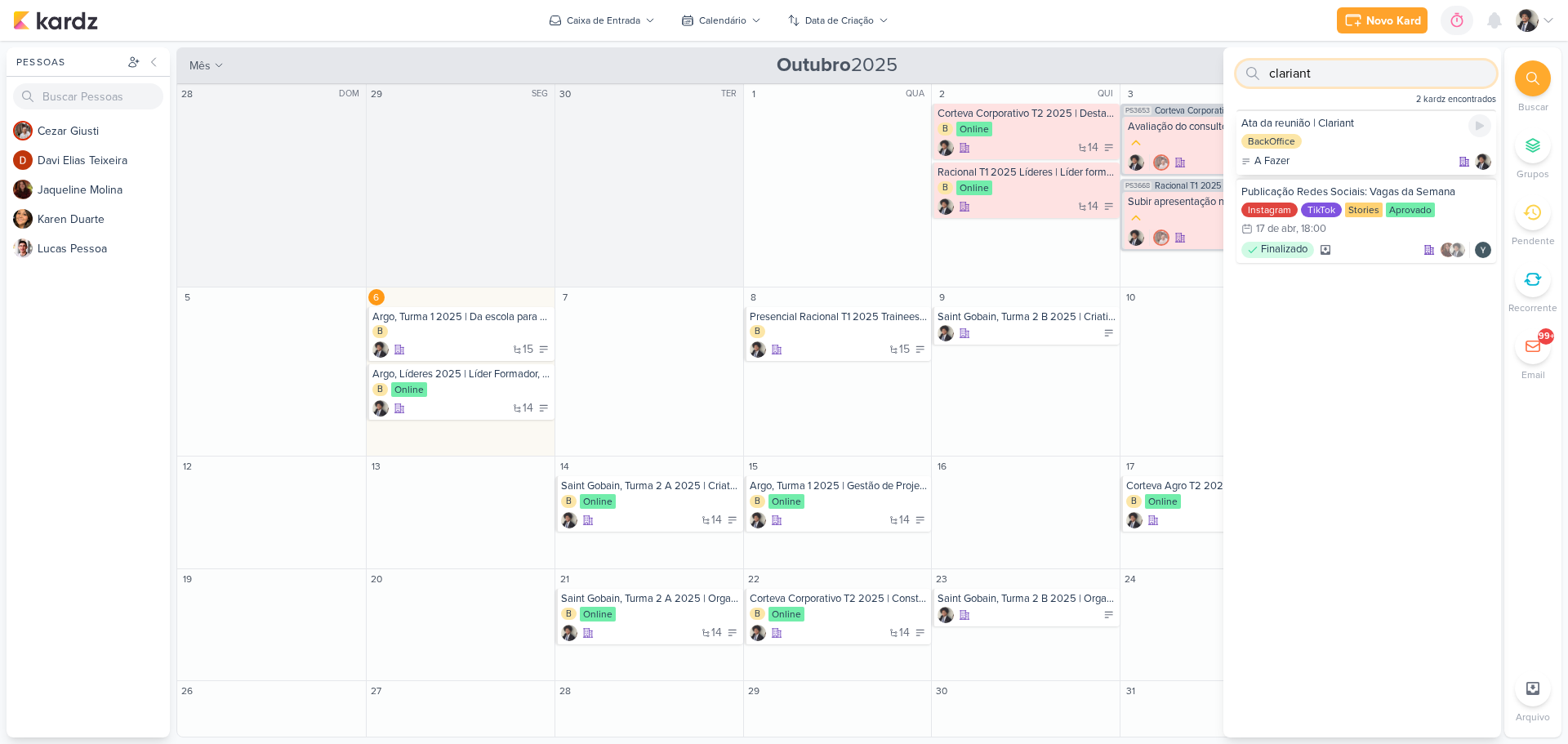
type input "clariant"
click at [1373, 137] on div "BackOffice" at bounding box center [1366, 142] width 250 height 17
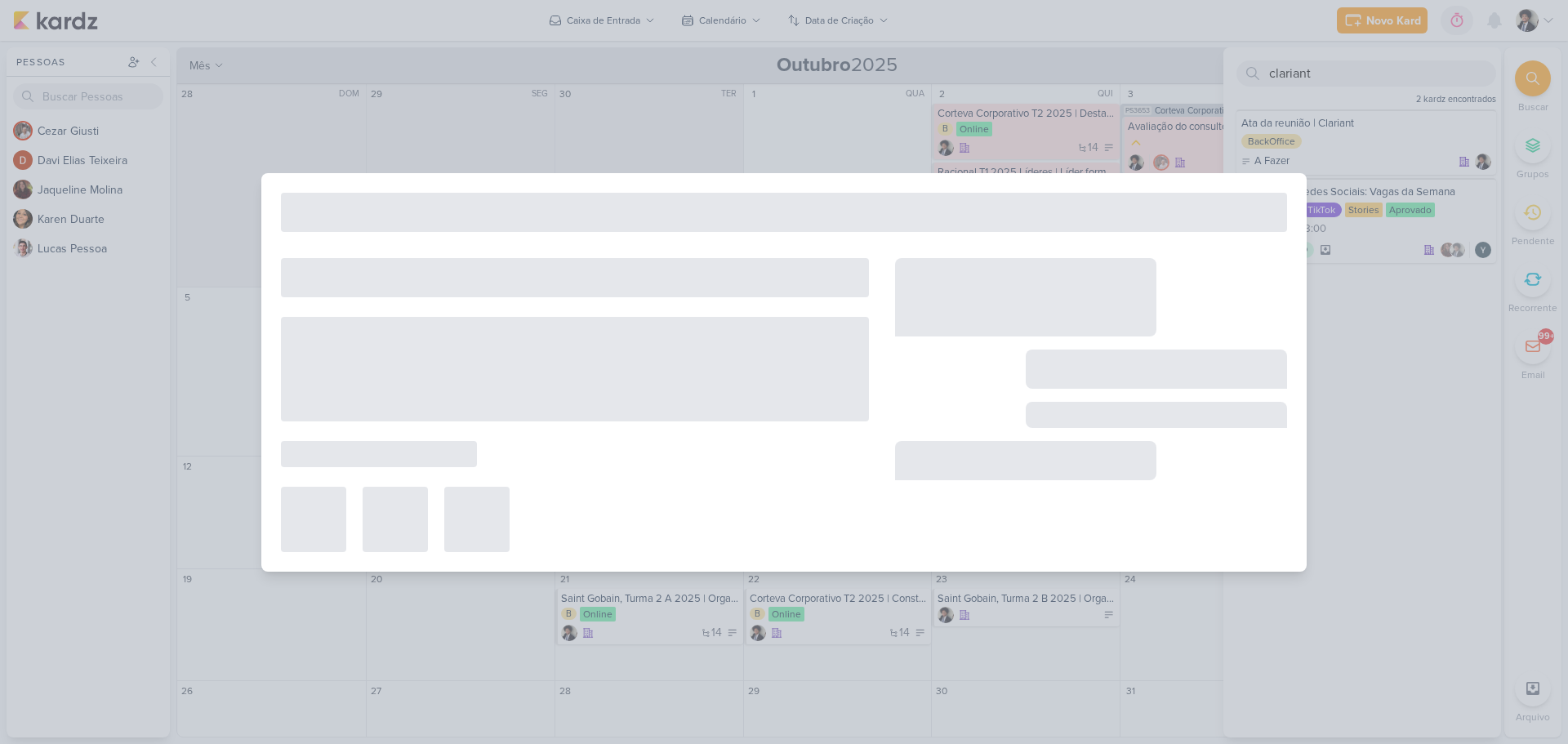
select select "59"
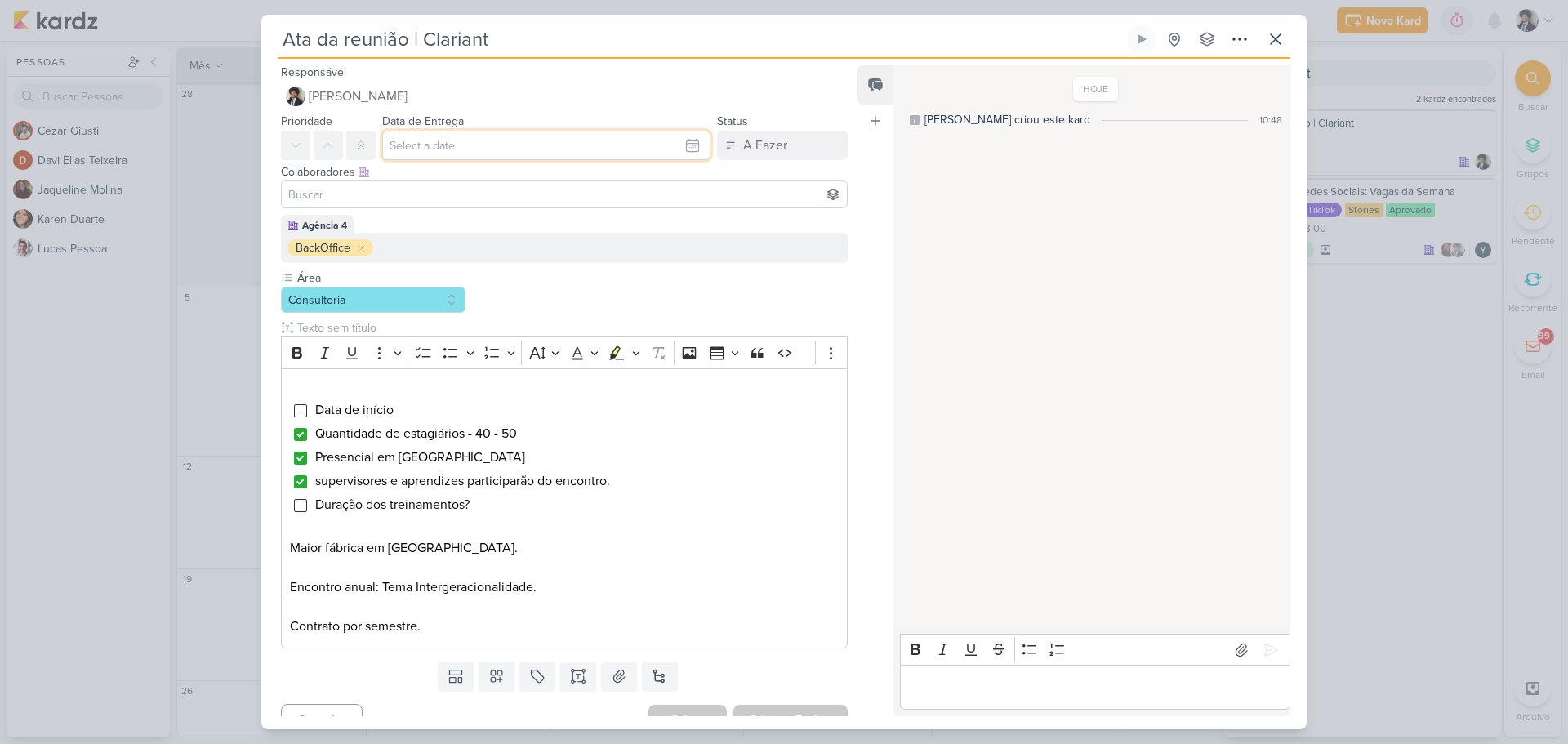
click at [479, 153] on input "text" at bounding box center [546, 145] width 328 height 30
click at [553, 248] on div "6" at bounding box center [562, 256] width 25 height 24
type input "[DATE] 23:59"
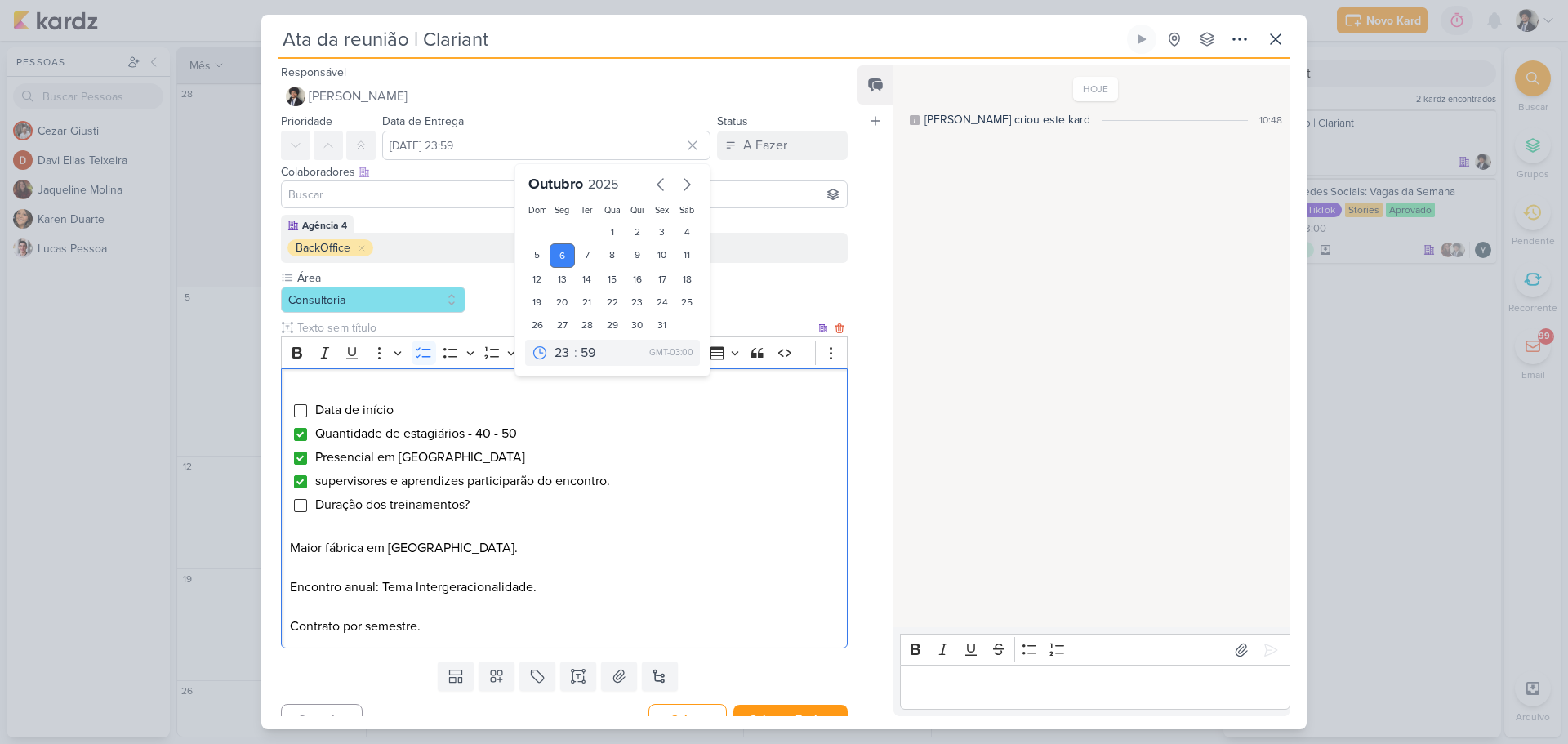
click at [413, 411] on li "Data de início" at bounding box center [576, 410] width 525 height 20
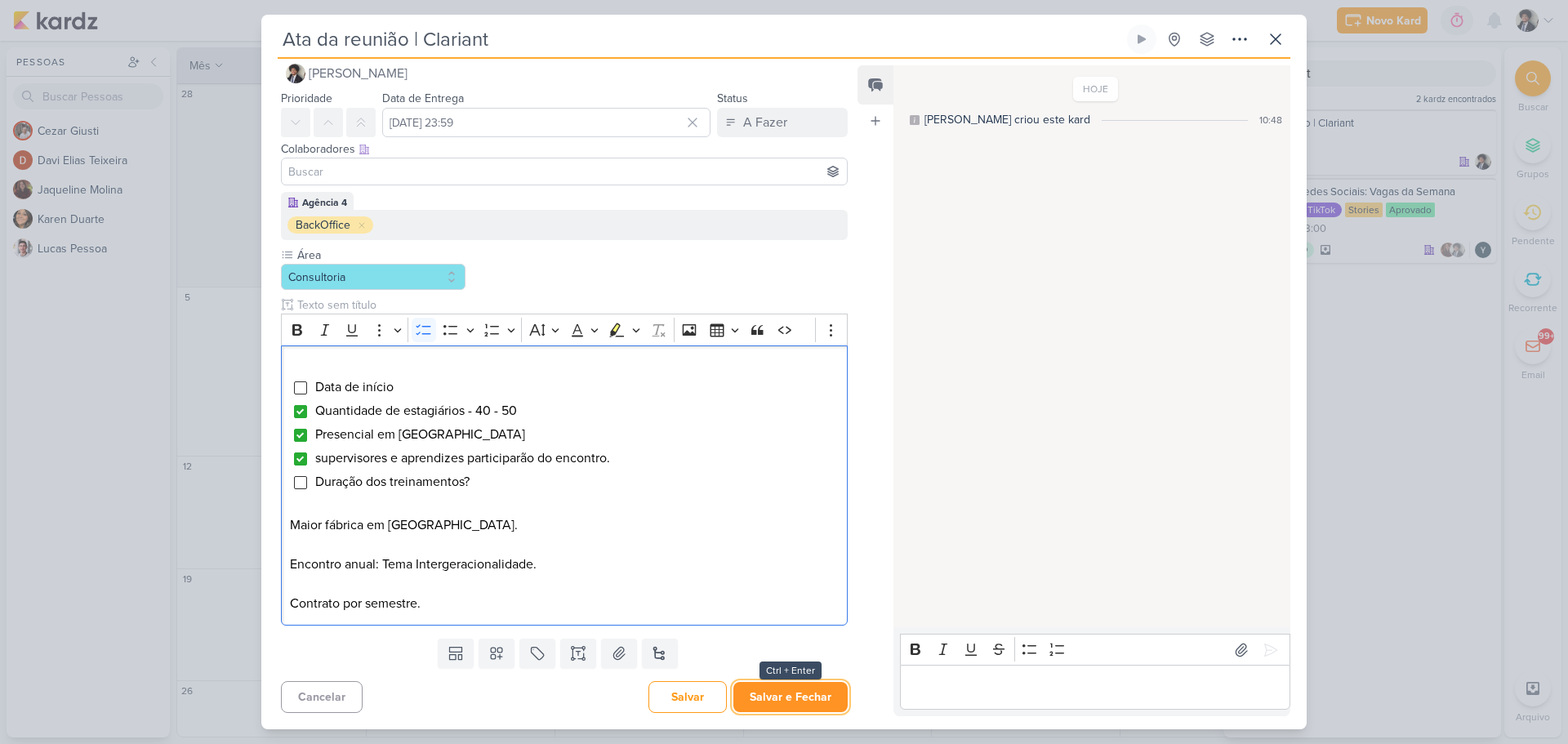
click at [795, 702] on button "Salvar e Fechar" at bounding box center [790, 697] width 114 height 30
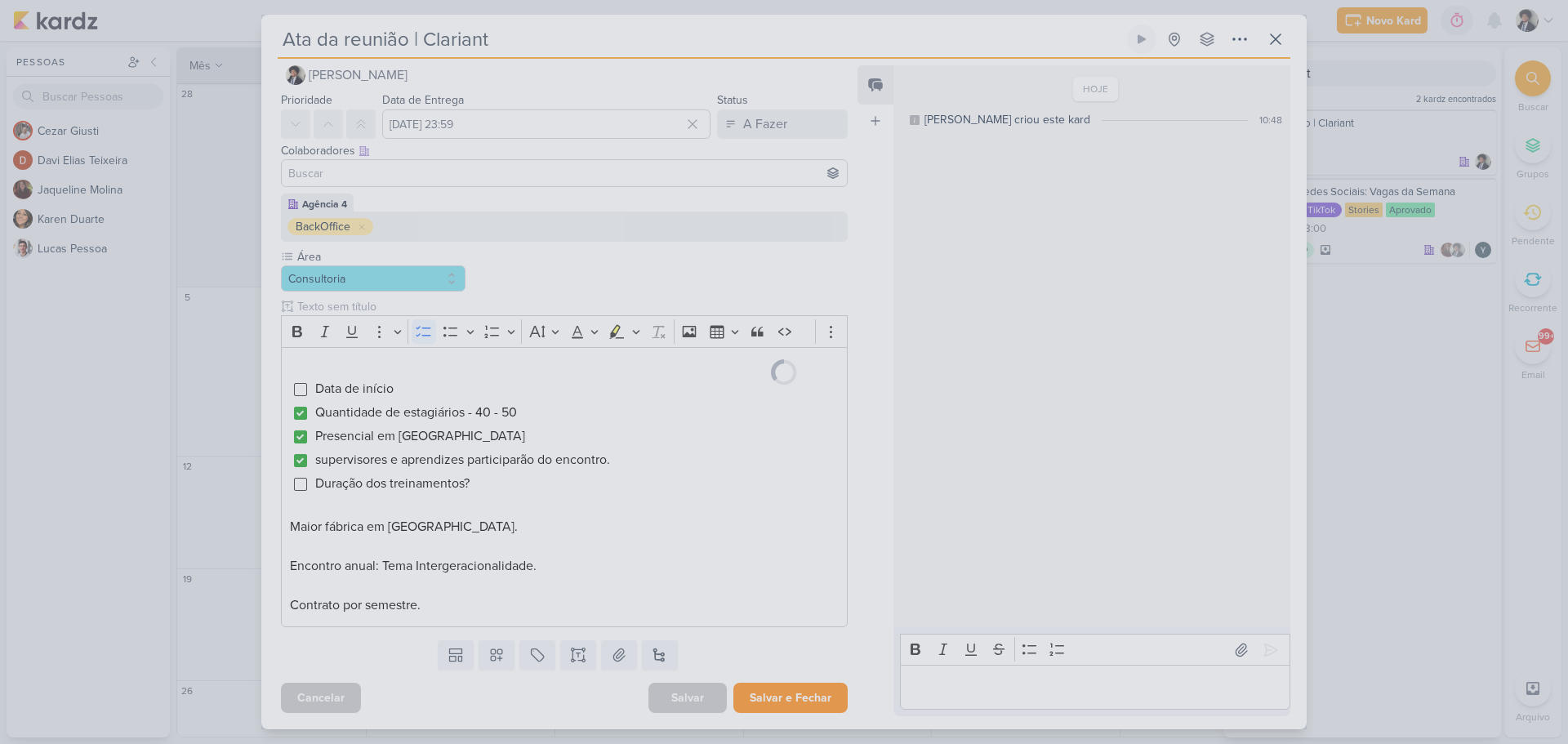
scroll to position [21, 0]
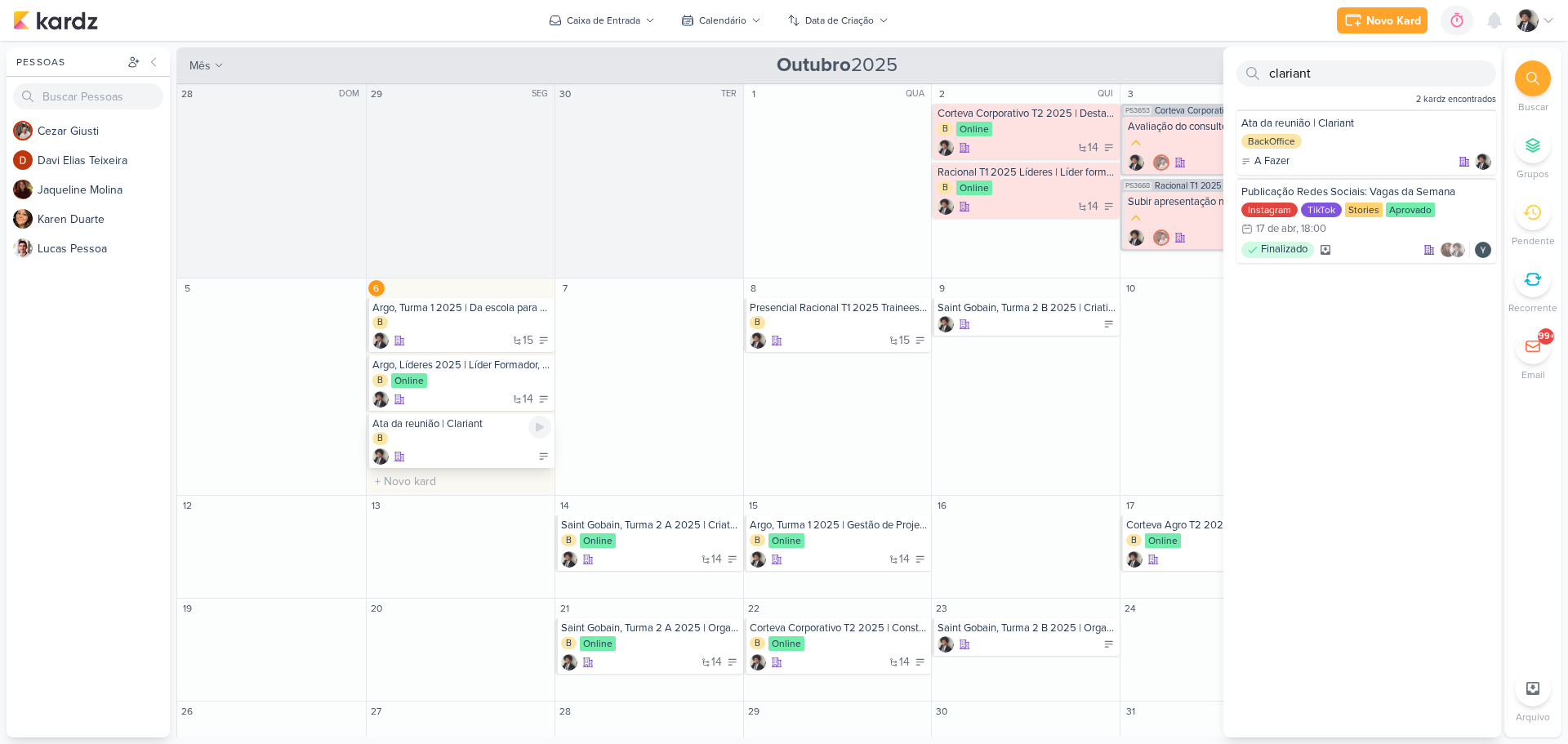
click at [444, 446] on div "B" at bounding box center [462, 439] width 179 height 15
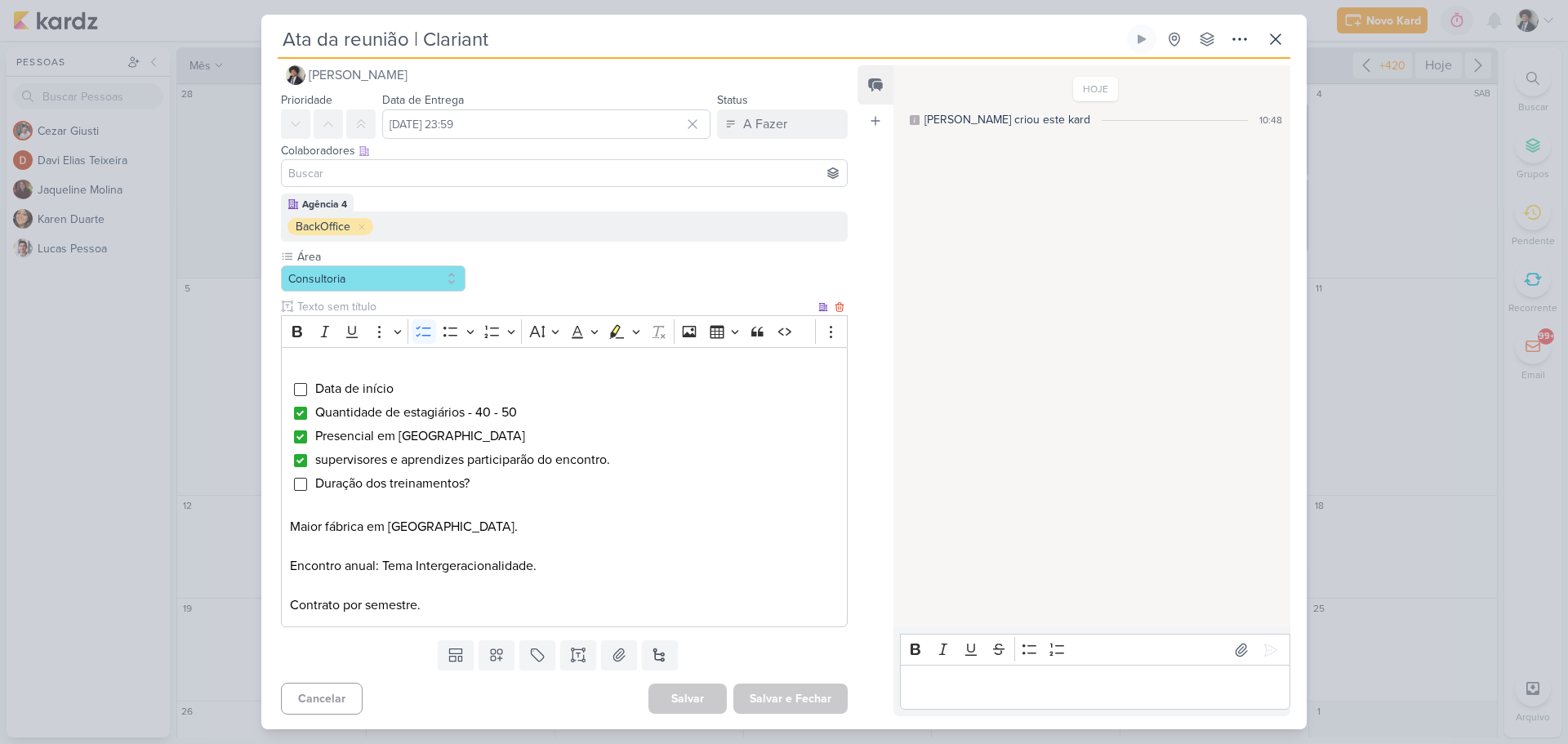
click at [429, 387] on li "Data de início" at bounding box center [576, 389] width 525 height 20
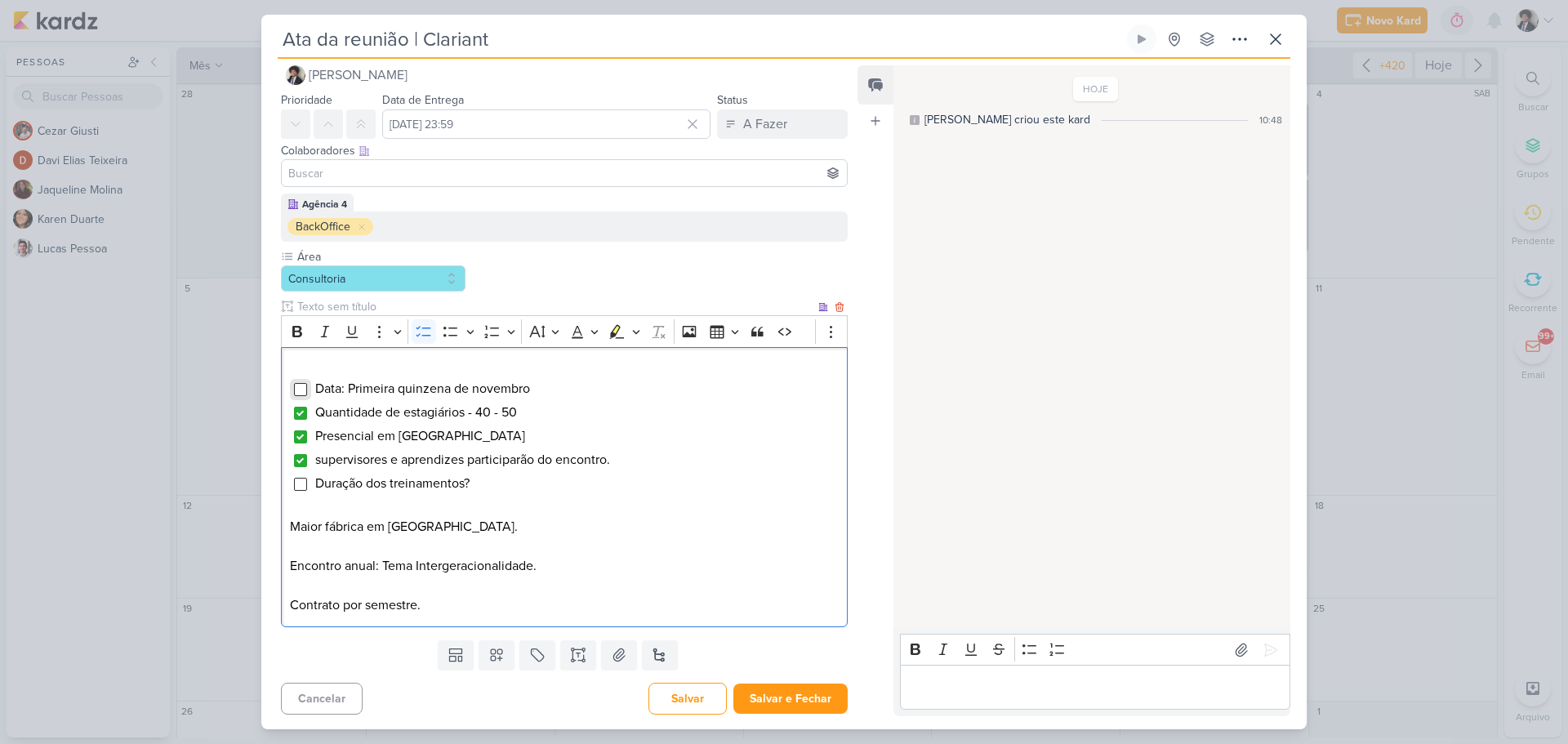
click at [300, 392] on input "Editor editing area: main" at bounding box center [300, 389] width 13 height 13
click at [440, 489] on span "Duração dos treinamentos?" at bounding box center [392, 483] width 154 height 17
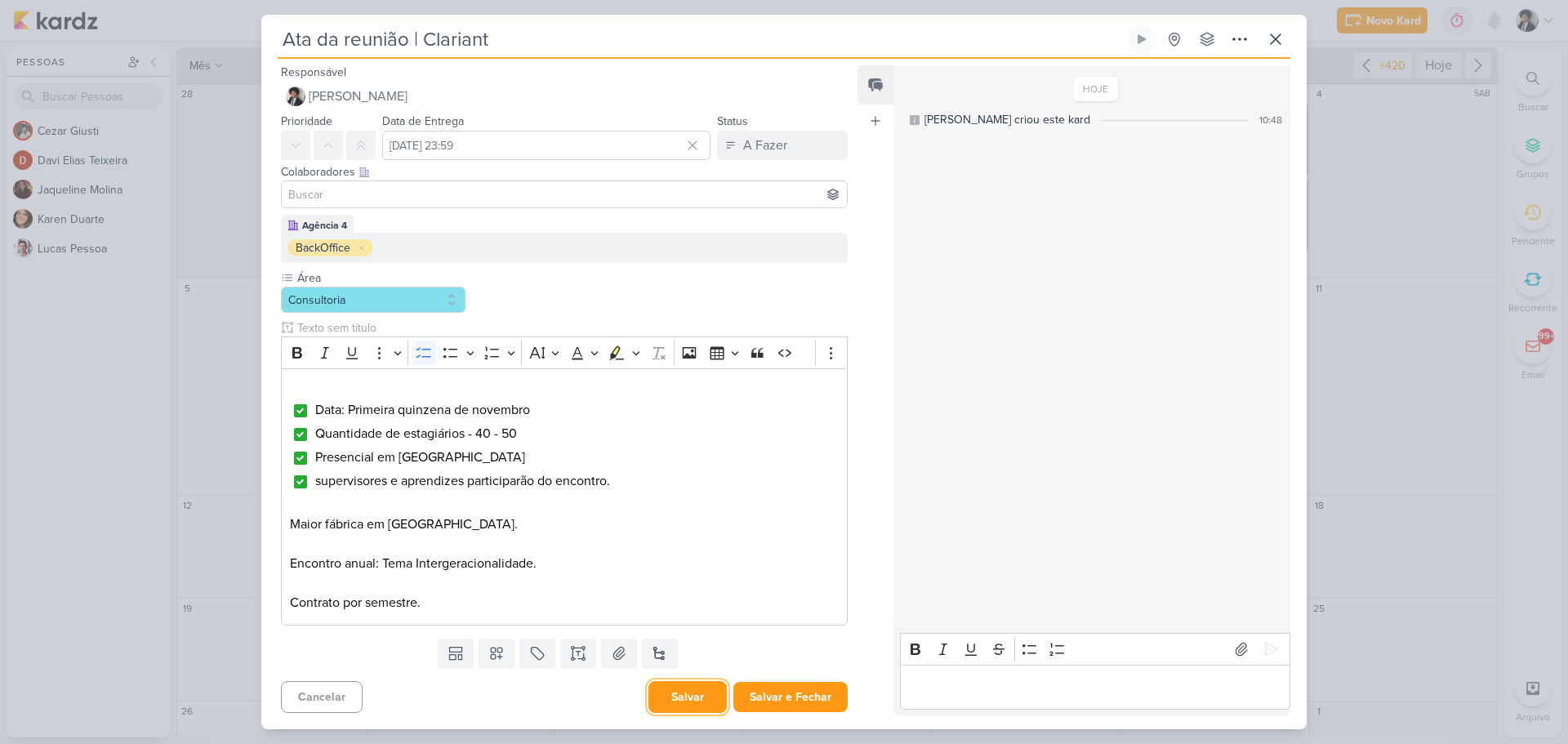
click at [695, 705] on button "Salvar" at bounding box center [687, 697] width 78 height 32
click at [392, 484] on span "supervisores e aprendizes participarão do encontro." at bounding box center [462, 481] width 295 height 17
click at [689, 700] on button "Salvar" at bounding box center [687, 697] width 78 height 32
click at [1278, 44] on icon at bounding box center [1276, 39] width 20 height 20
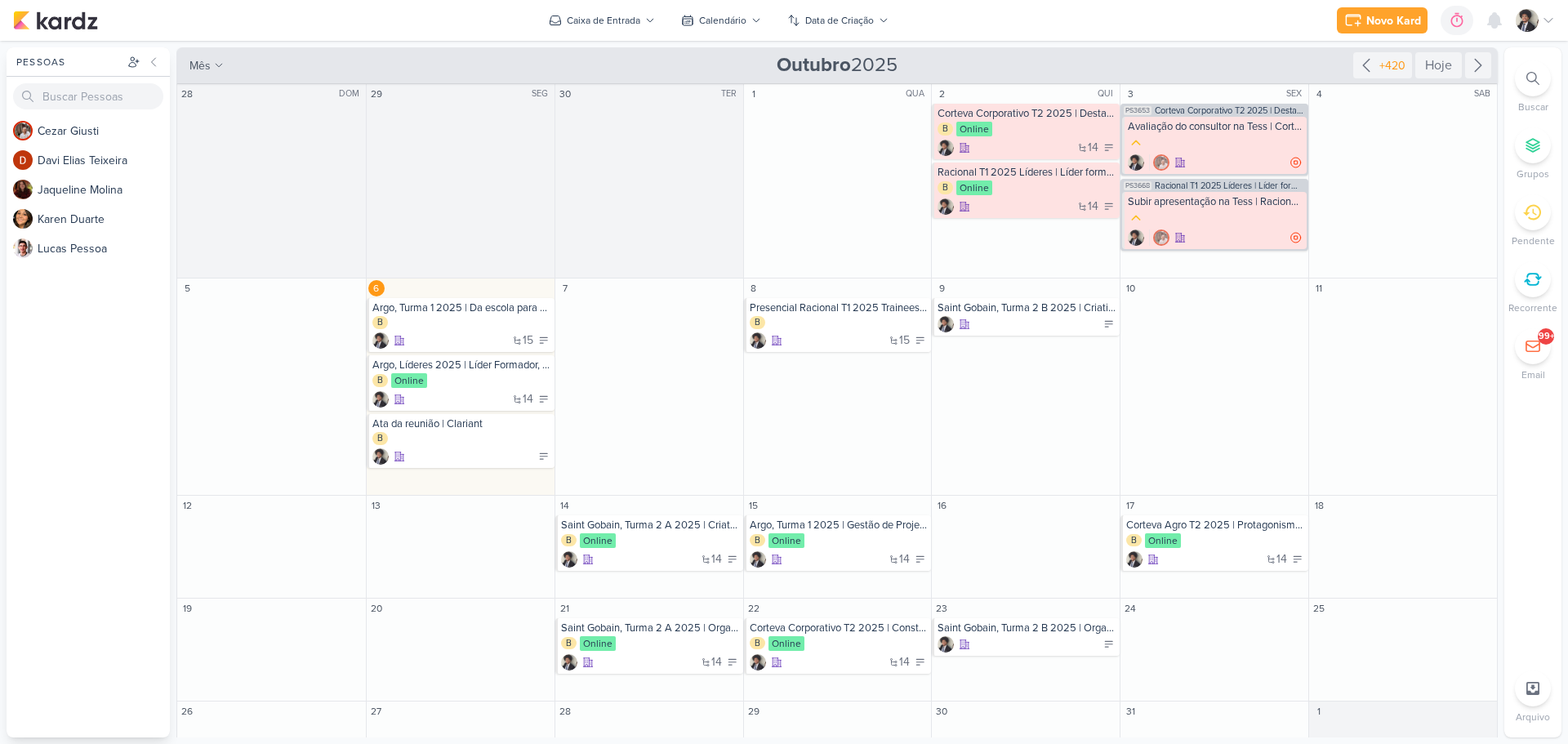
click at [446, 14] on div "Novo Kard Ctrl + k 0h0m Sessão desligada... Hoje 0h0m Semana 0h0m Mês 0h0m" at bounding box center [784, 20] width 1542 height 41
click at [1208, 144] on div at bounding box center [1216, 144] width 176 height 18
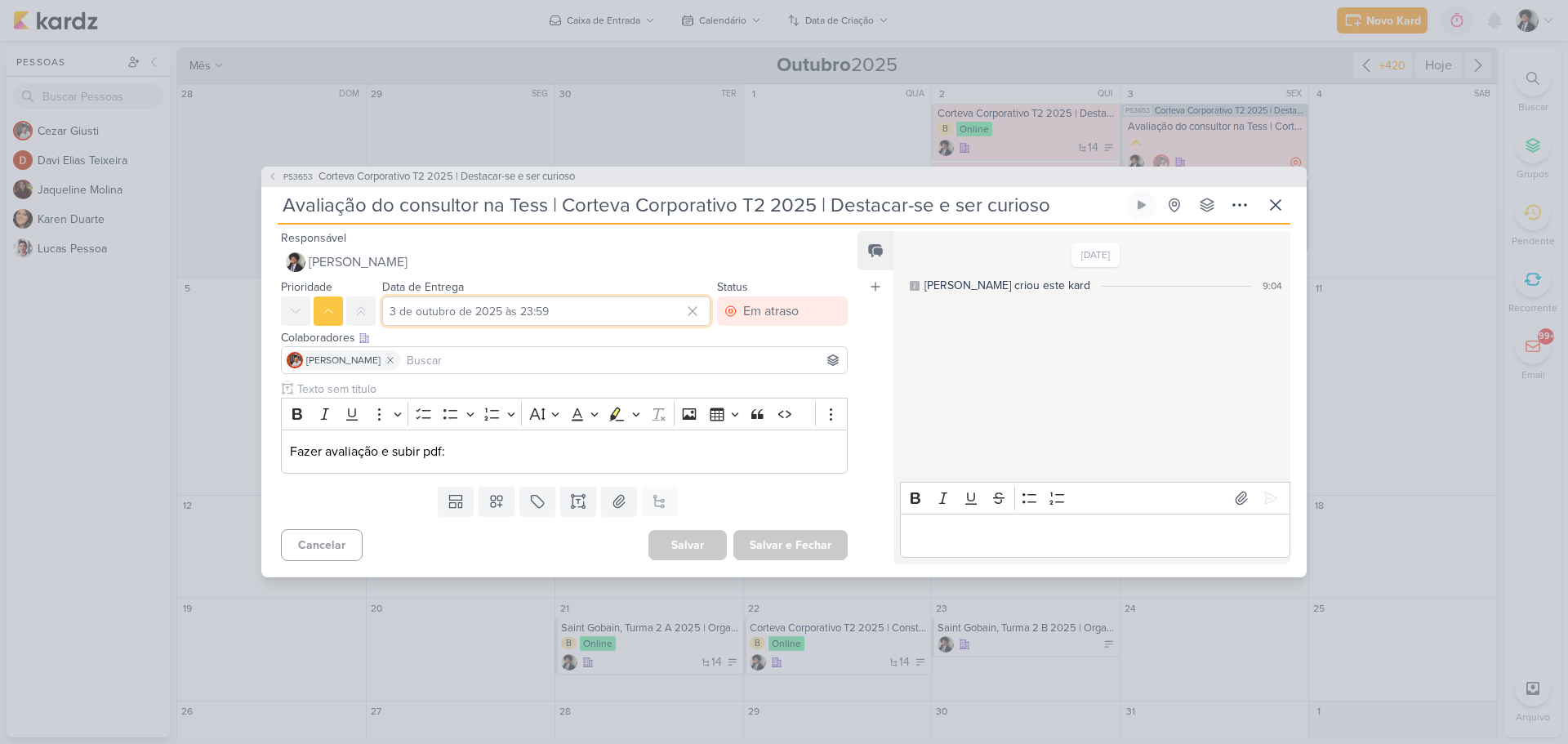
click at [554, 312] on input "3 de outubro de 2025 às 23:59" at bounding box center [546, 312] width 328 height 30
click at [556, 423] on div "6" at bounding box center [562, 421] width 25 height 24
type input "[DATE] 23:59"
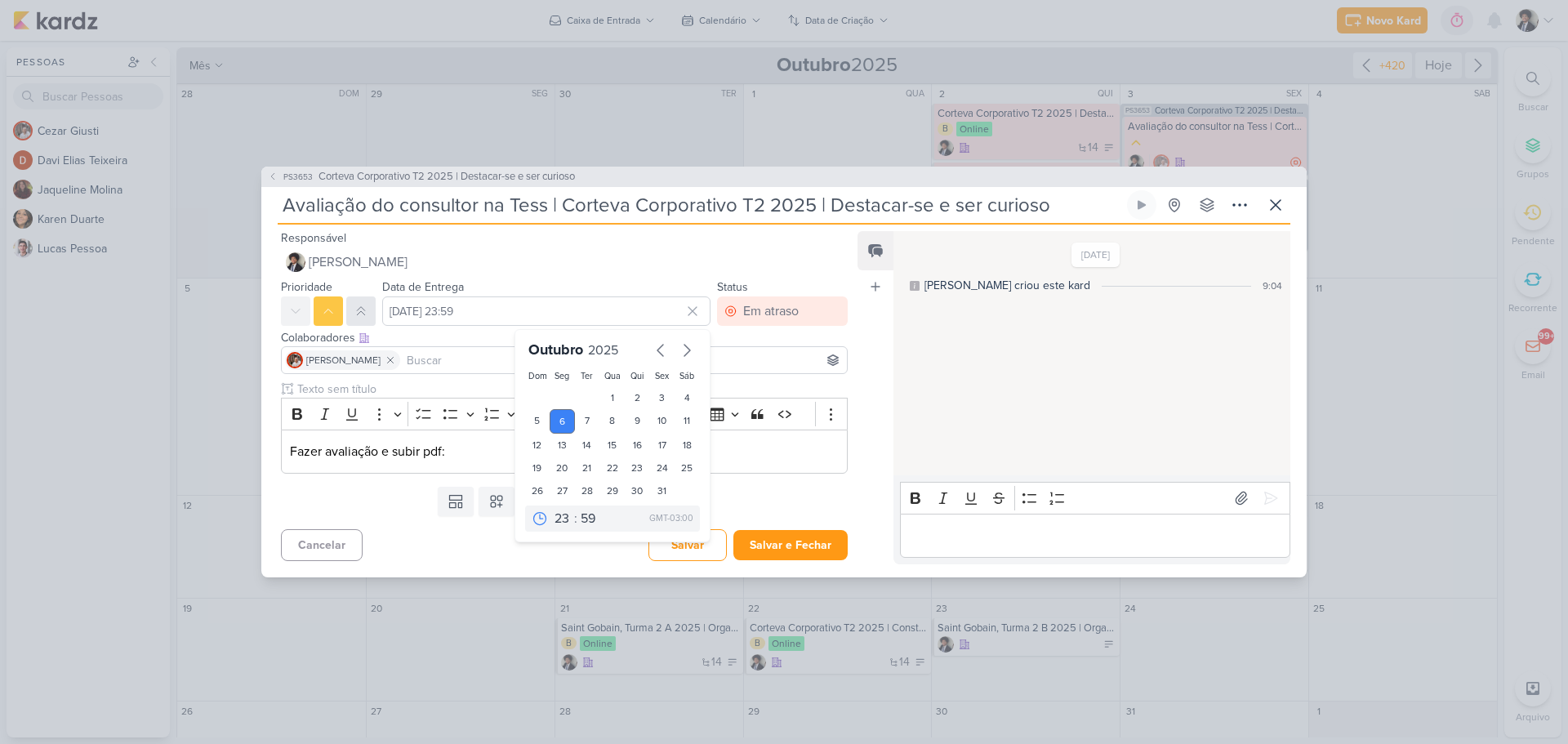
click at [348, 313] on div at bounding box center [328, 312] width 95 height 30
click at [355, 314] on icon at bounding box center [360, 311] width 13 height 13
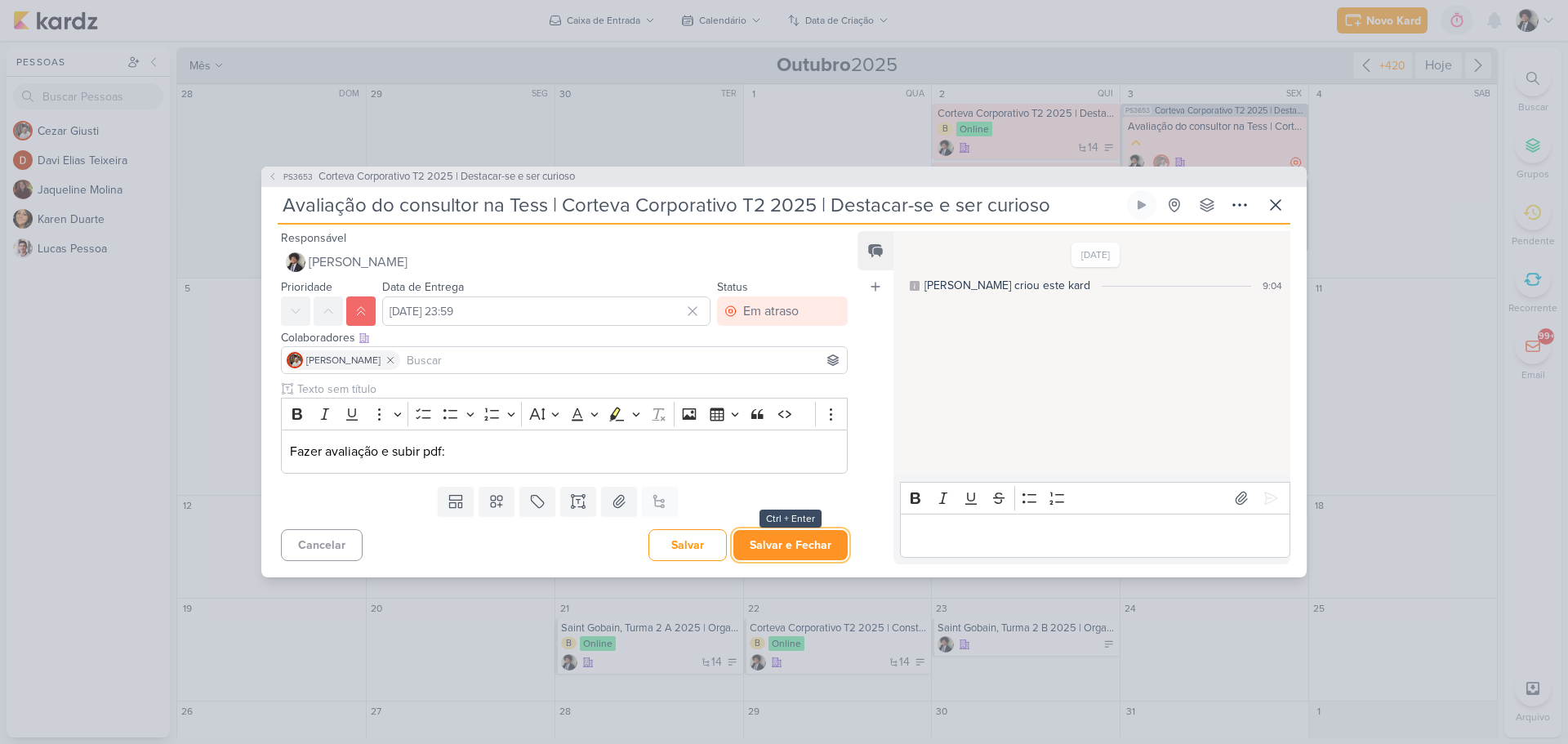
click at [789, 542] on button "Salvar e Fechar" at bounding box center [790, 545] width 114 height 30
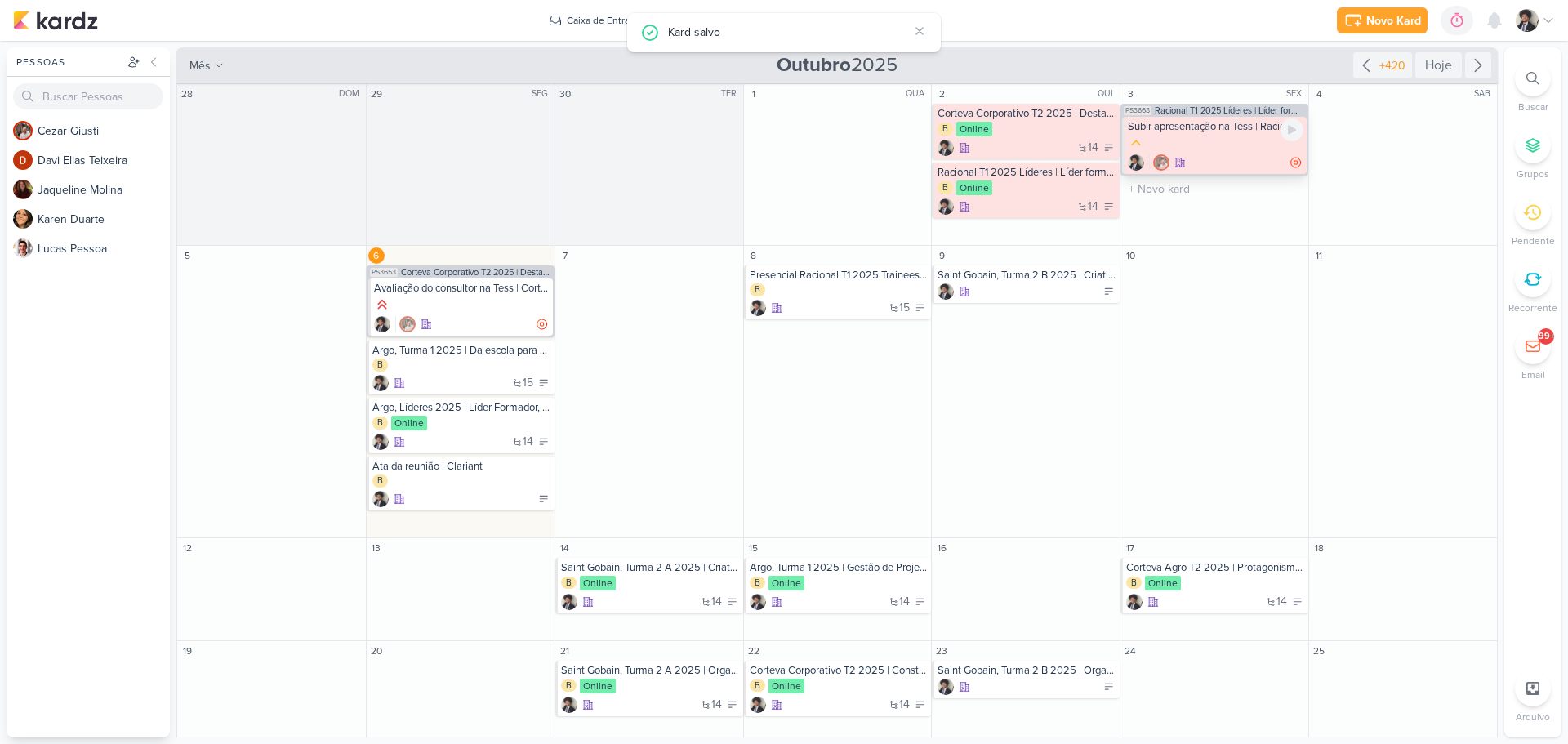
click at [1208, 146] on div at bounding box center [1216, 144] width 176 height 18
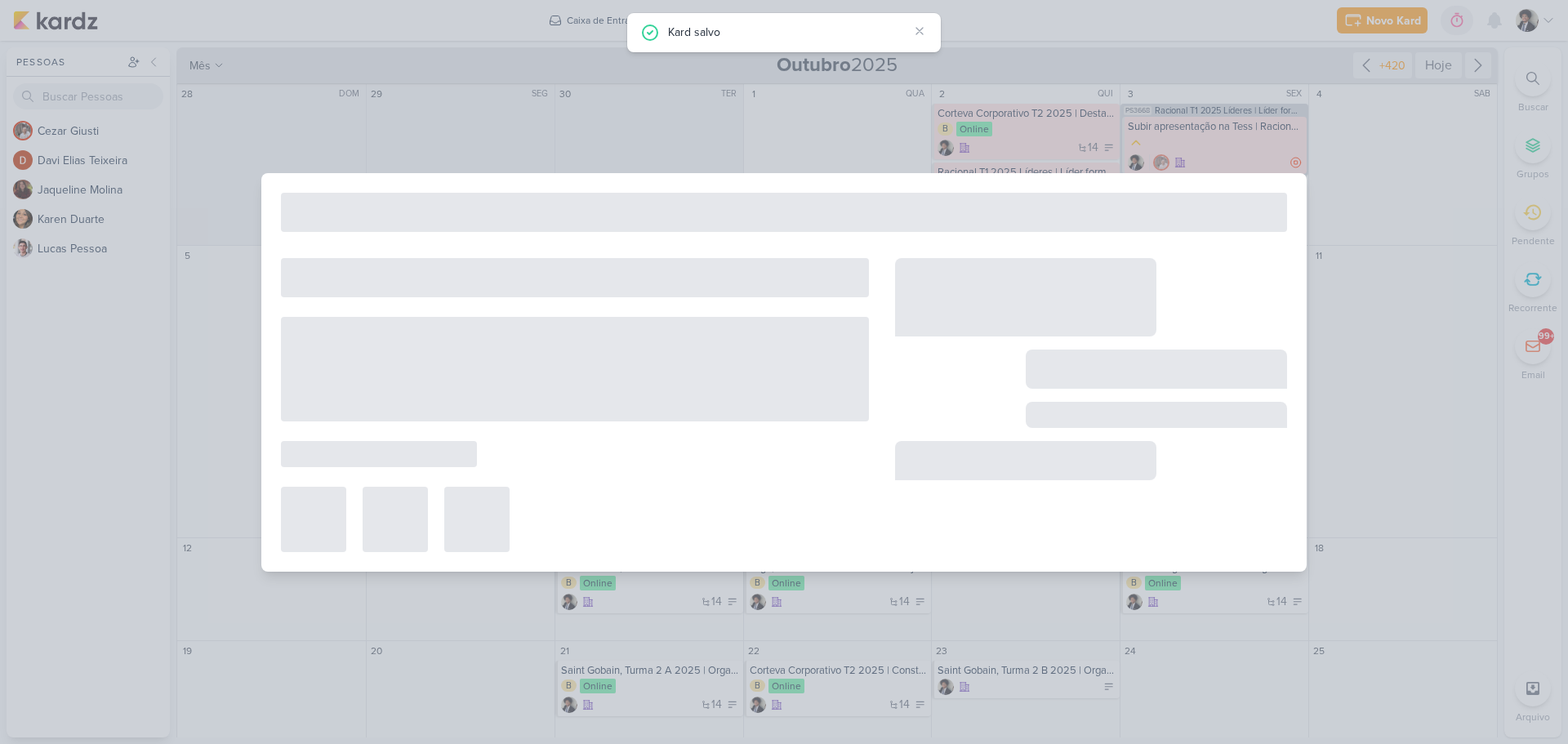
type input "Subir apresentação na Tess | Racional T1 2025 Líderes | Líder formador"
type input "3 de outubro de 2025 às 23:59"
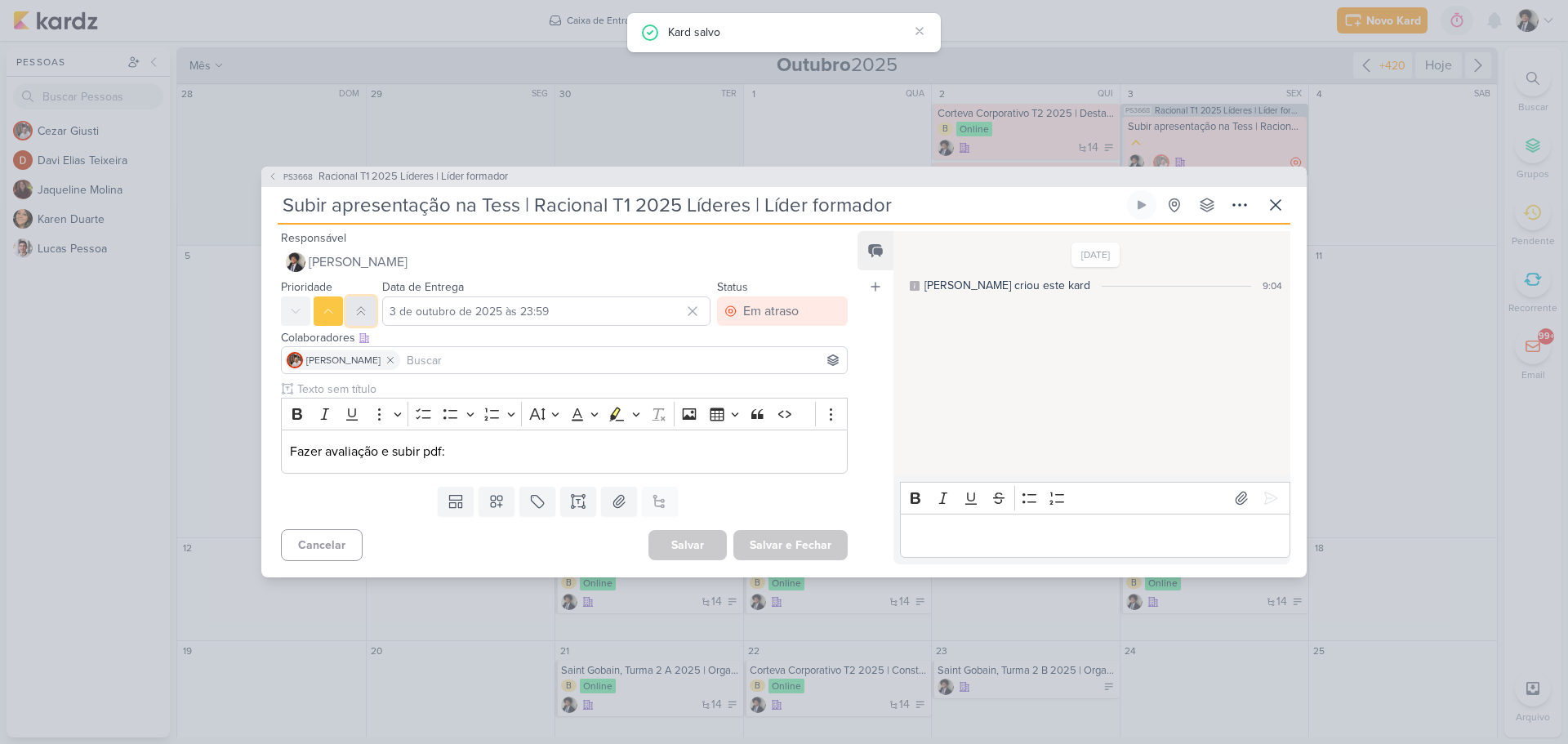
click at [358, 312] on icon at bounding box center [360, 311] width 13 height 13
click at [467, 303] on input "3 de outubro de 2025 às 23:59" at bounding box center [546, 312] width 328 height 30
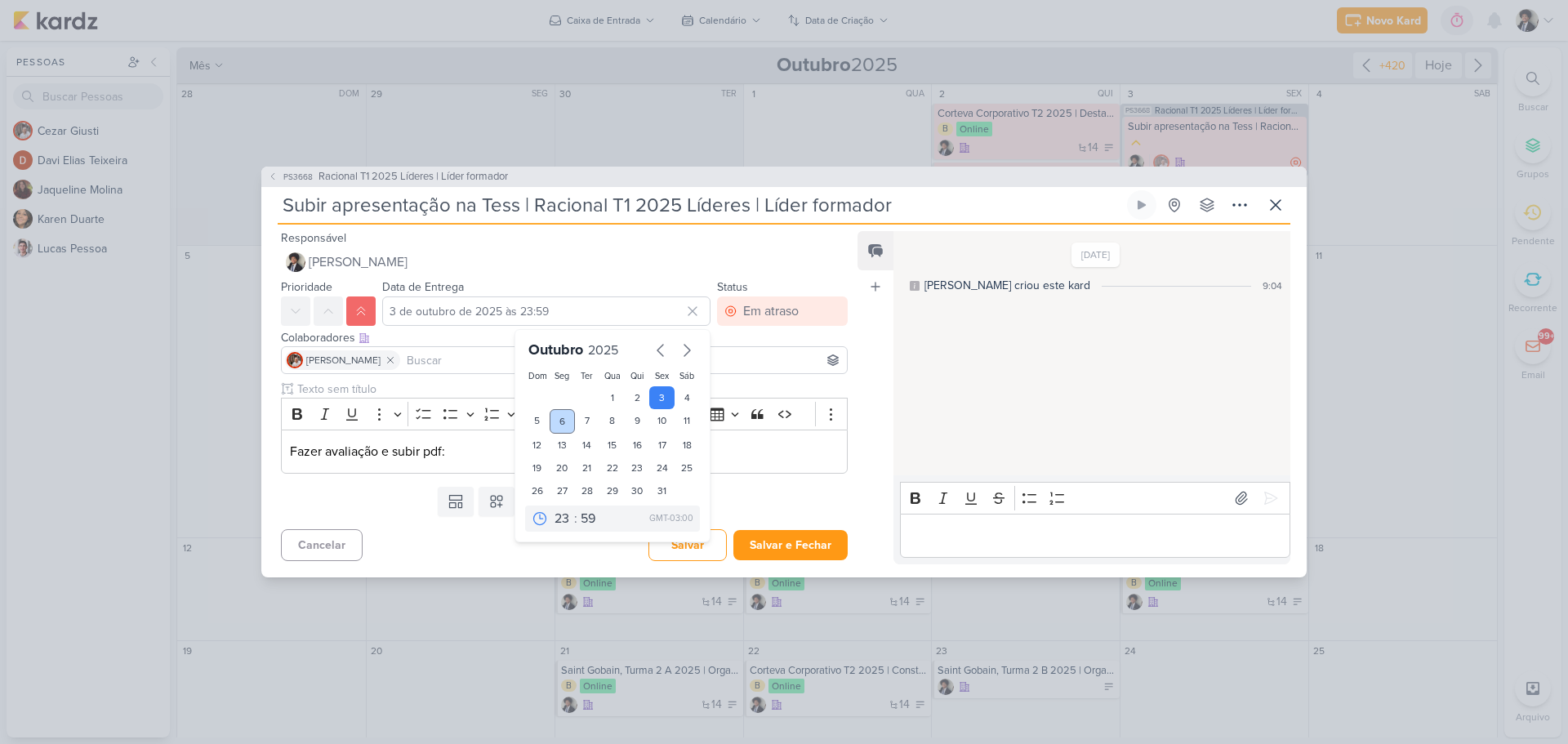
click at [559, 423] on div "6" at bounding box center [562, 421] width 25 height 24
type input "[DATE] 23:59"
click at [807, 486] on div "Templates Campos Personalizados Marcadores Caixa De Texto Anexo Este kard já é …" at bounding box center [558, 501] width 593 height 43
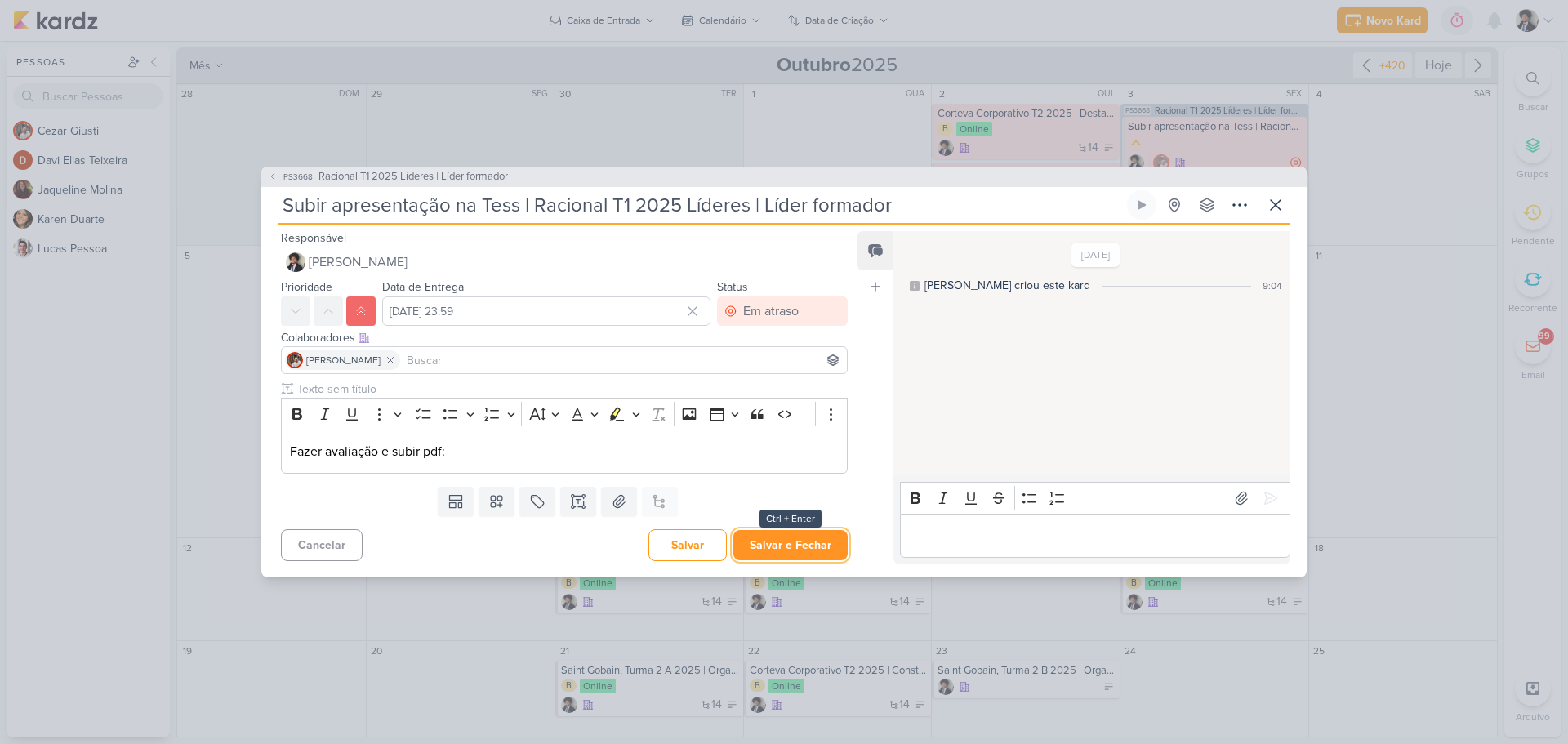
drag, startPoint x: 781, startPoint y: 553, endPoint x: 781, endPoint y: 543, distance: 10.0
click at [781, 552] on button "Salvar e Fechar" at bounding box center [790, 545] width 114 height 30
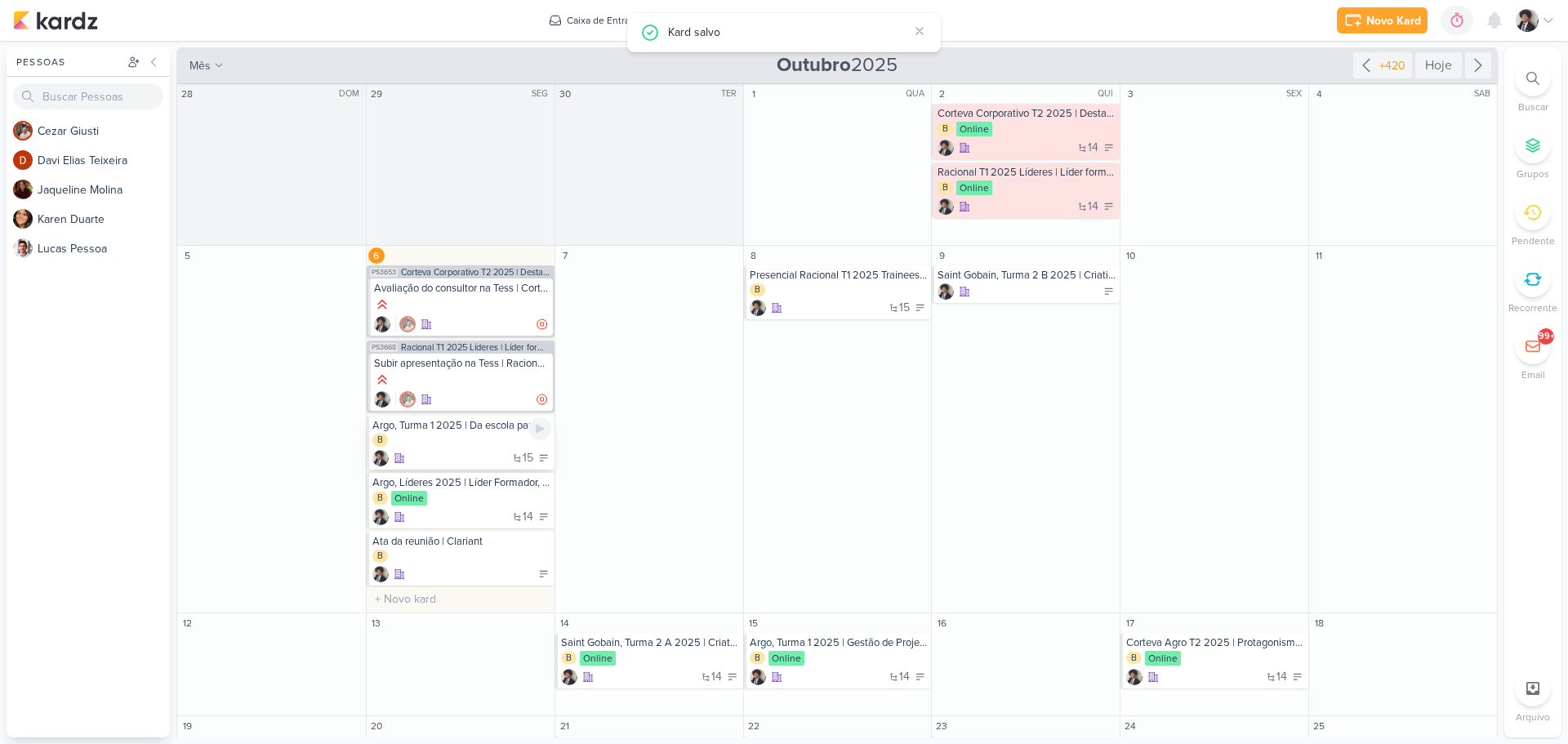
click at [479, 444] on div "B" at bounding box center [462, 440] width 179 height 15
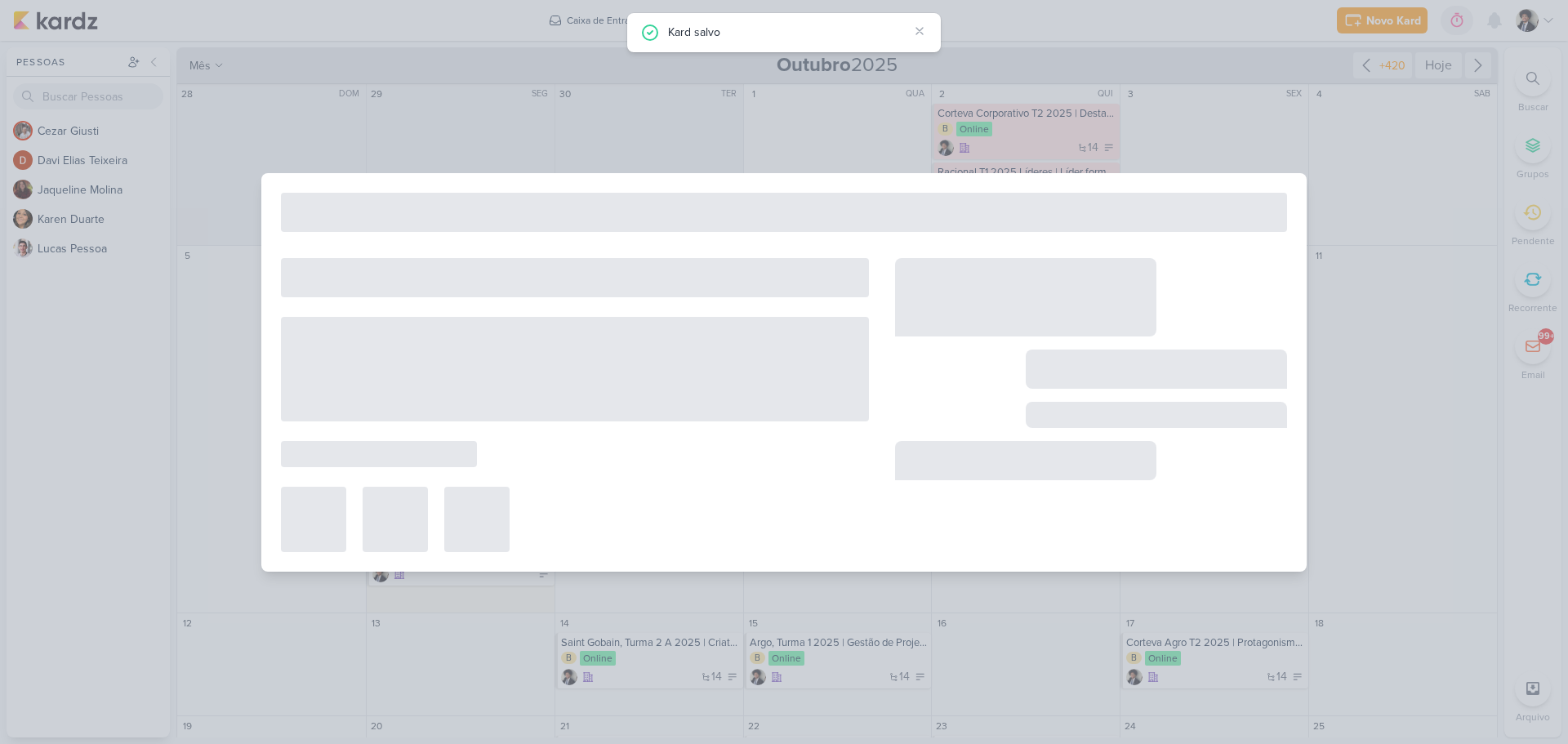
type input "Argo, Turma 1 2025 | Da escola para o Business"
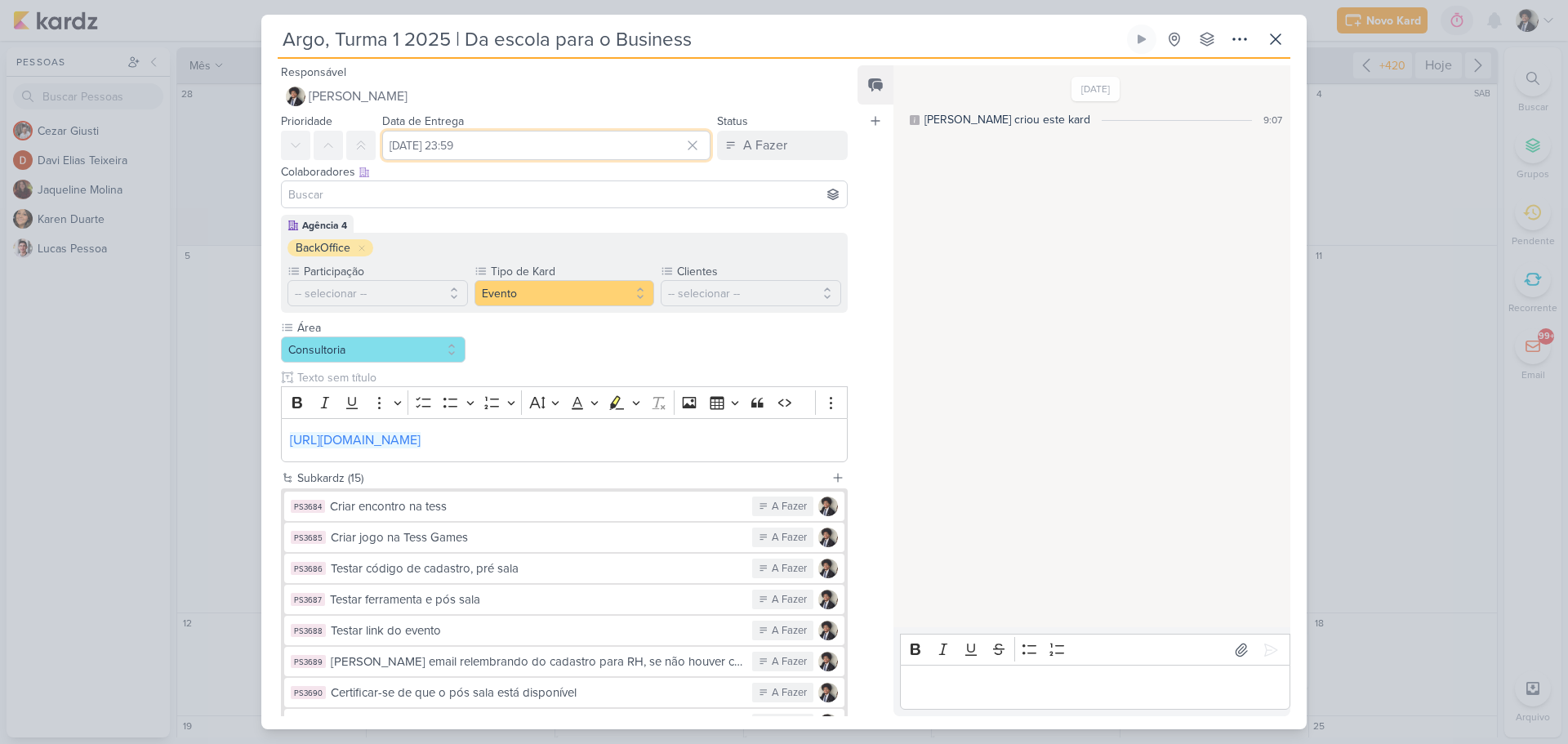
click at [495, 144] on input "[DATE] 23:59" at bounding box center [546, 145] width 328 height 30
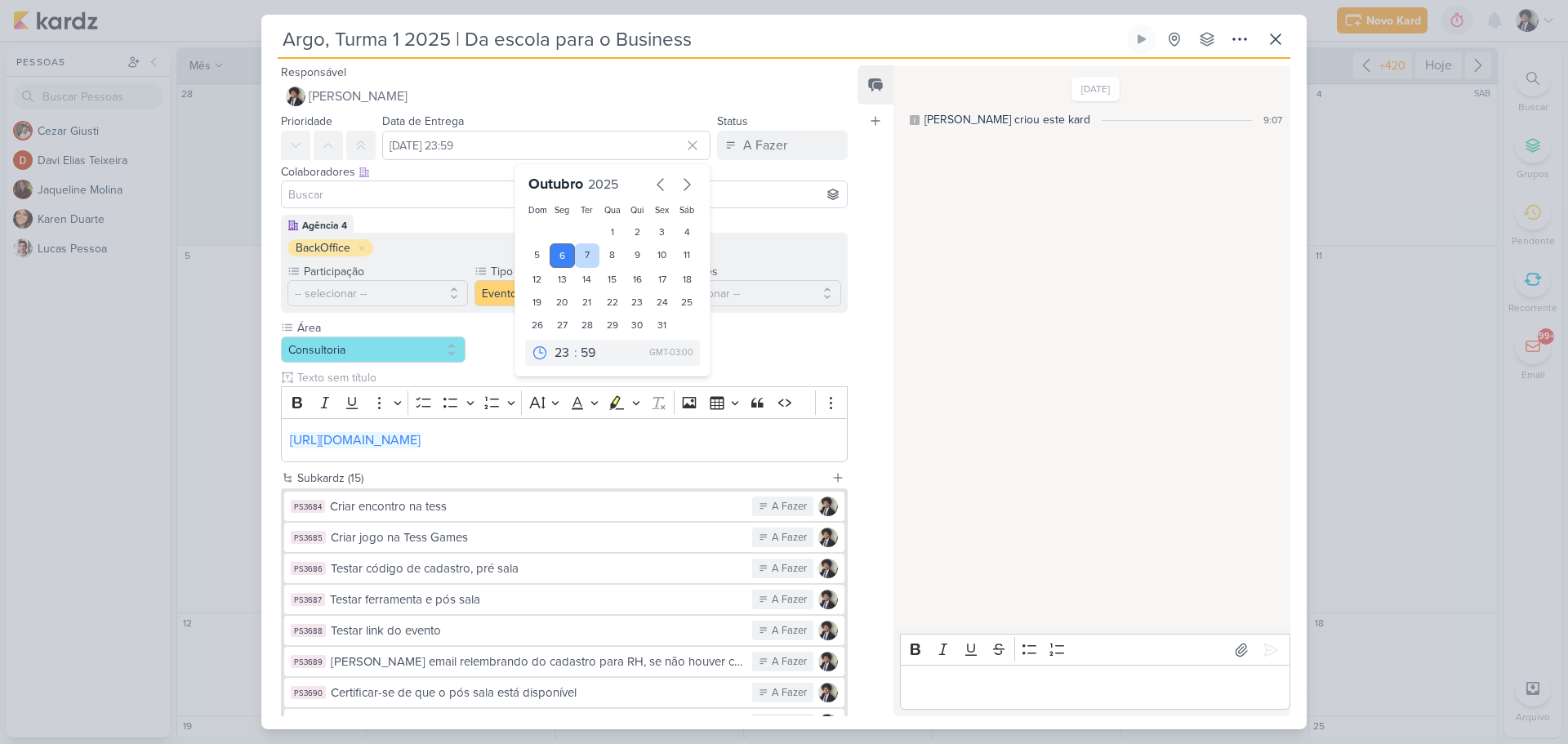
click at [580, 251] on div "7" at bounding box center [587, 256] width 25 height 24
type input "[DATE] 23:59"
click at [405, 216] on div "Agência 4 BackOffice Participação -- selecionar --" at bounding box center [565, 264] width 567 height 98
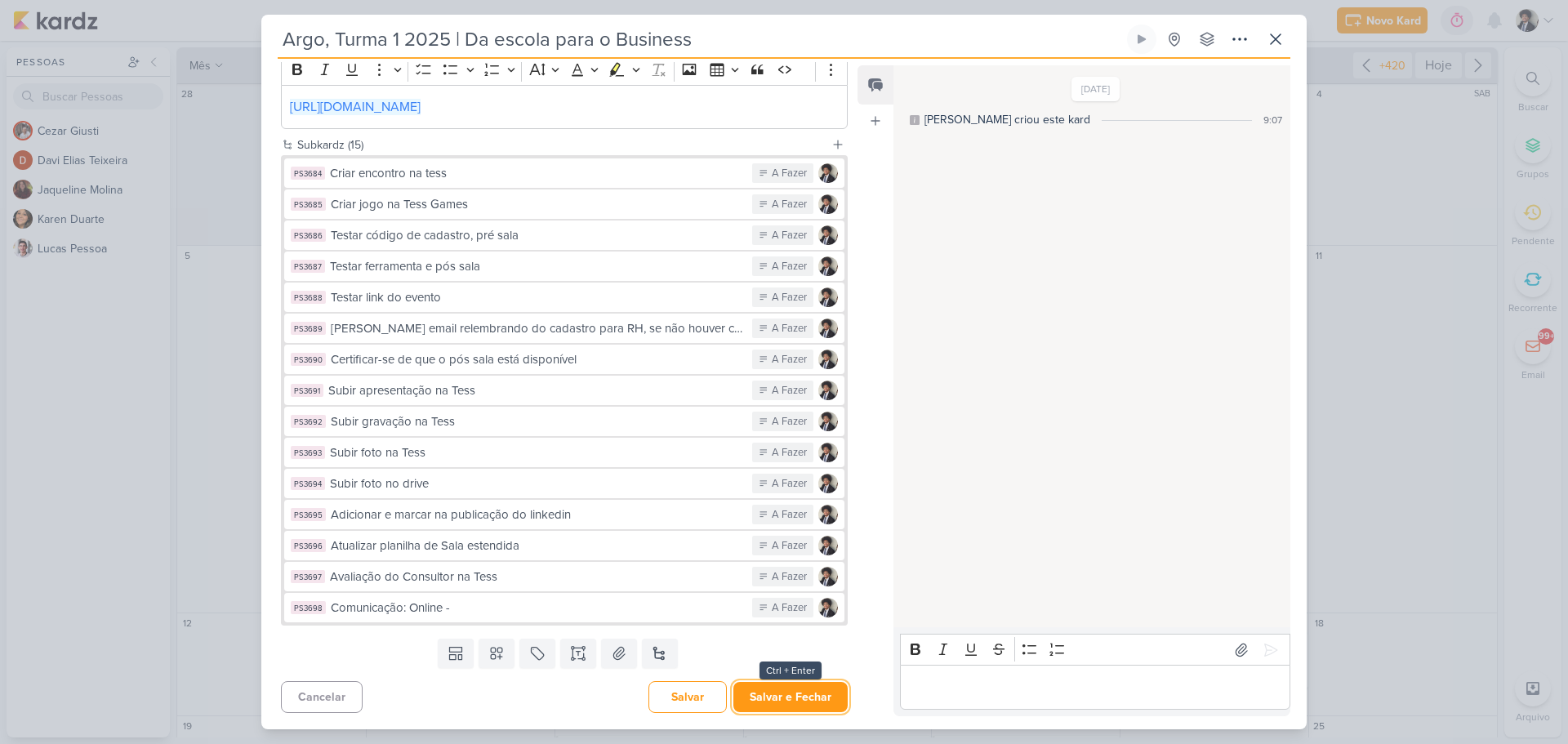
click at [811, 700] on button "Salvar e Fechar" at bounding box center [790, 697] width 114 height 30
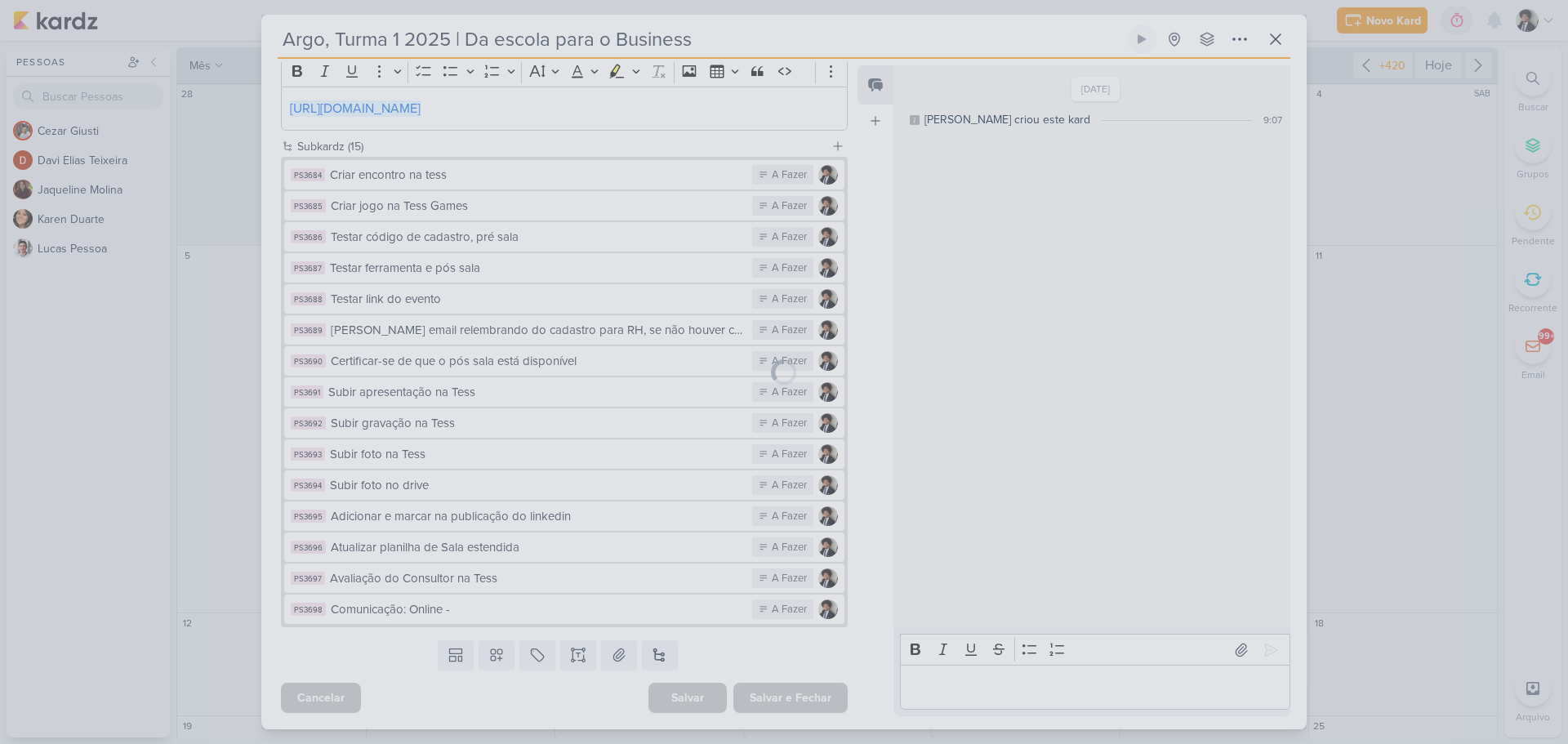
scroll to position [332, 0]
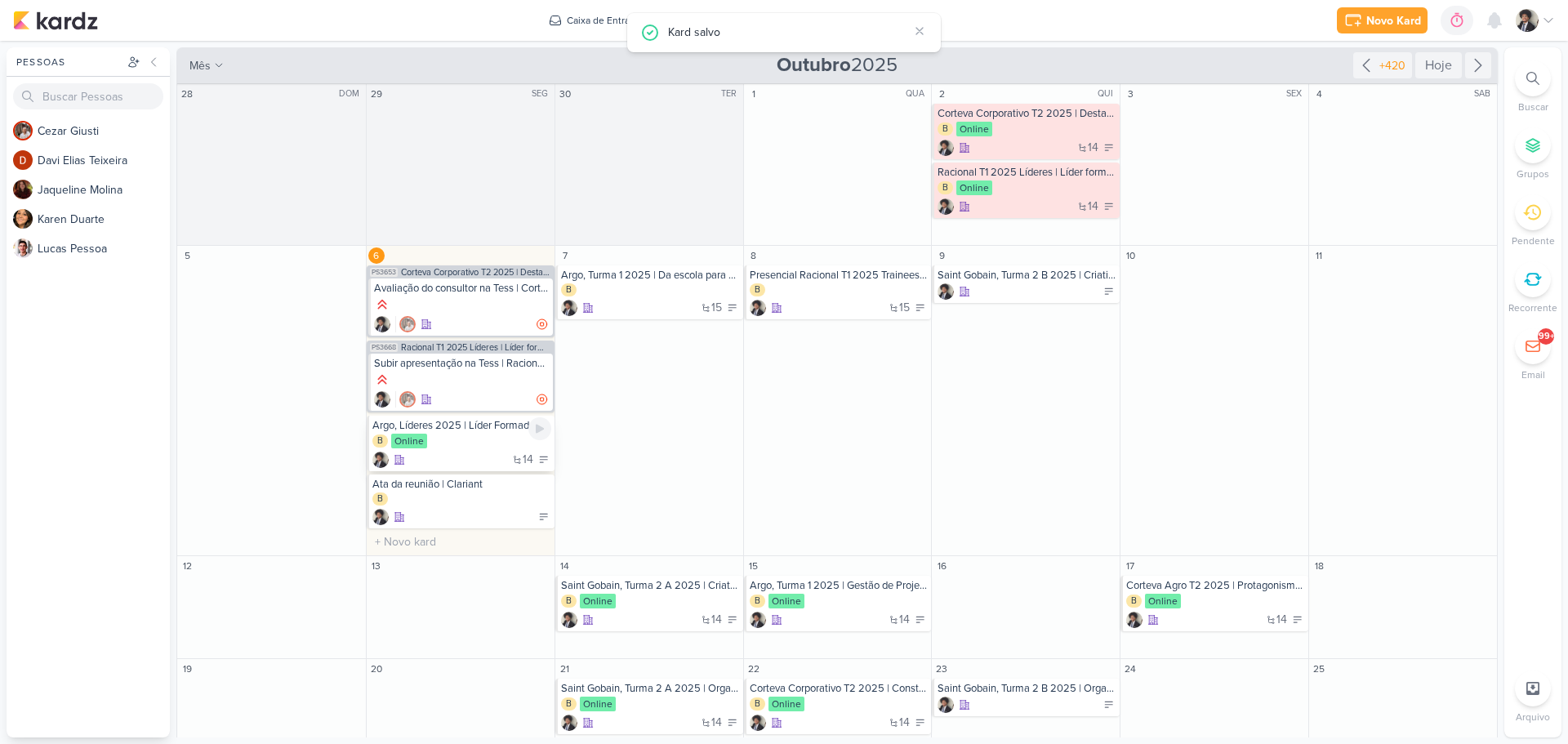
click at [486, 432] on div "Argo, Líderes 2025 | Líder Formador, parte 1 B Online 14" at bounding box center [461, 444] width 188 height 56
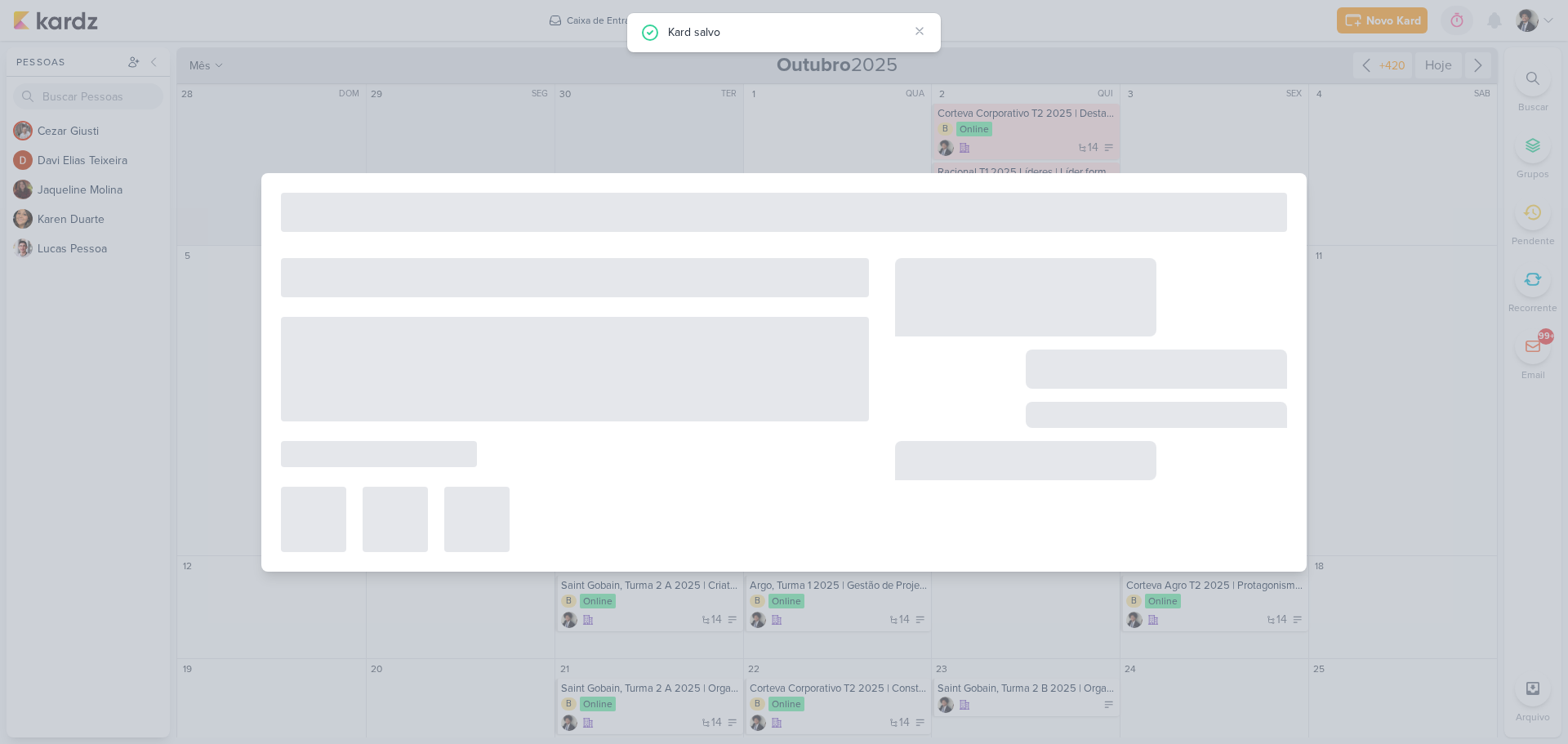
type input "Argo, Líderes 2025 | Líder Formador, parte 1"
type input "[DATE] 23:59"
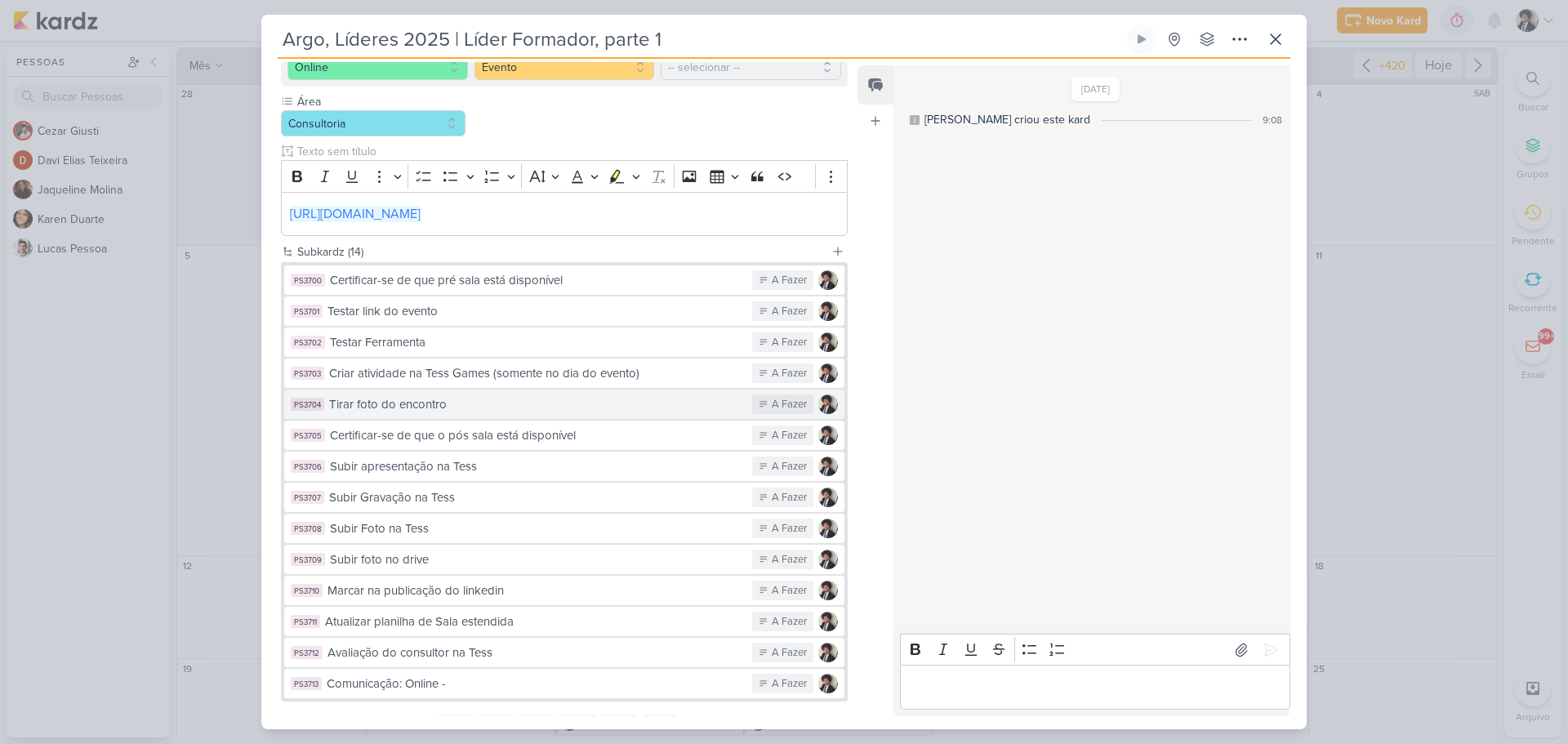
scroll to position [0, 0]
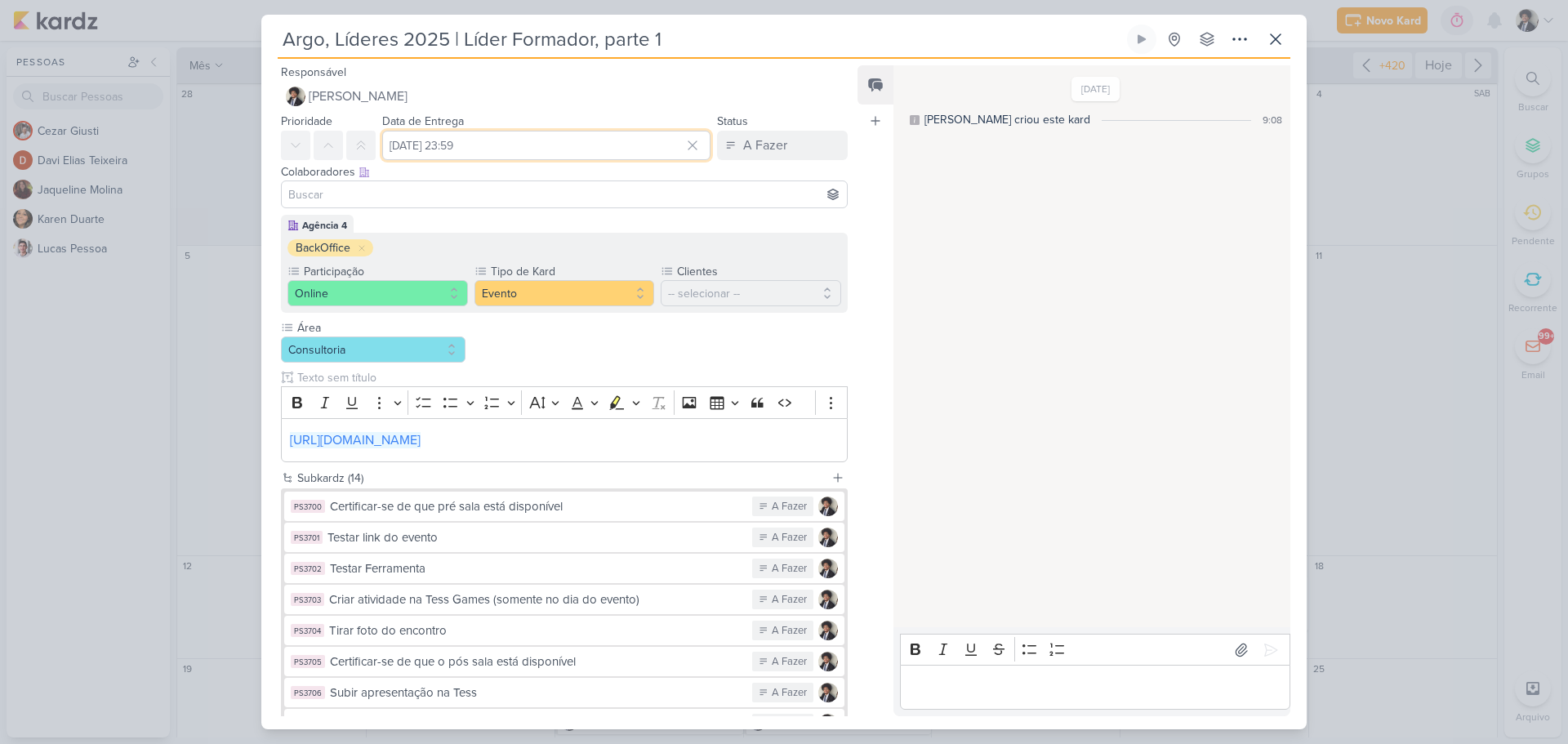
click at [473, 151] on input "[DATE] 23:59" at bounding box center [546, 145] width 328 height 30
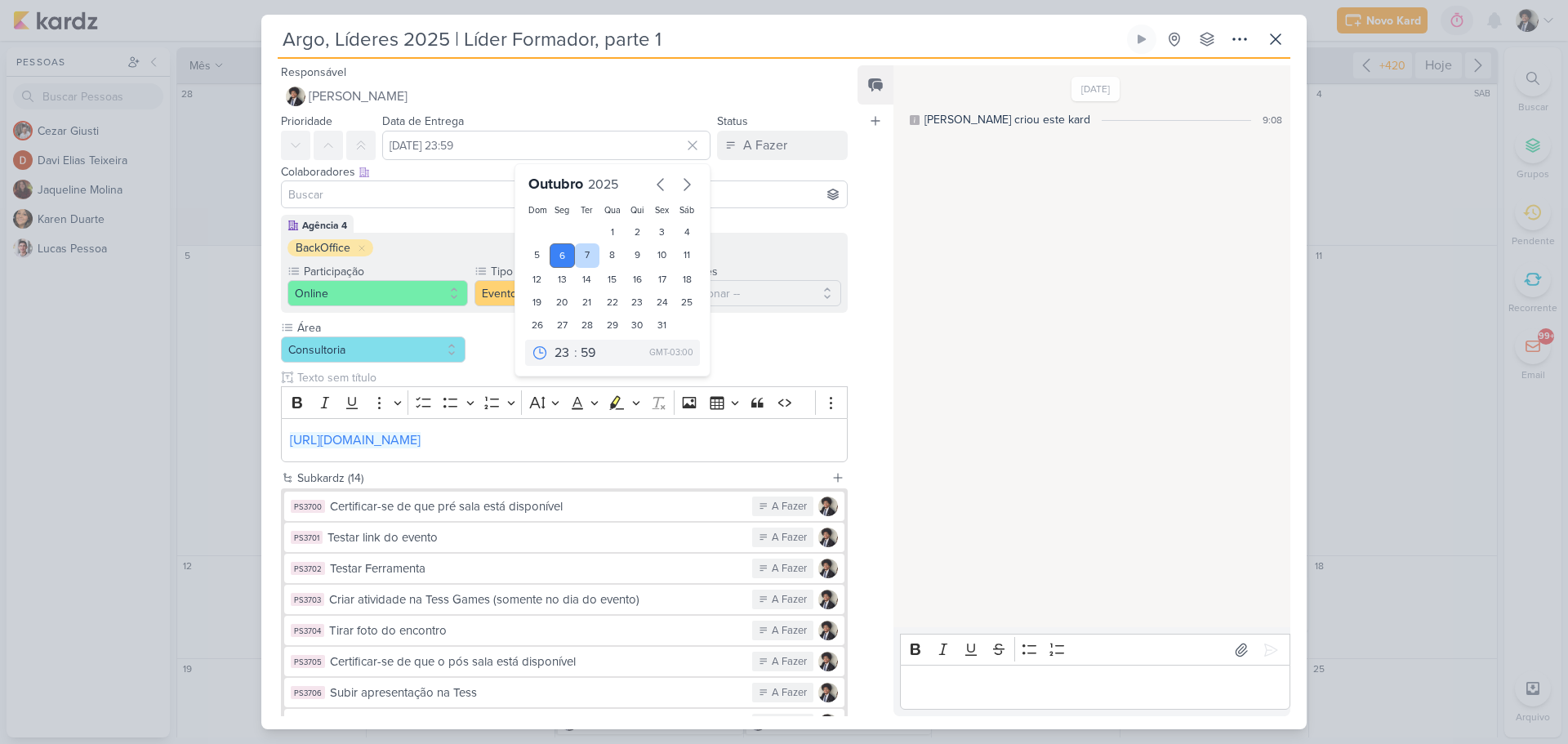
click at [582, 252] on div "7" at bounding box center [587, 256] width 25 height 24
type input "[DATE] 23:59"
click at [434, 214] on div "Colaboradores Este kard pode ser visível a usuários da sua organização Este kar…" at bounding box center [558, 187] width 593 height 55
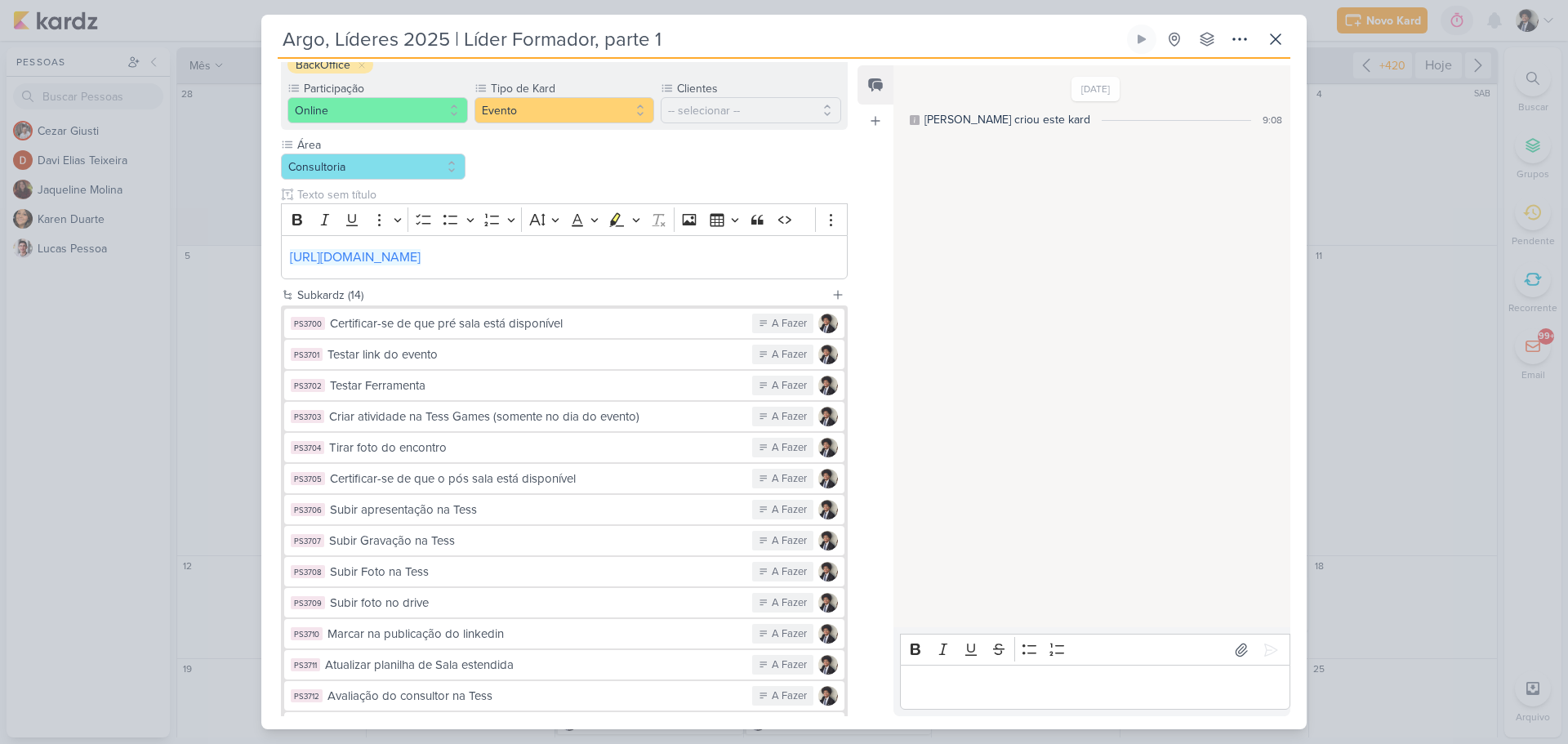
scroll to position [302, 0]
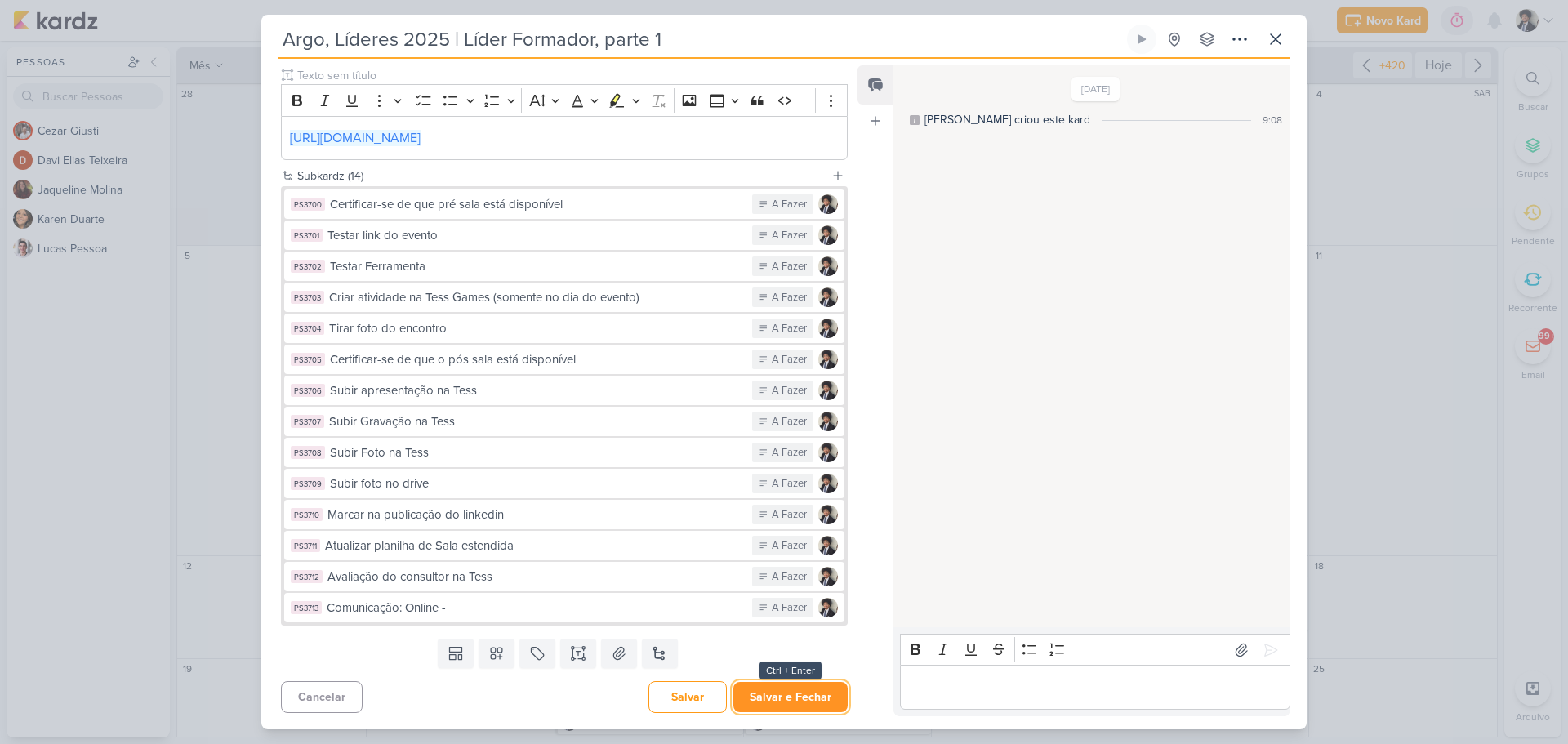
click at [816, 697] on button "Salvar e Fechar" at bounding box center [790, 697] width 114 height 30
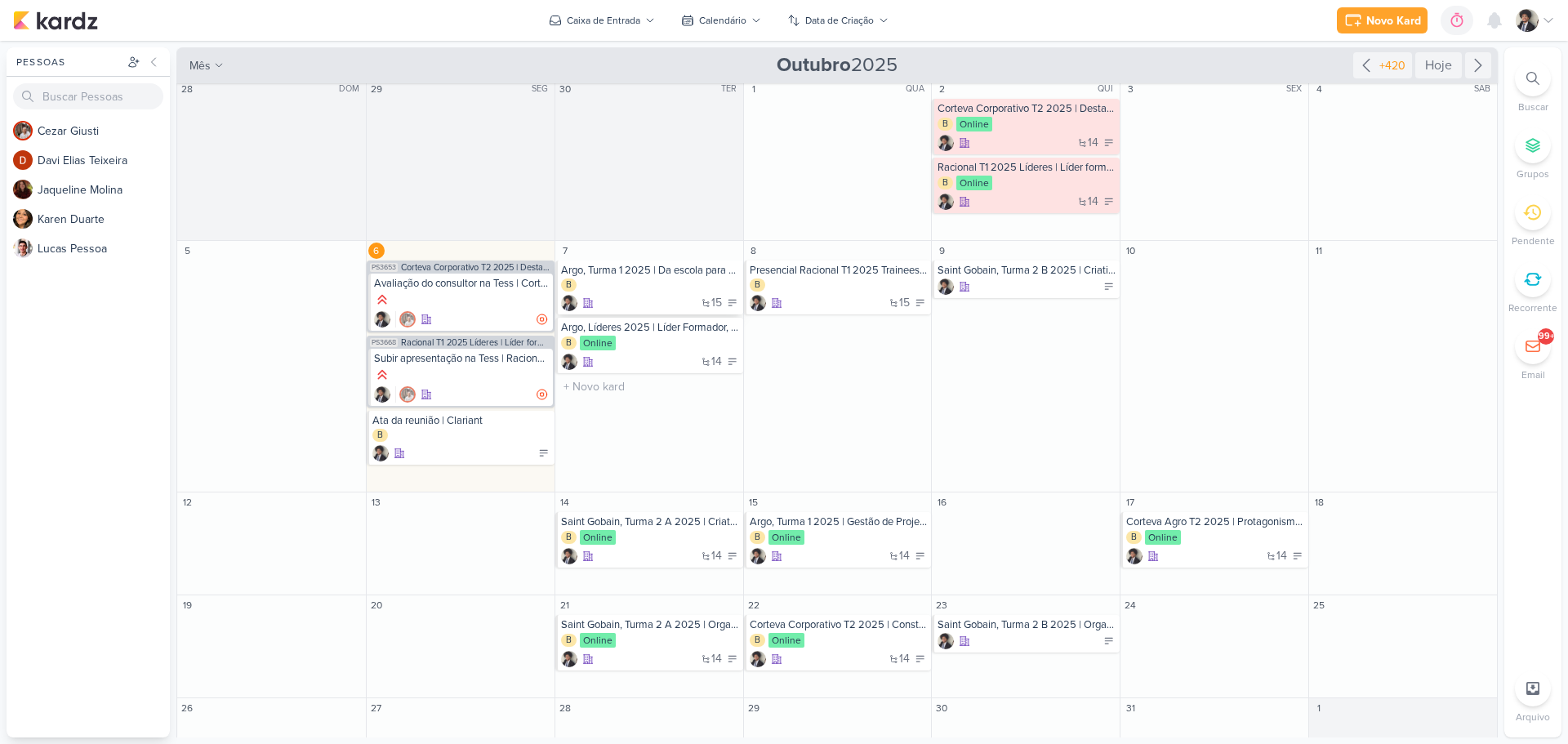
scroll to position [0, 0]
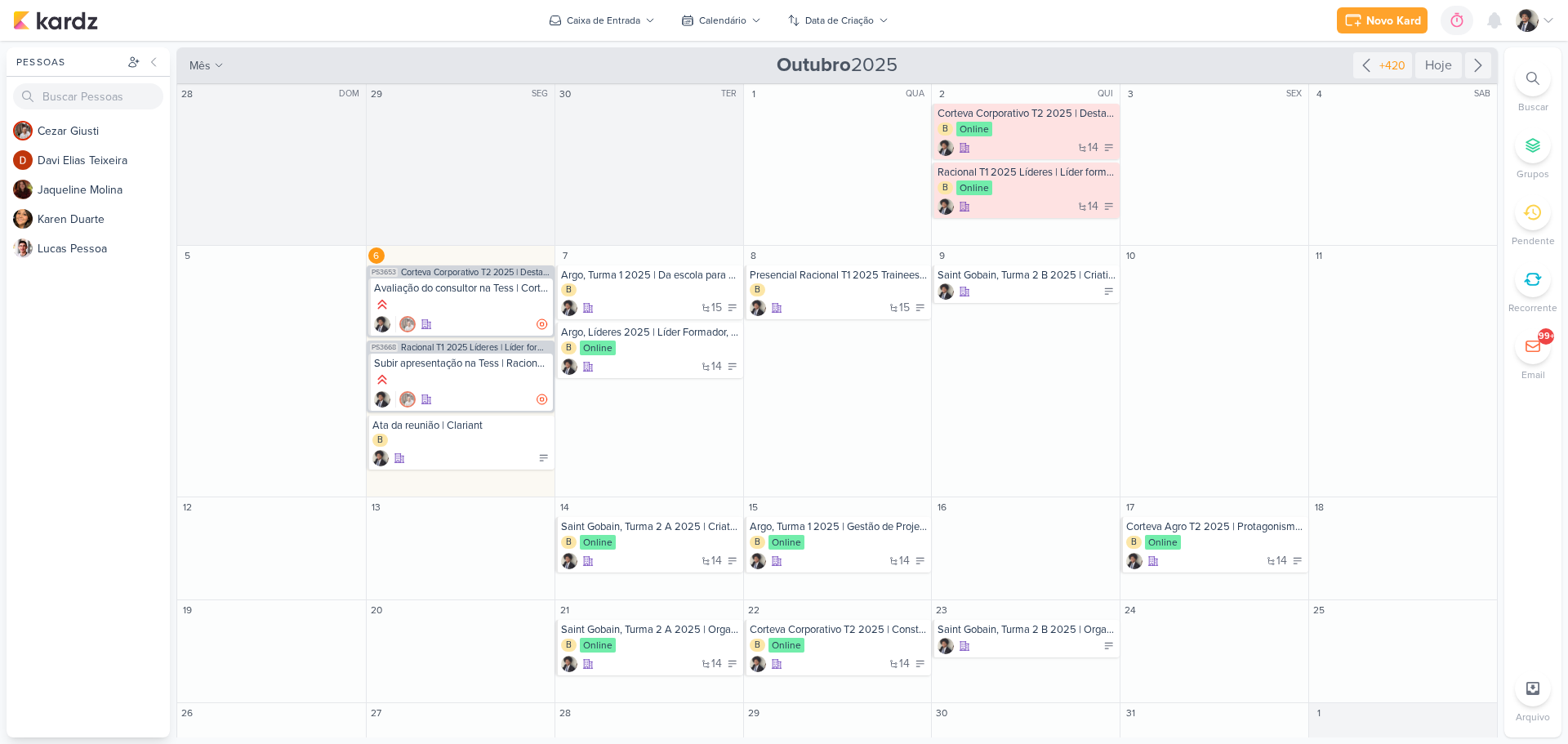
click at [479, 28] on div "Novo Kard Ctrl + k 0h0m Sessão desligada... Hoje 0h0m Semana 0h0m Mês 0h0m" at bounding box center [784, 20] width 1542 height 41
click at [663, 301] on div "15" at bounding box center [651, 308] width 179 height 17
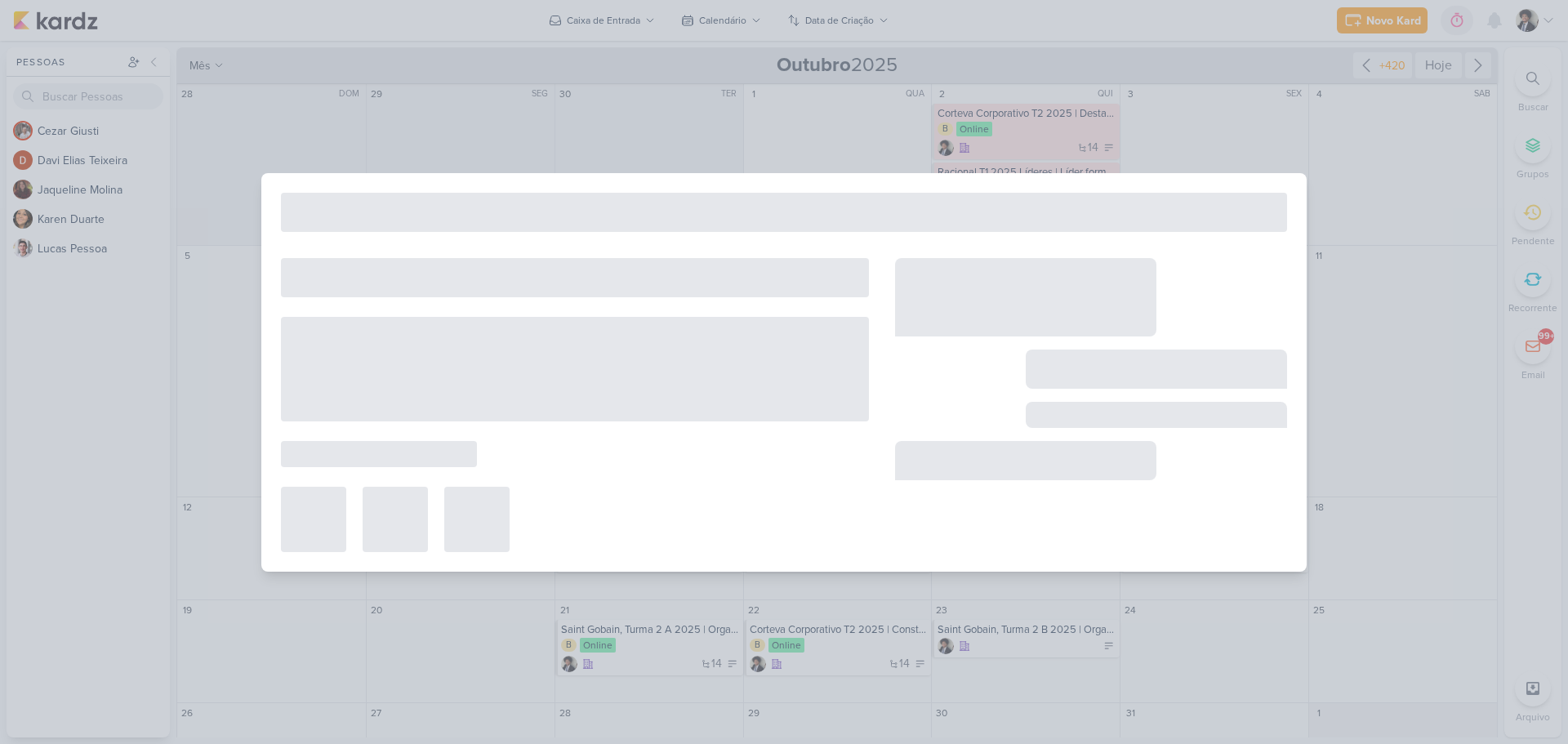
type input "Argo, Turma 1 2025 | Da escola para o Business"
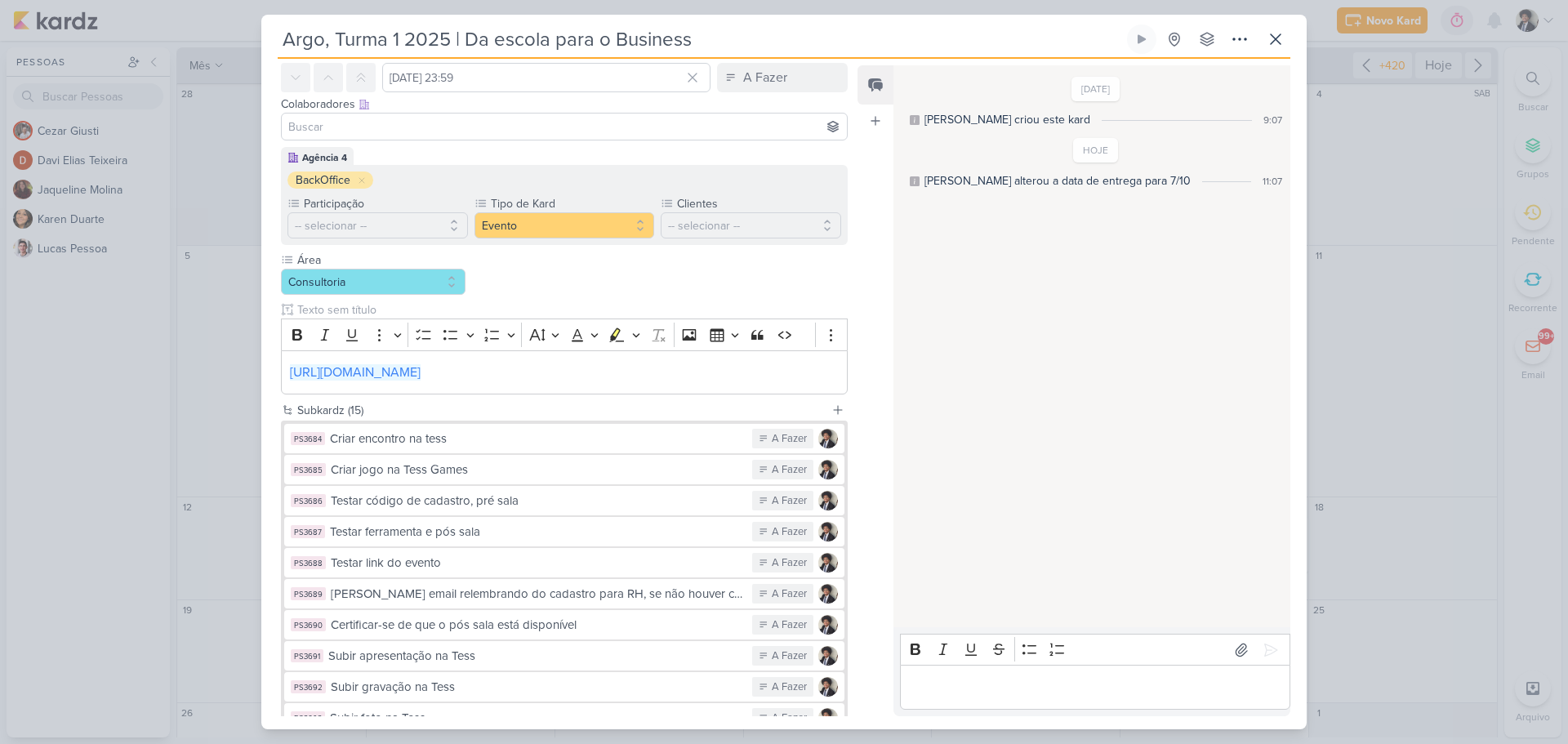
scroll to position [7, 0]
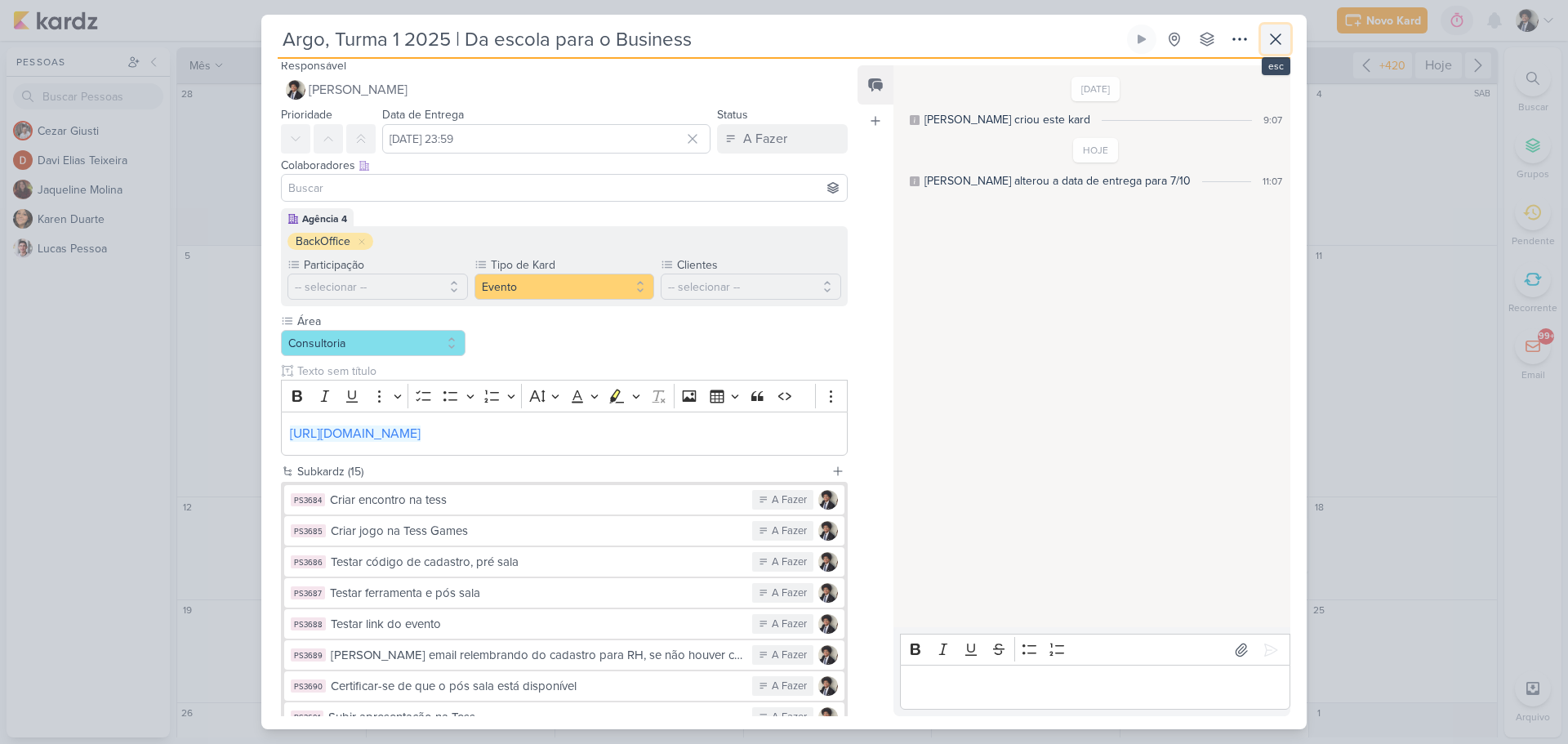
click at [1275, 37] on icon at bounding box center [1276, 39] width 20 height 20
